Goal: Information Seeking & Learning: Check status

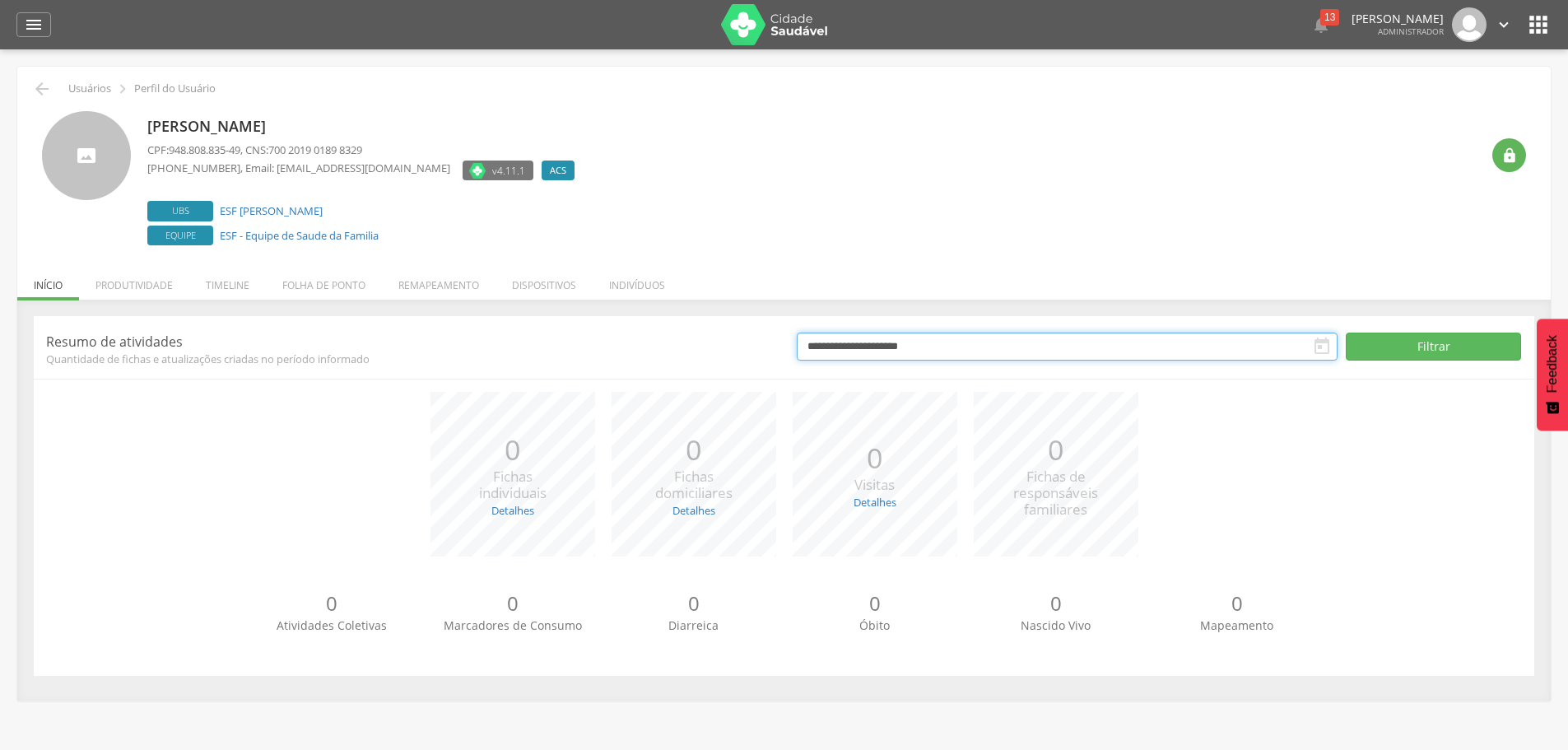
click at [998, 358] on body " Dashboard Supervisão Produtividade Mapa da cidade Mapa de cobertura Ranking A…" at bounding box center [784, 375] width 1568 height 750
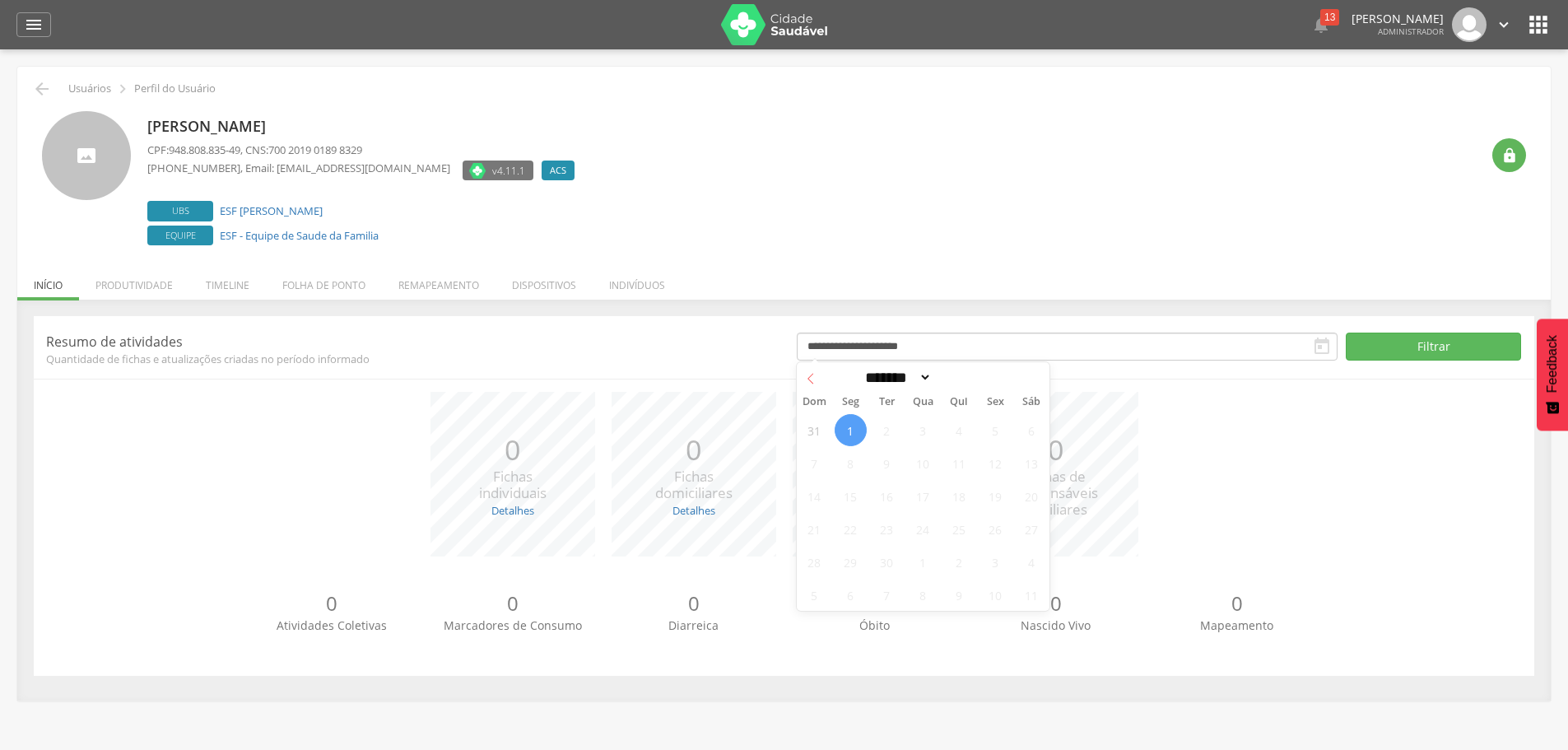
click at [813, 379] on icon at bounding box center [810, 378] width 12 height 12
select select "*"
click at [996, 426] on span "1" at bounding box center [995, 430] width 32 height 32
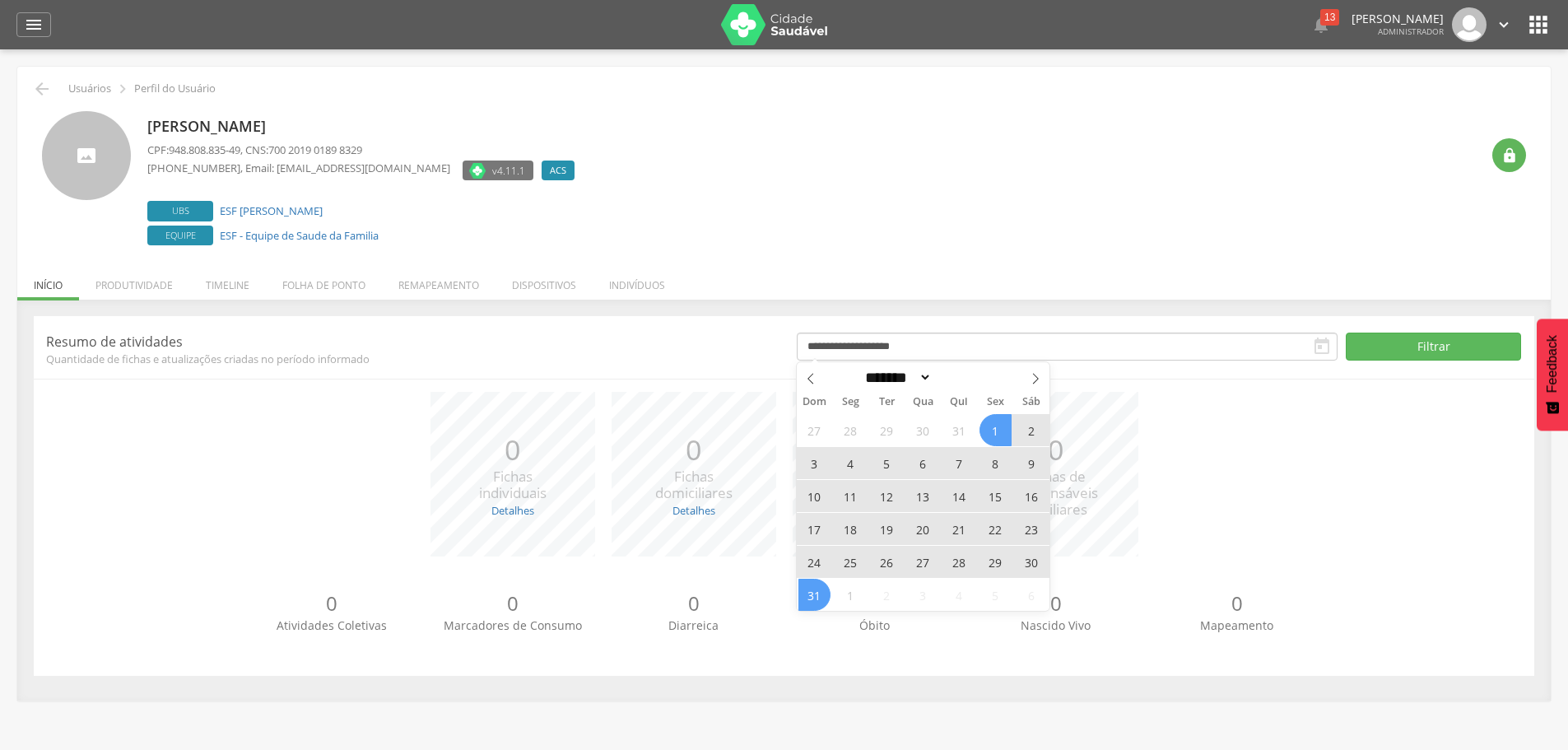
click at [816, 596] on span "31" at bounding box center [815, 595] width 32 height 32
type input "**********"
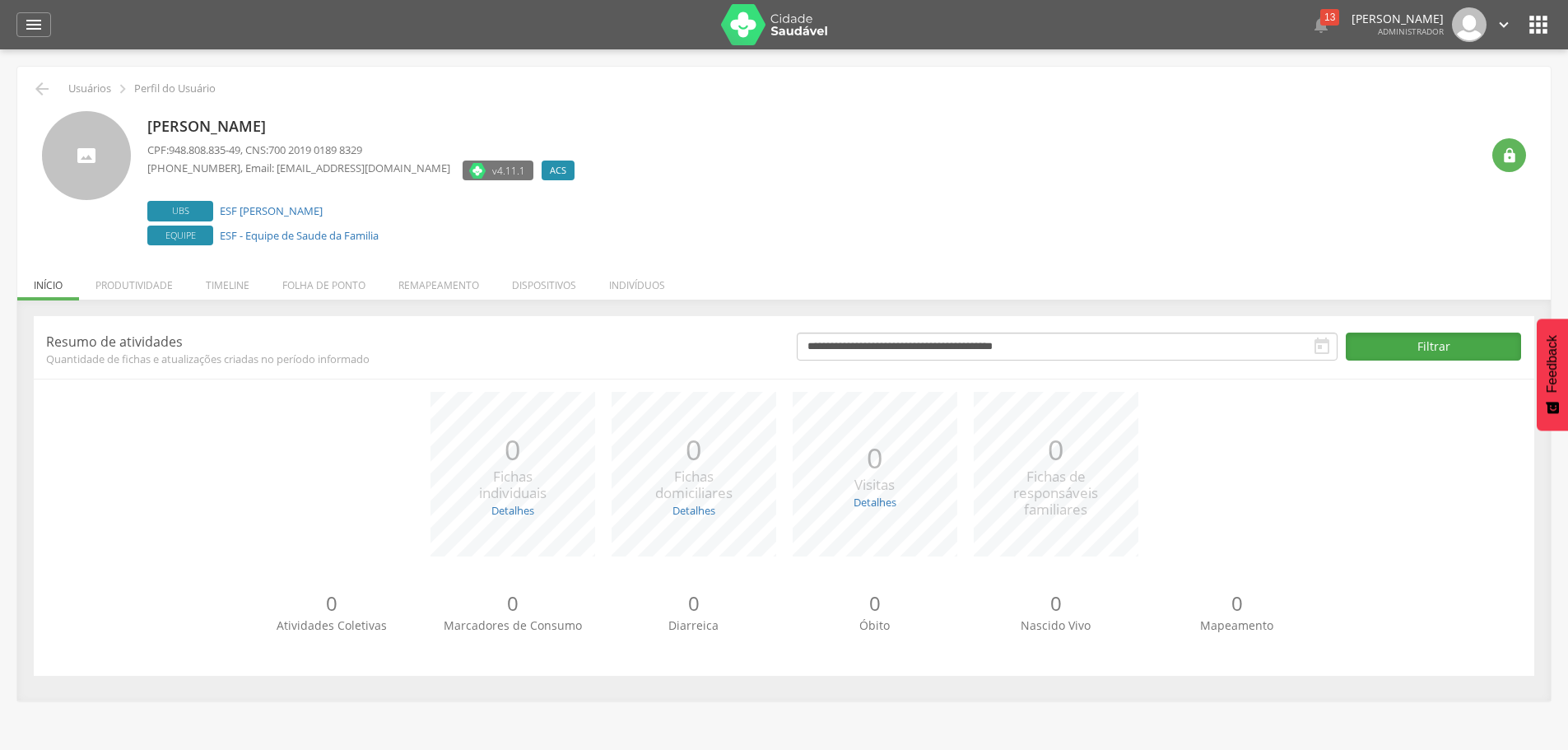
click at [1401, 340] on button "Filtrar" at bounding box center [1433, 346] width 175 height 28
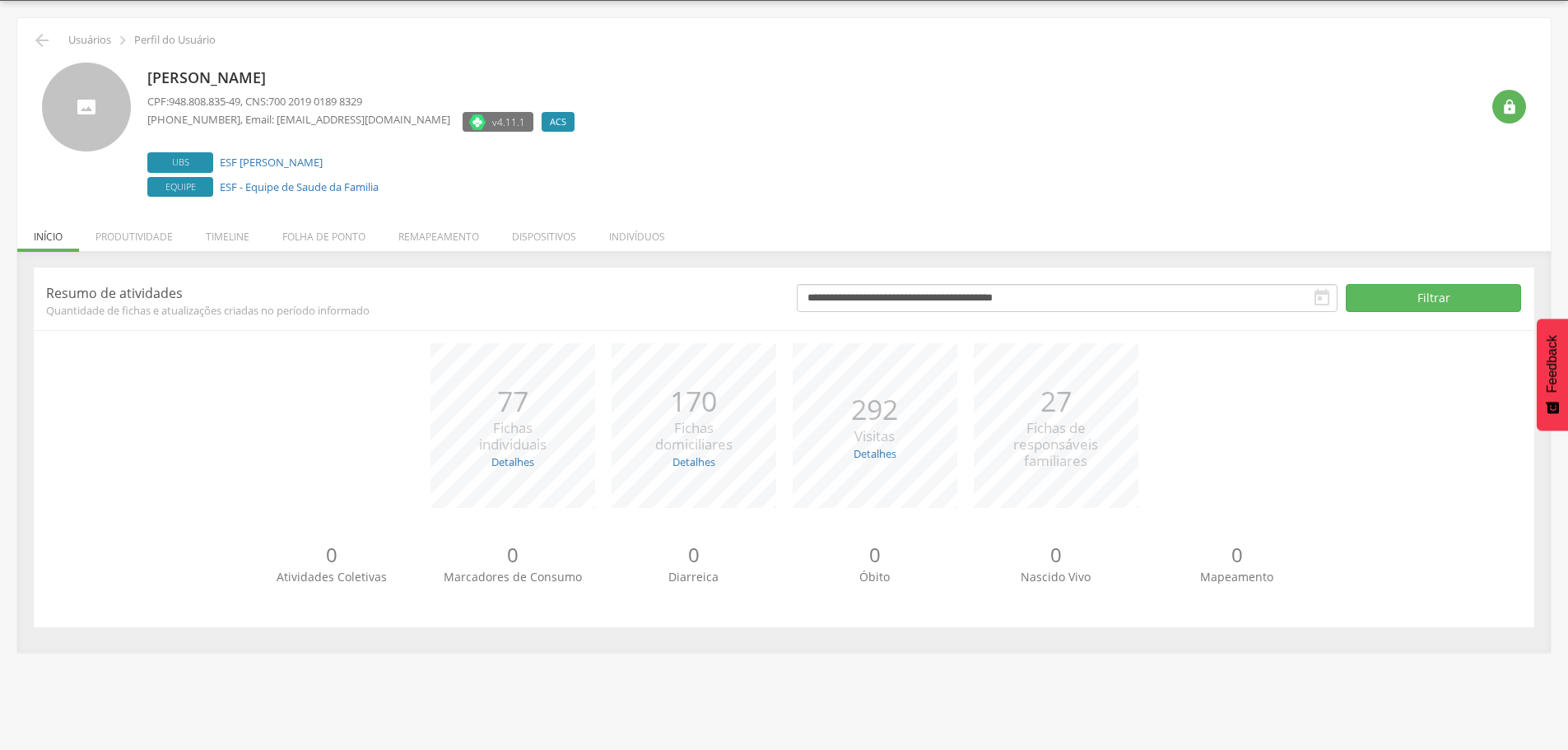
scroll to position [49, 0]
drag, startPoint x: 508, startPoint y: 389, endPoint x: 535, endPoint y: 470, distance: 85.4
click at [534, 470] on div "*** 77 Fichas individuais Detalhes Novas: 2 Atualizadas: 75" at bounding box center [513, 424] width 181 height 164
drag, startPoint x: 678, startPoint y: 394, endPoint x: 724, endPoint y: 415, distance: 50.6
click at [724, 415] on p "170" at bounding box center [694, 400] width 77 height 40
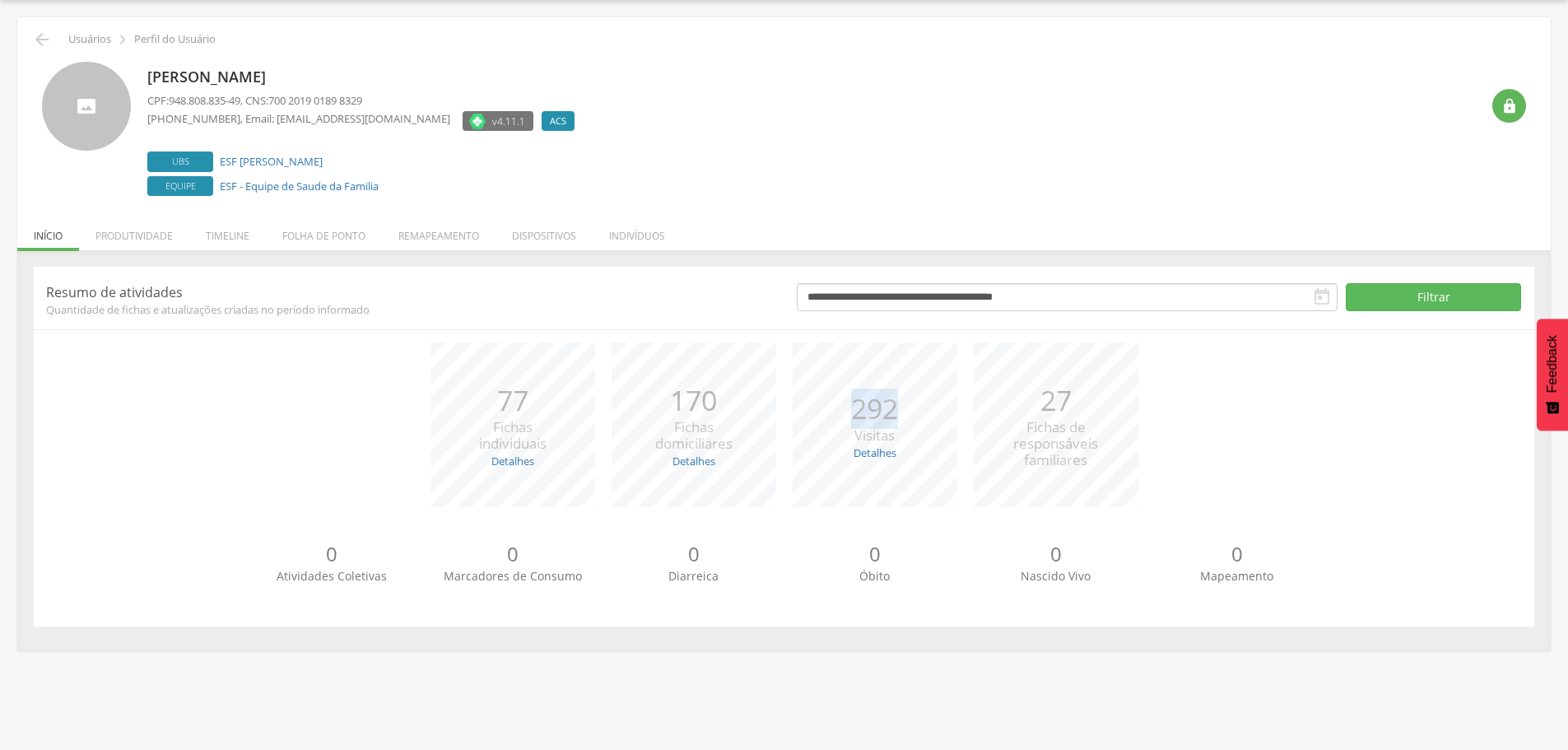
drag, startPoint x: 850, startPoint y: 402, endPoint x: 899, endPoint y: 403, distance: 49.0
click at [899, 403] on div "*** 292 Visitas Detalhes Realizadas: 292 Recusadas: 0 Ausentes: 0" at bounding box center [875, 424] width 181 height 164
drag, startPoint x: 1055, startPoint y: 407, endPoint x: 1094, endPoint y: 409, distance: 39.1
click at [1094, 409] on p "27" at bounding box center [1055, 400] width 85 height 40
click at [1213, 462] on div "*** 77 Fichas individuais Detalhes Novas: 2 Atualizadas: 75 *** 170 Fichas domi…" at bounding box center [784, 433] width 1476 height 181
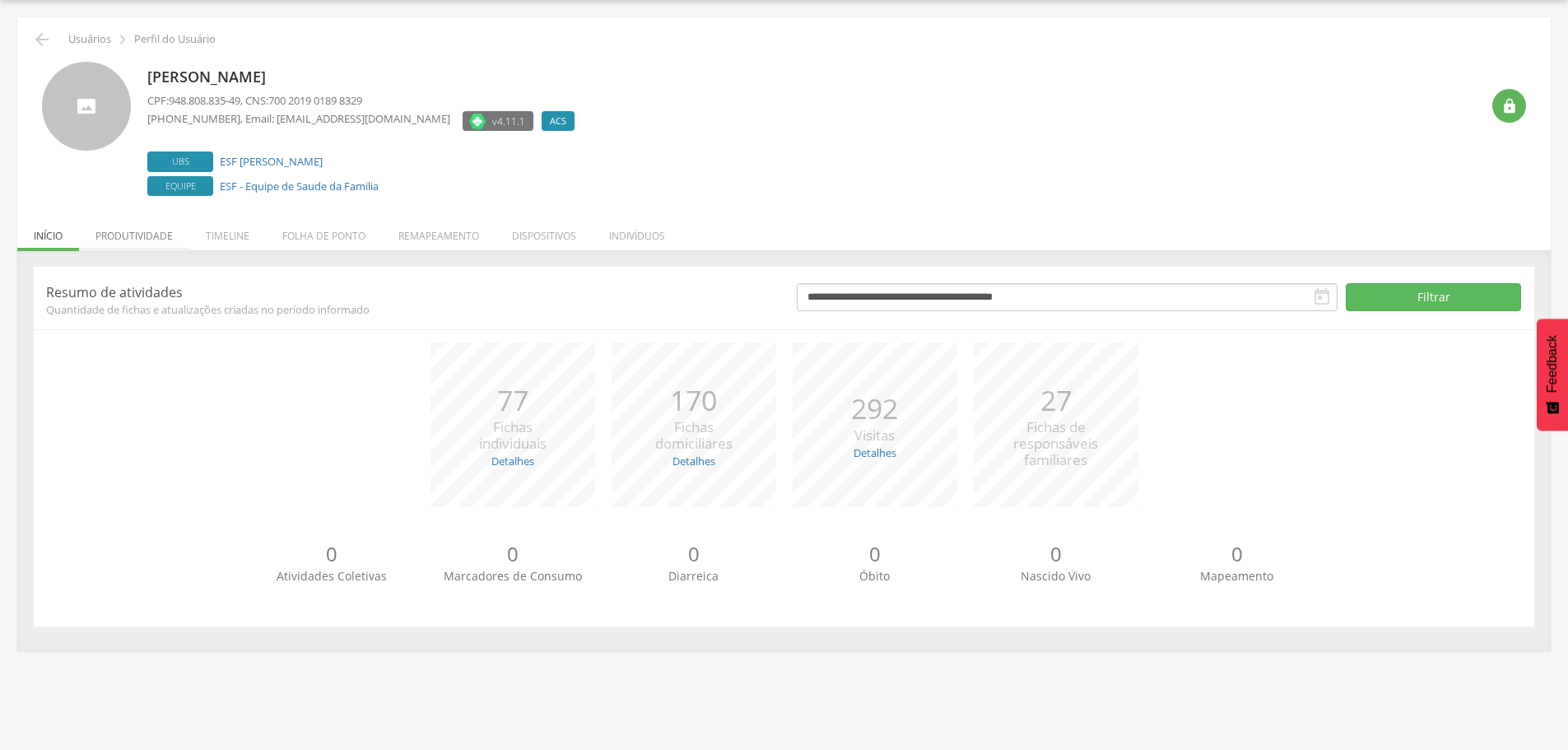
drag, startPoint x: 154, startPoint y: 237, endPoint x: 159, endPoint y: 252, distance: 15.8
click at [154, 237] on li "Produtividade" at bounding box center [133, 232] width 110 height 39
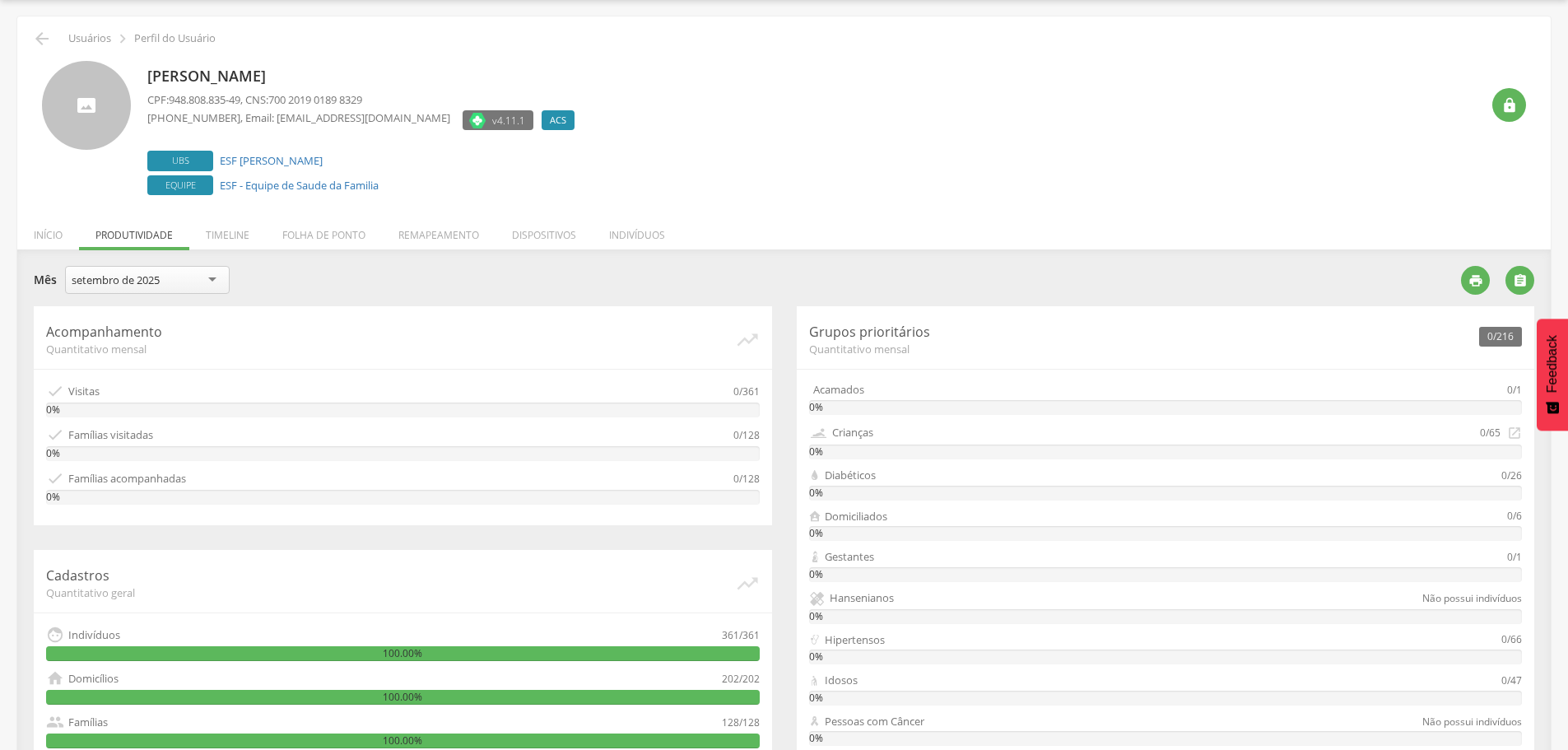
scroll to position [49, 0]
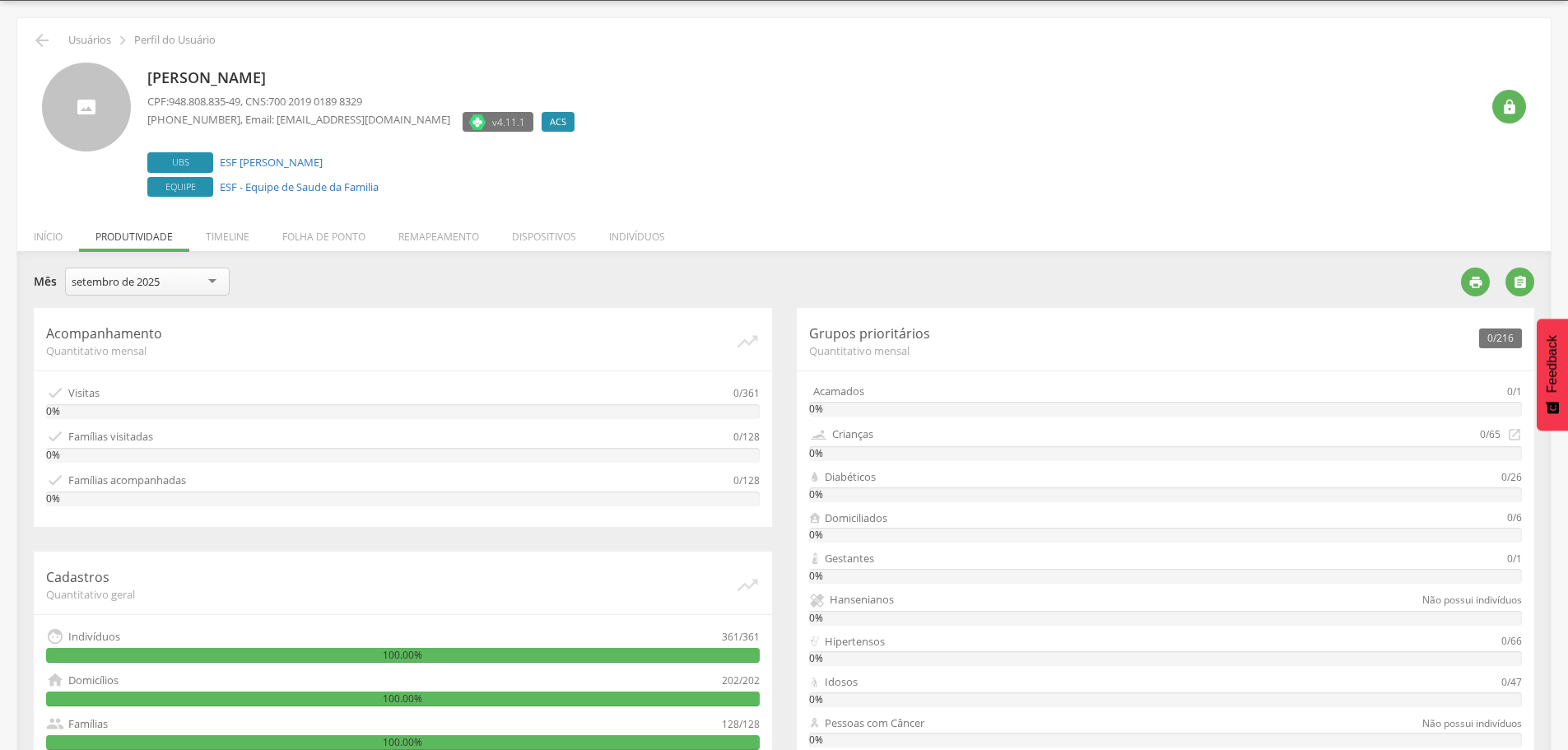
click at [119, 283] on div "setembro de 2025" at bounding box center [115, 282] width 88 height 15
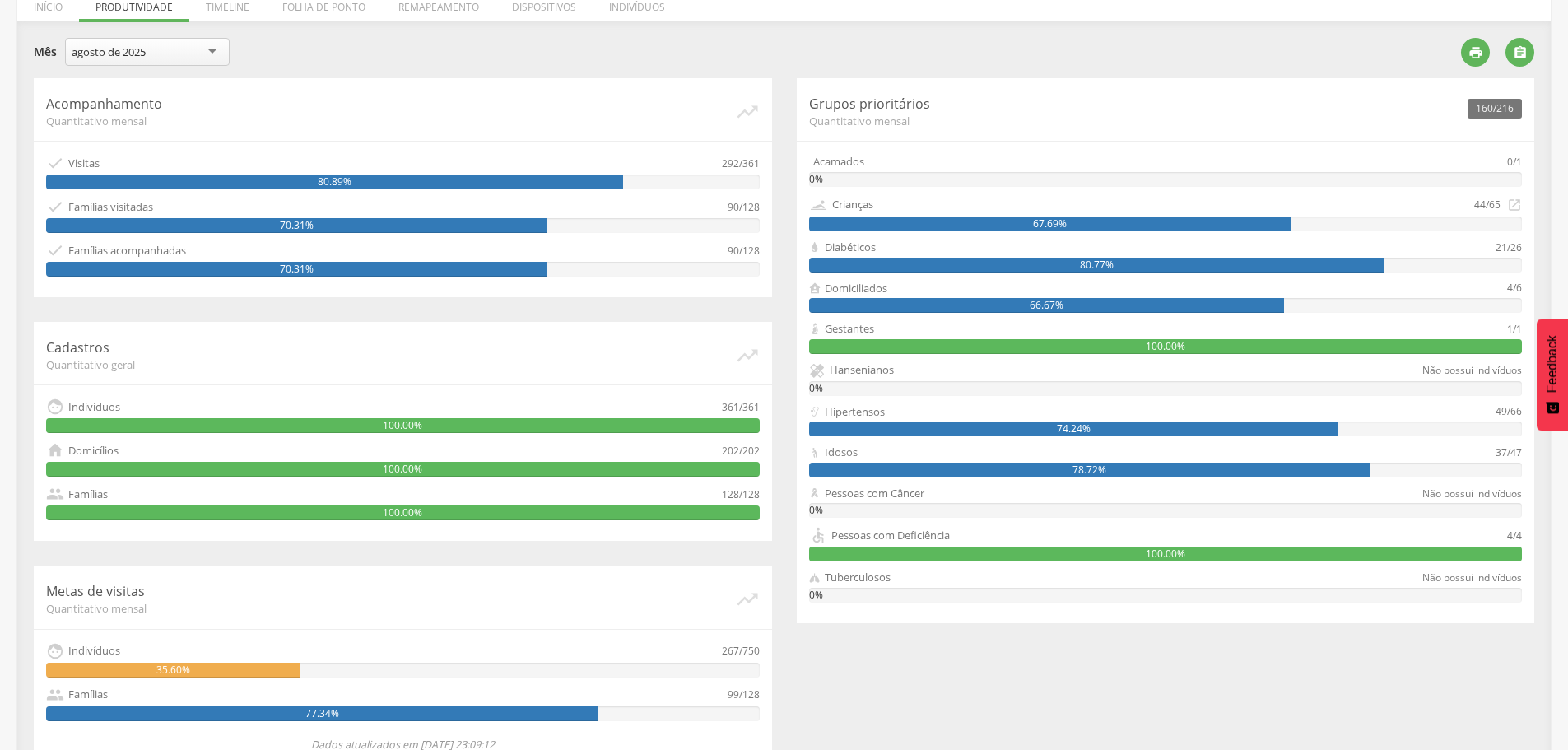
scroll to position [242, 0]
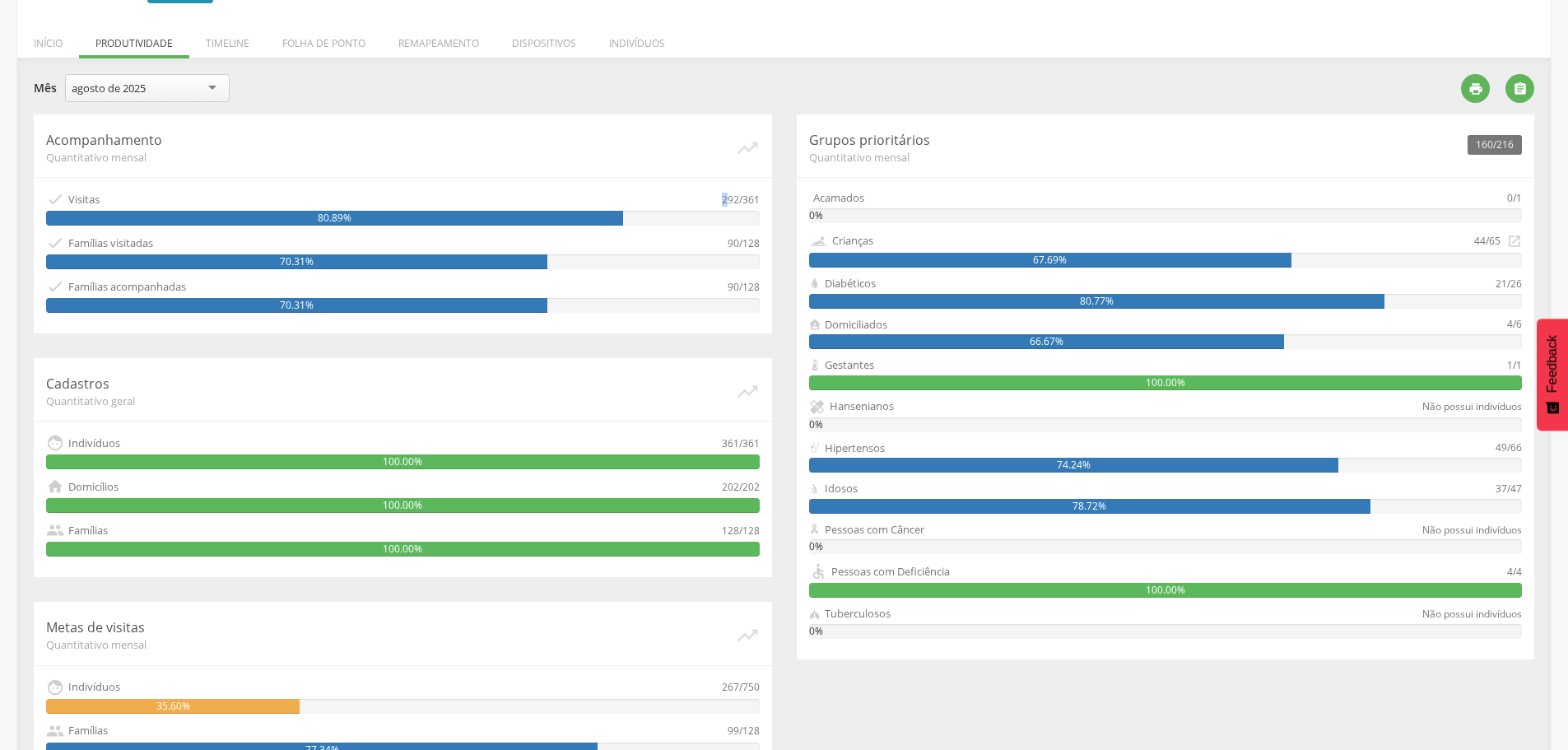
click at [729, 200] on div "292/361" at bounding box center [740, 200] width 38 height 18
drag, startPoint x: 745, startPoint y: 242, endPoint x: 758, endPoint y: 242, distance: 13.0
click at [758, 242] on div "90/128" at bounding box center [743, 243] width 32 height 18
click at [734, 246] on div " Famílias visitadas 90/128" at bounding box center [403, 243] width 714 height 18
drag, startPoint x: 724, startPoint y: 289, endPoint x: 738, endPoint y: 290, distance: 14.0
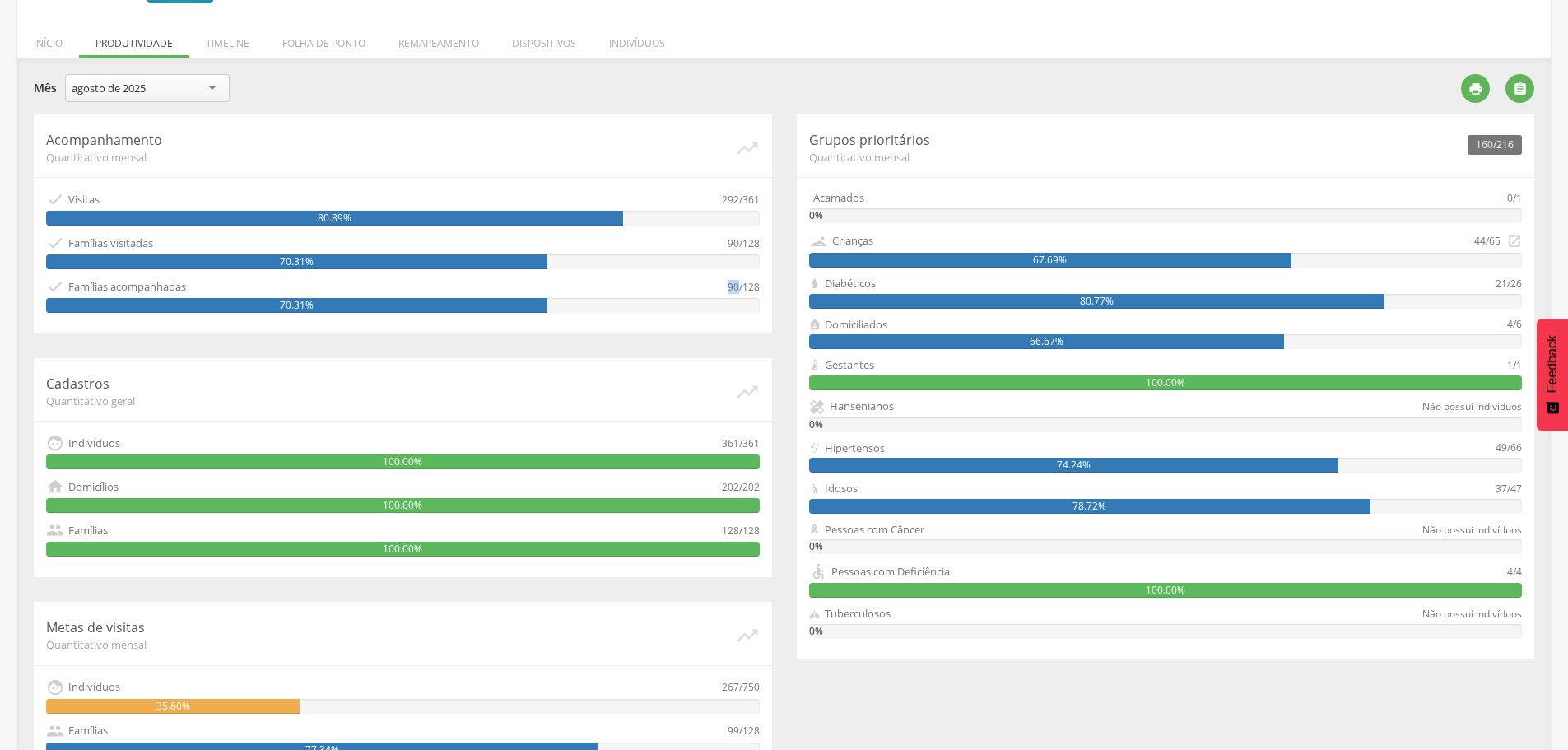
click at [738, 290] on div " Famílias acompanhadas 90/128" at bounding box center [403, 287] width 714 height 18
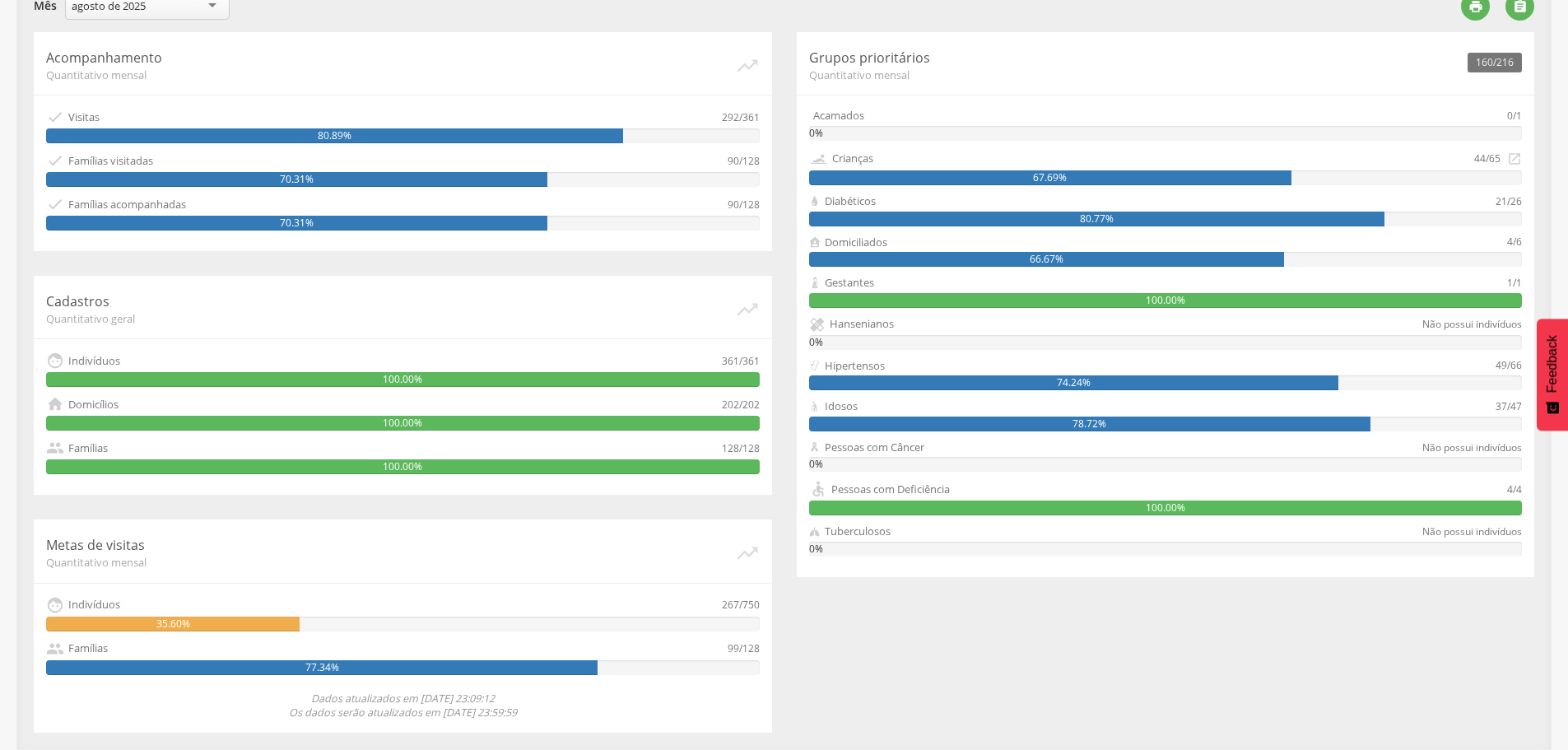
drag, startPoint x: 740, startPoint y: 352, endPoint x: 741, endPoint y: 361, distance: 9.1
click at [740, 357] on div "361/361" at bounding box center [740, 361] width 38 height 18
click at [751, 607] on div "267/750" at bounding box center [740, 605] width 38 height 18
drag, startPoint x: 737, startPoint y: 602, endPoint x: 750, endPoint y: 602, distance: 13.0
click at [750, 602] on div "267/750" at bounding box center [740, 605] width 38 height 18
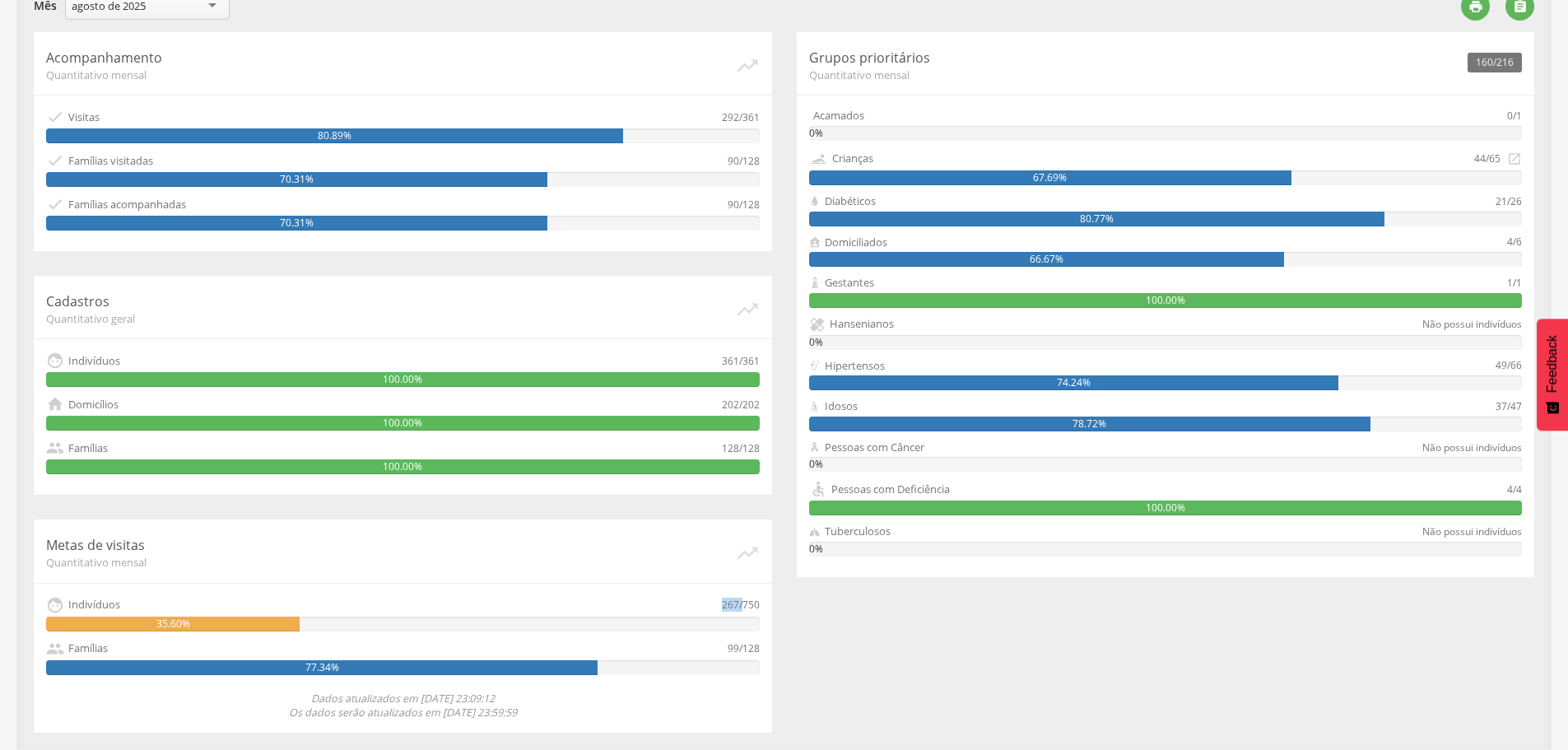
drag, startPoint x: 722, startPoint y: 605, endPoint x: 744, endPoint y: 609, distance: 22.4
click at [744, 609] on div "267/750" at bounding box center [740, 605] width 38 height 18
click at [922, 658] on div "Acompanhamento Quantitativo mensal   Visitas 292/361 80.89%  Famílias visita…" at bounding box center [784, 382] width 1525 height 701
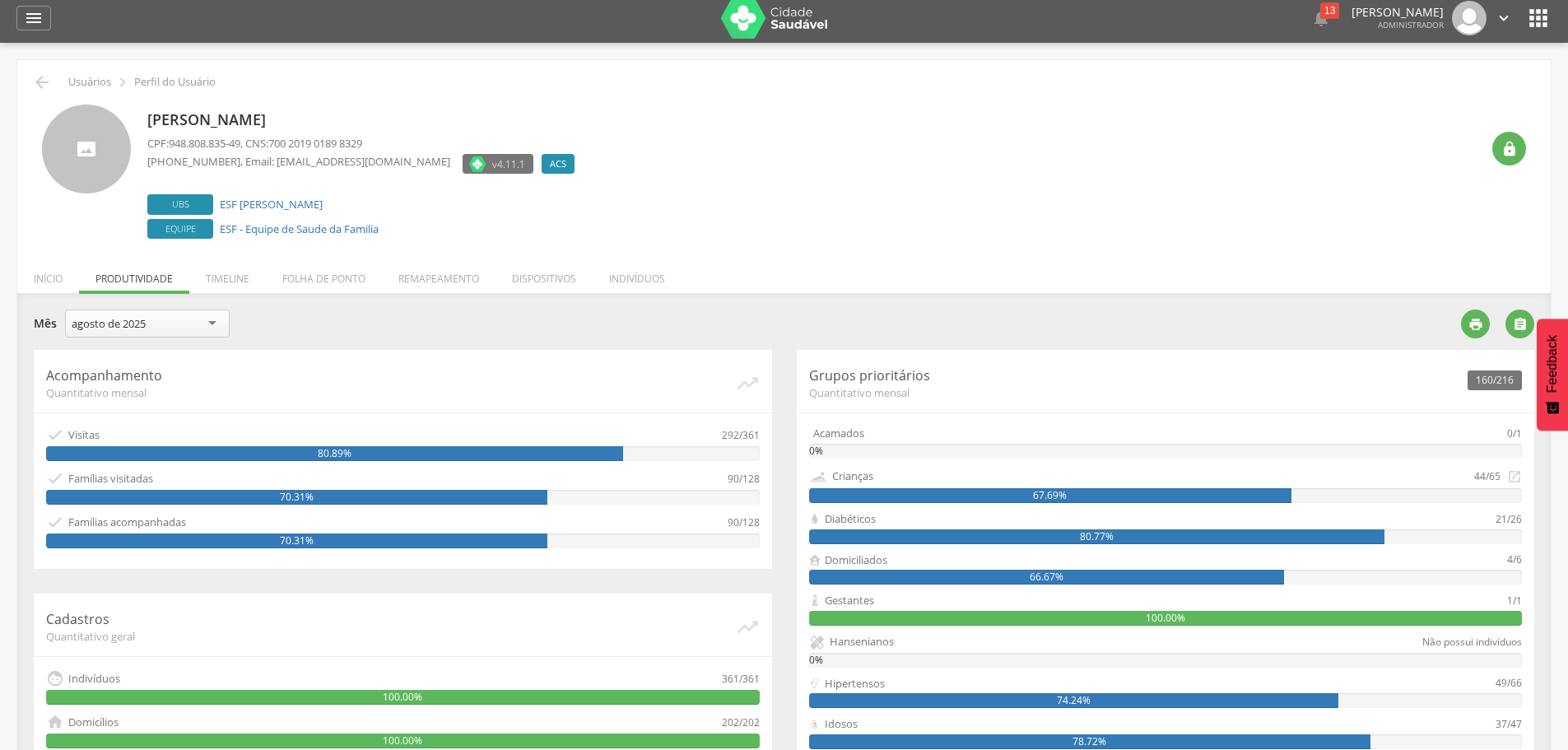
scroll to position [0, 0]
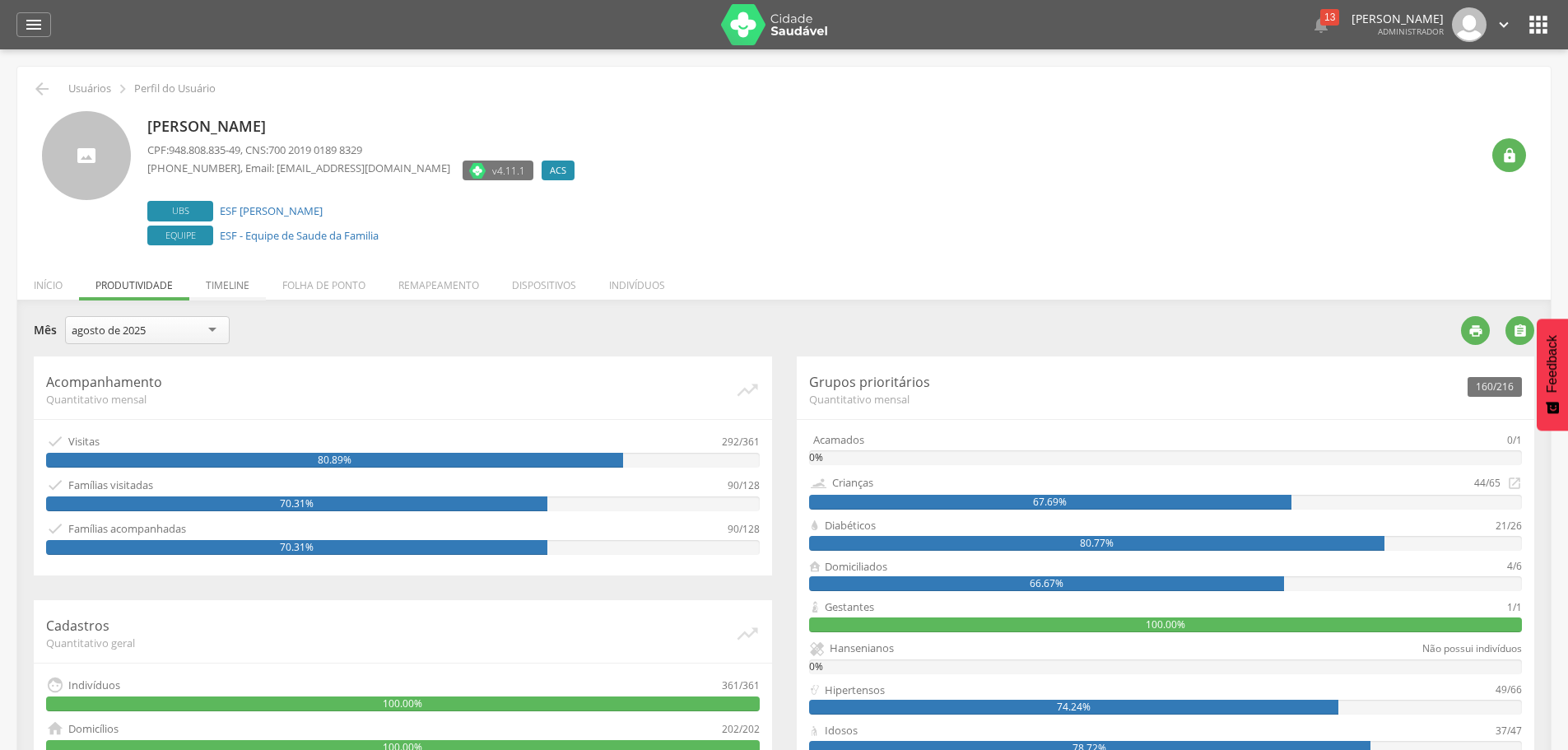
click at [243, 283] on li "Timeline" at bounding box center [227, 281] width 76 height 39
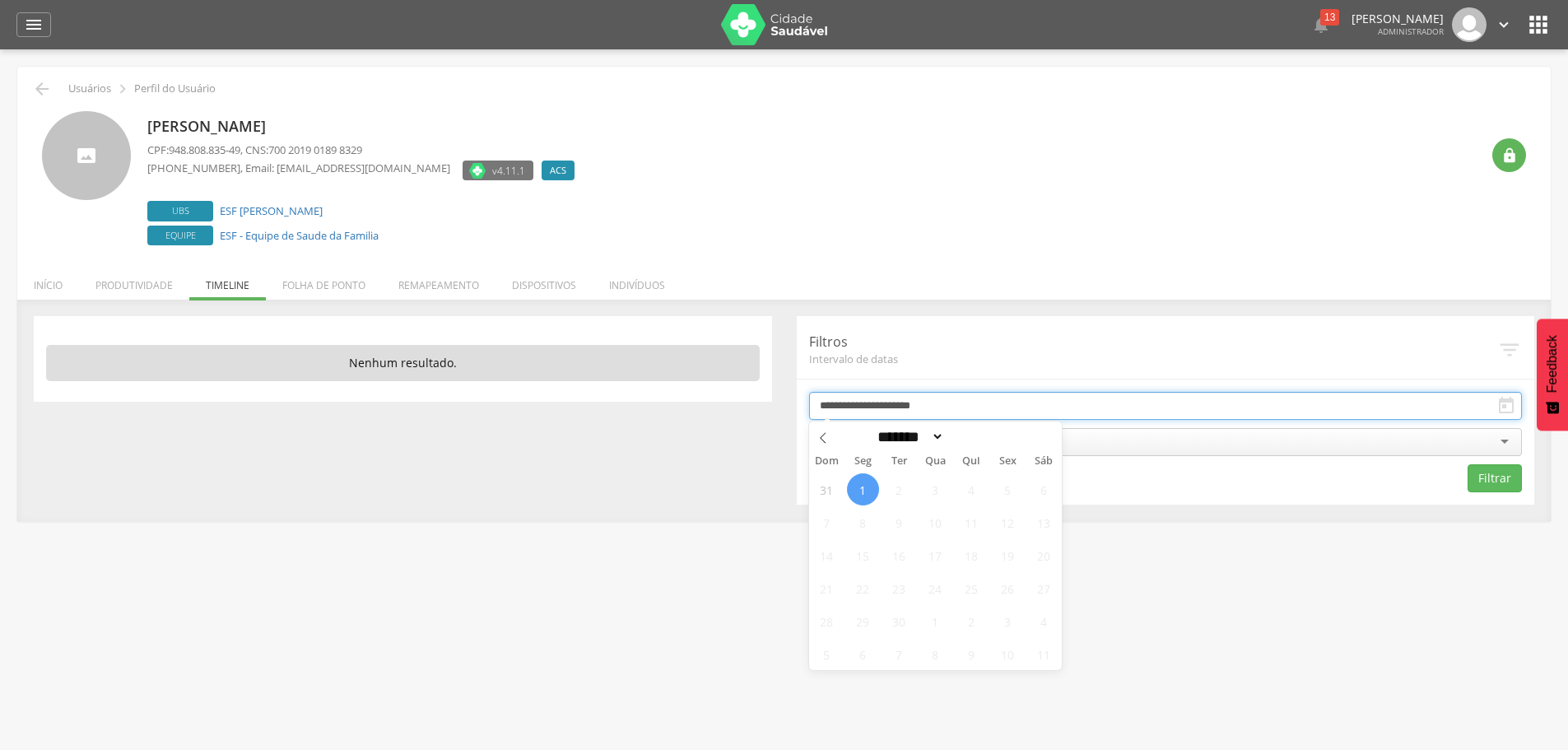
click at [1039, 407] on input "**********" at bounding box center [1165, 405] width 714 height 28
click at [827, 433] on icon at bounding box center [823, 438] width 12 height 12
select select "*"
click at [1012, 487] on span "1" at bounding box center [1008, 489] width 32 height 32
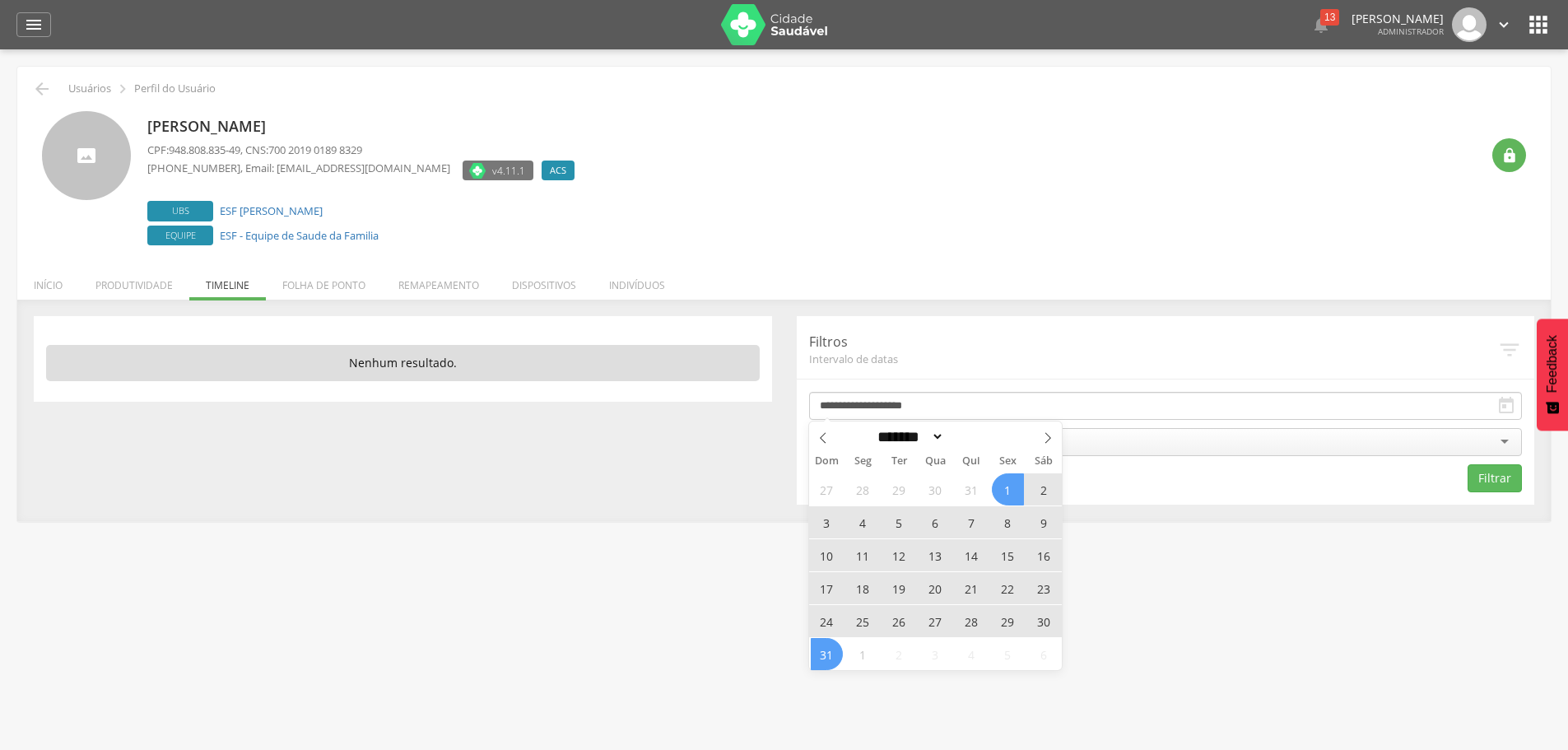
click at [810, 653] on span "31" at bounding box center [826, 654] width 32 height 32
type input "**********"
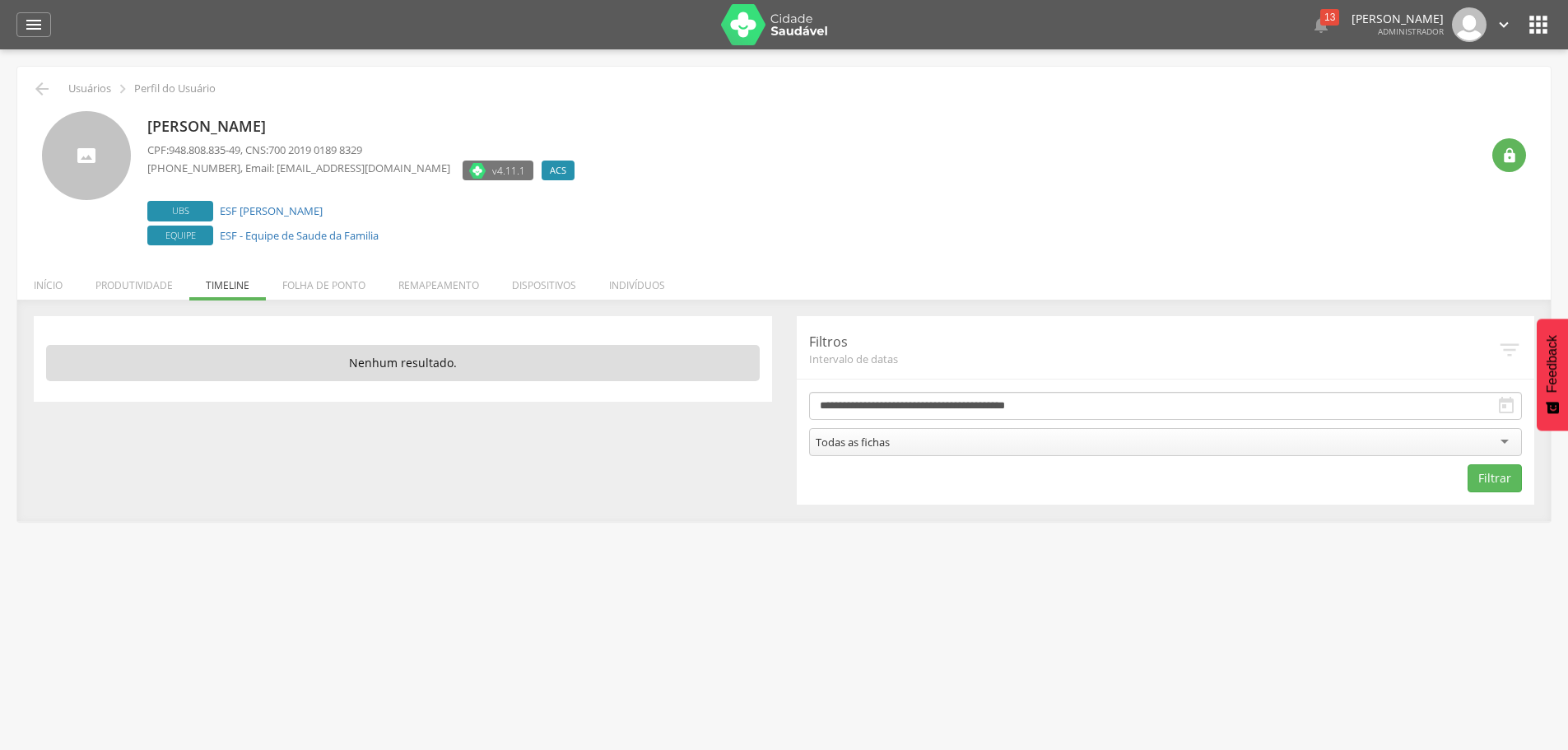
click at [1351, 439] on div "Todas as fichas" at bounding box center [1165, 441] width 714 height 28
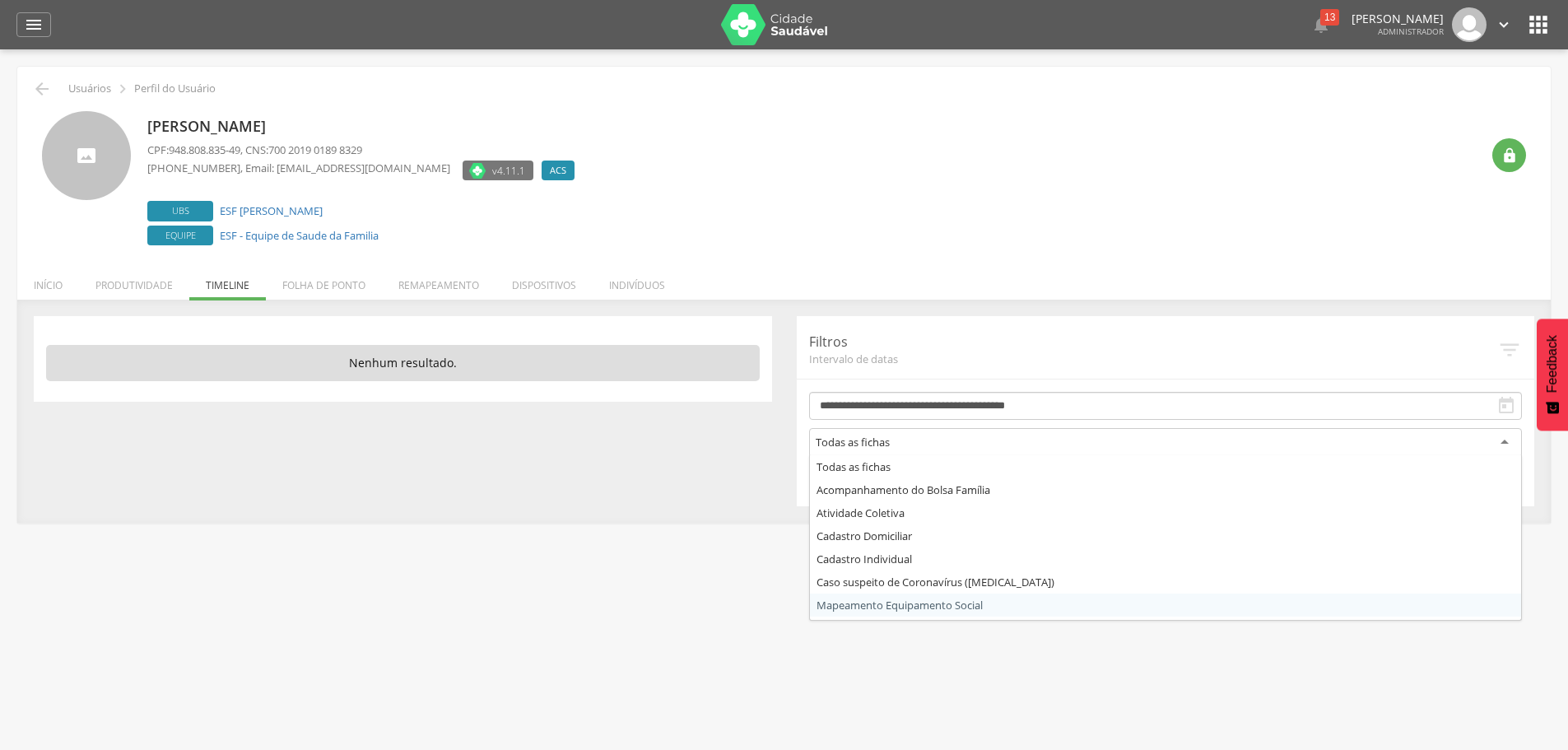
click at [1434, 697] on div " Supervisão  Distritos  Ubs adicionar ubs  Coordenador: - Itabela / BA Inte…" at bounding box center [784, 424] width 1568 height 750
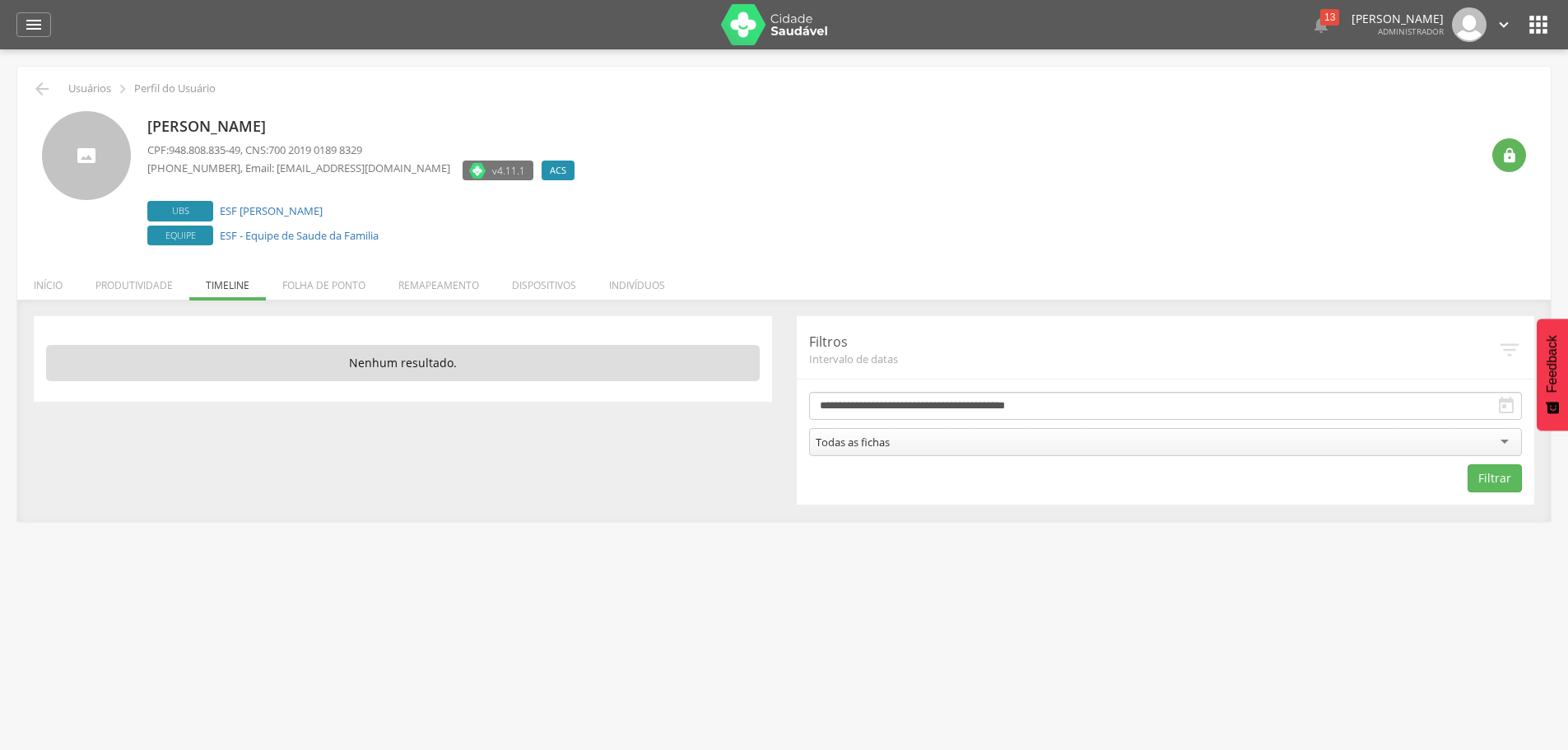
click at [1367, 448] on div "Todas as fichas" at bounding box center [1165, 441] width 714 height 28
click at [1534, 674] on div " Supervisão  Distritos  Ubs adicionar ubs  Coordenador: - Itabela / BA Inte…" at bounding box center [784, 424] width 1568 height 750
click at [1509, 485] on button "Filtrar" at bounding box center [1494, 477] width 55 height 28
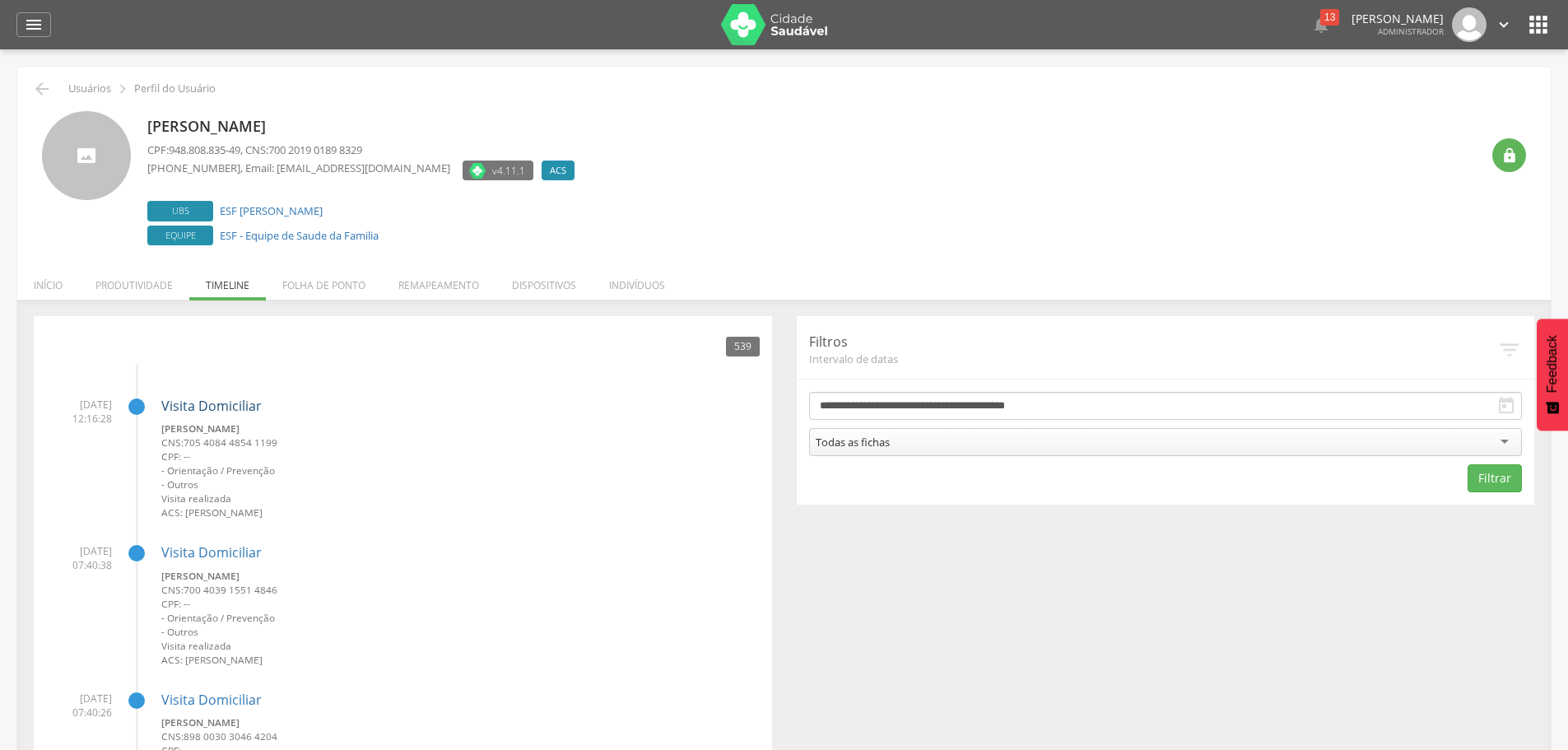
click at [222, 399] on link "Visita Domiciliar" at bounding box center [211, 406] width 101 height 18
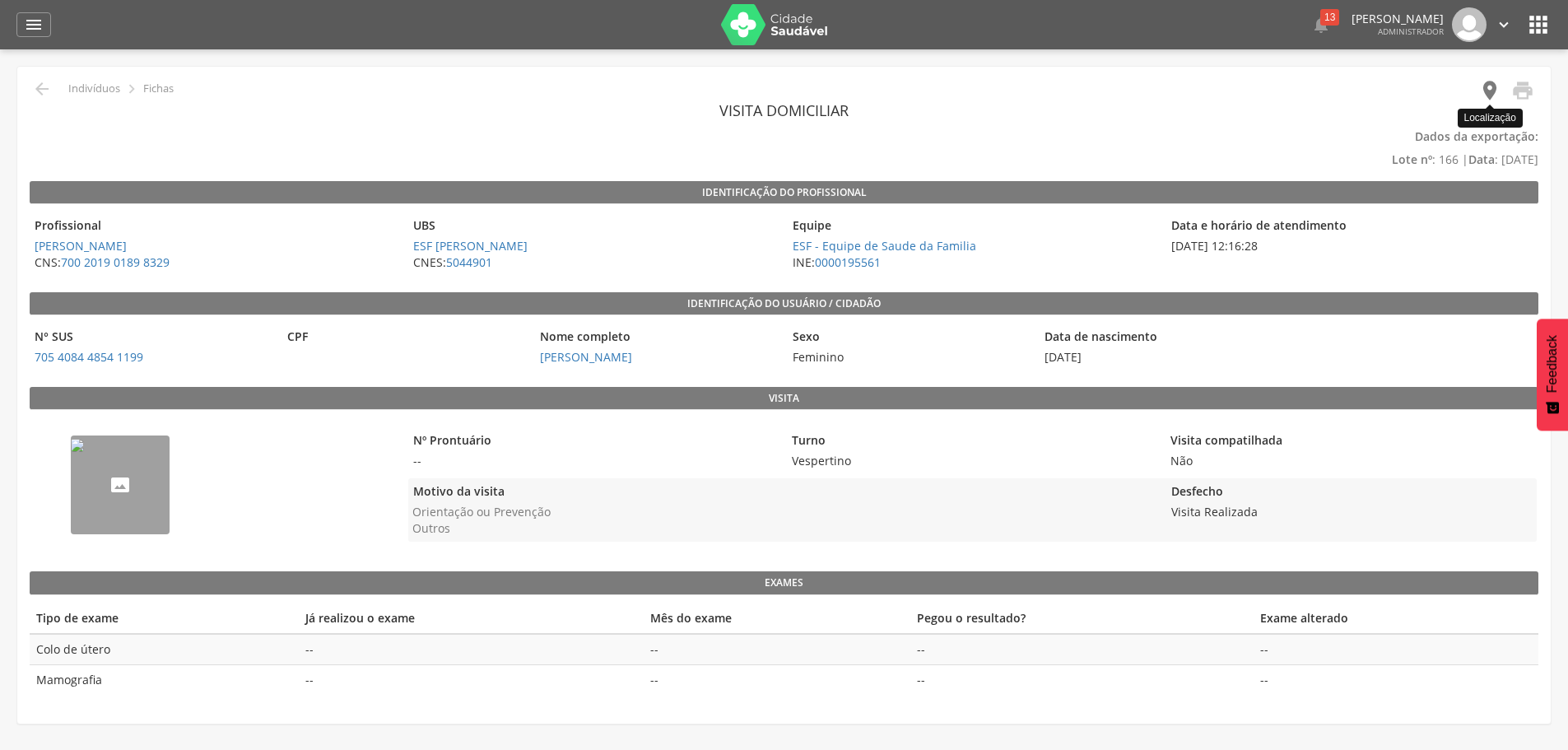
click at [1486, 87] on icon "" at bounding box center [1489, 90] width 23 height 23
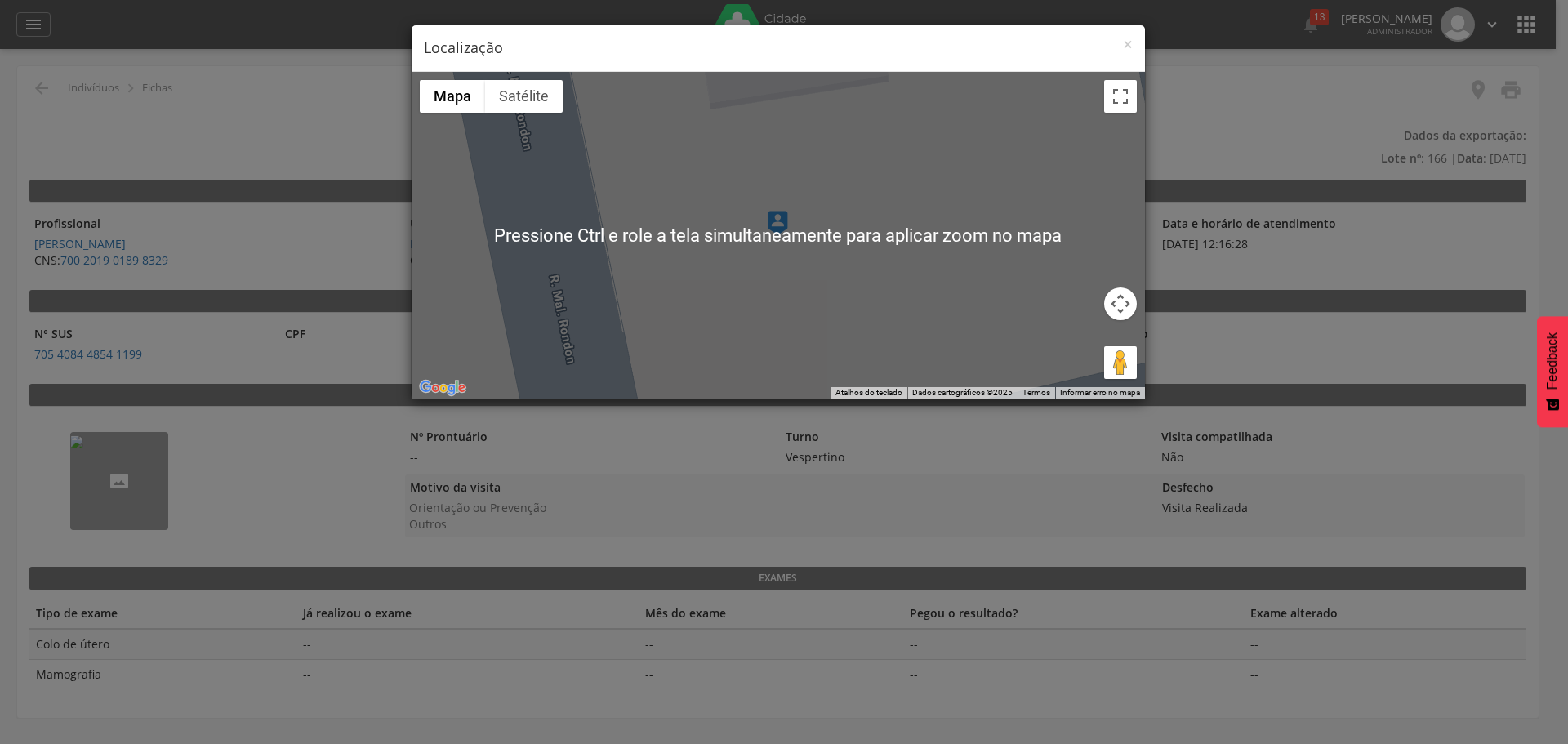
click at [791, 323] on div at bounding box center [777, 235] width 733 height 326
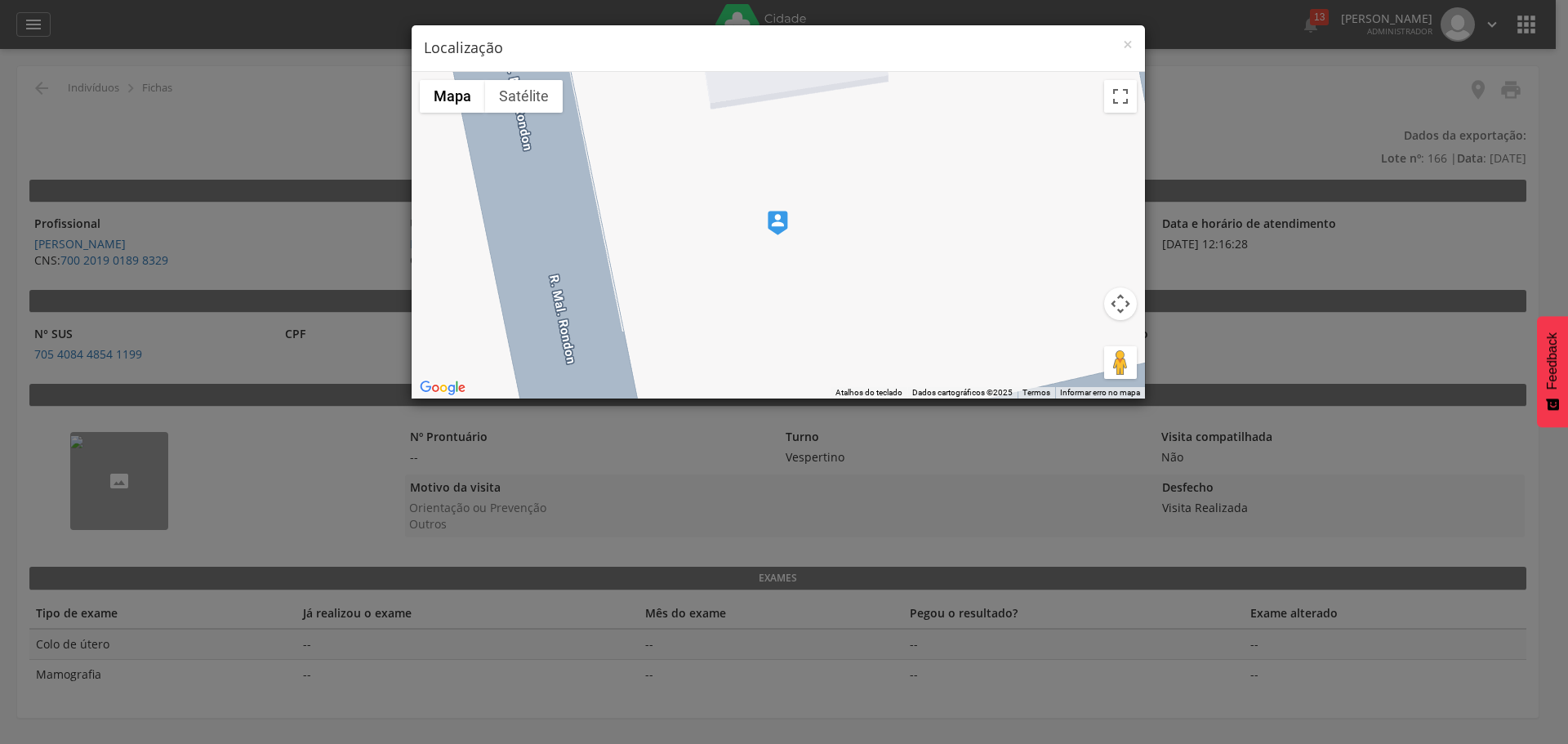
click at [1134, 115] on div at bounding box center [777, 235] width 733 height 326
click at [1124, 102] on button "Ativar a visualização em tela cheia" at bounding box center [1119, 96] width 32 height 32
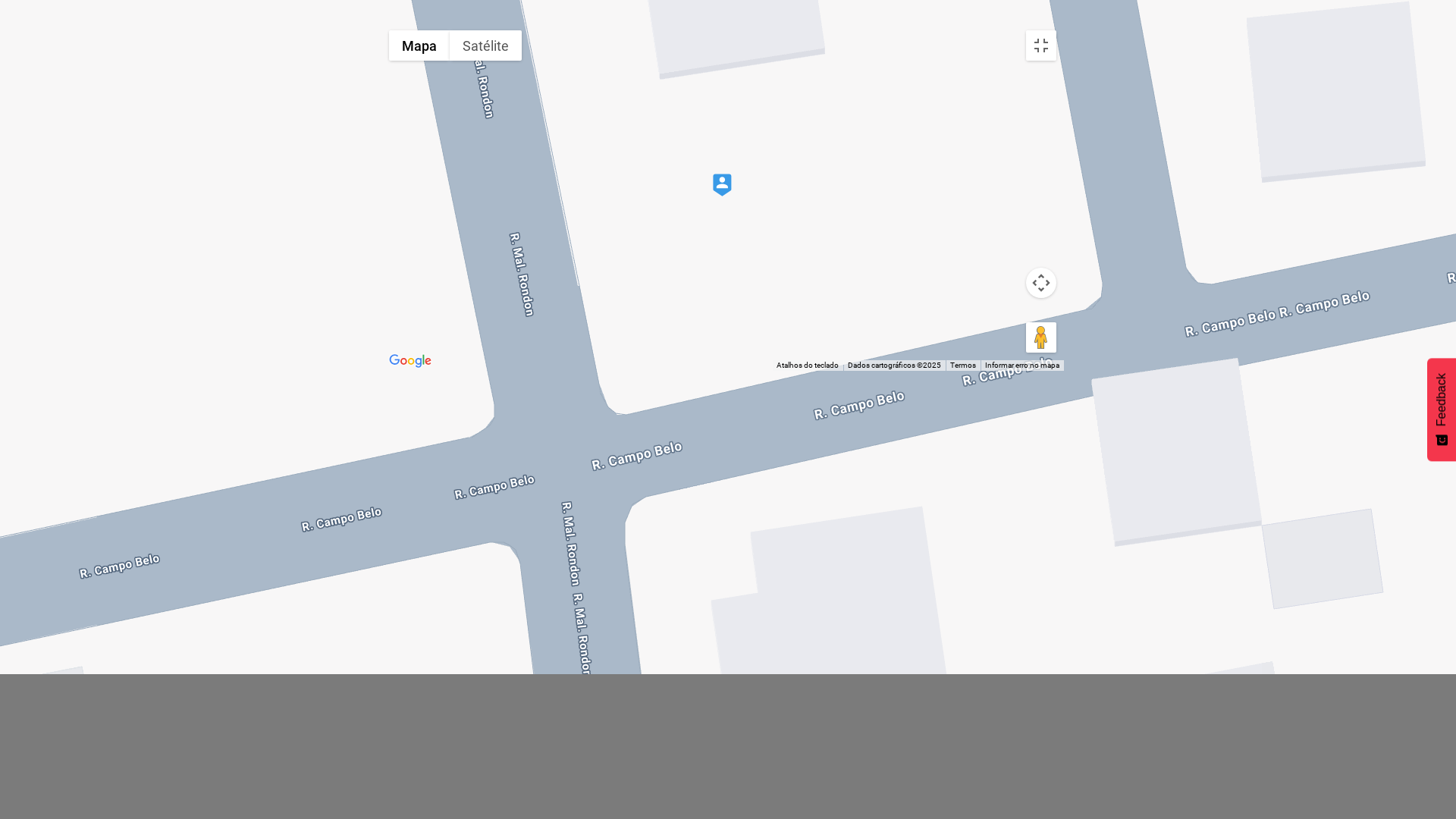
click at [732, 196] on img at bounding box center [722, 185] width 19 height 22
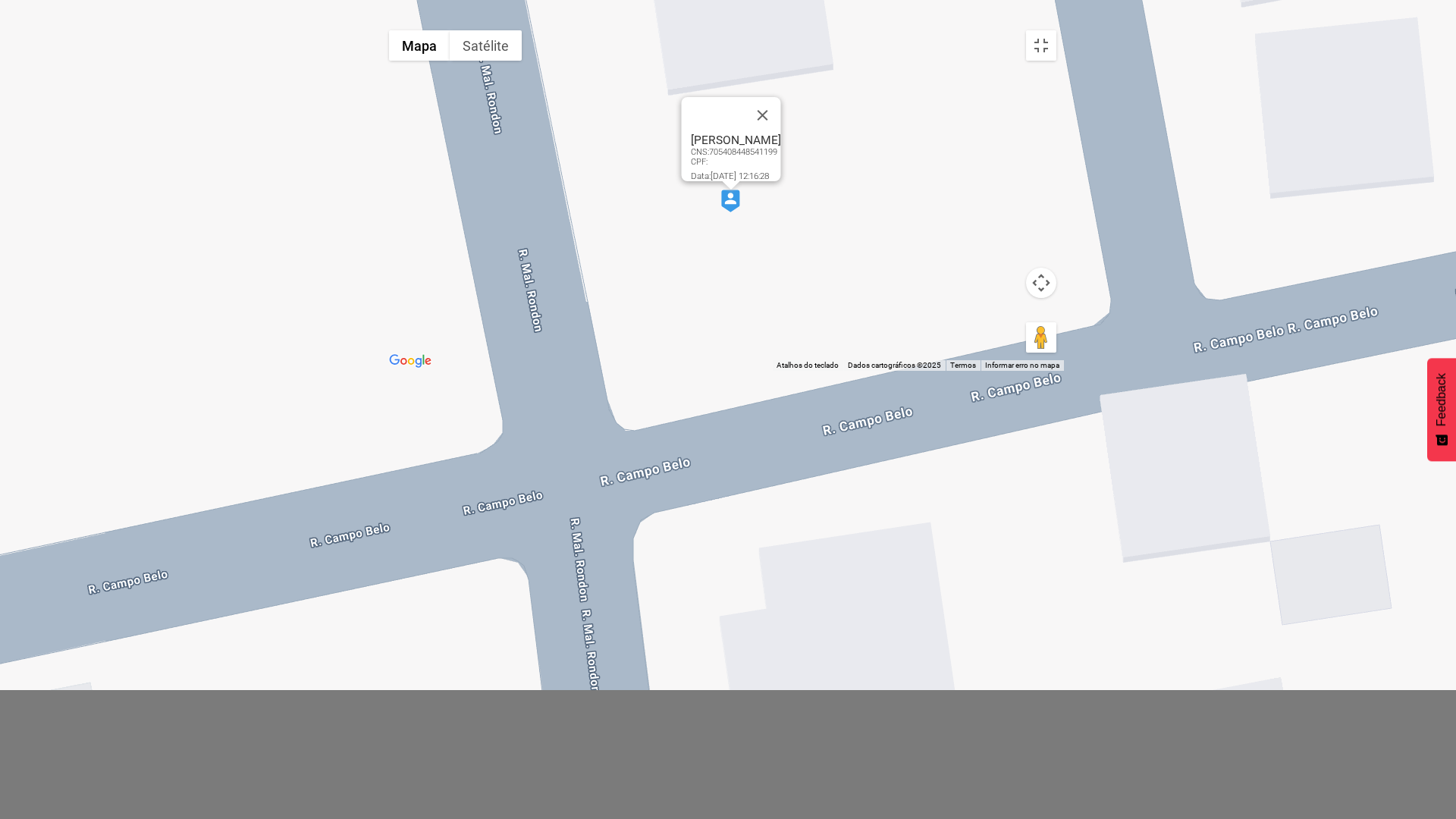
click at [733, 212] on img at bounding box center [730, 200] width 19 height 22
click at [738, 212] on img at bounding box center [730, 200] width 19 height 22
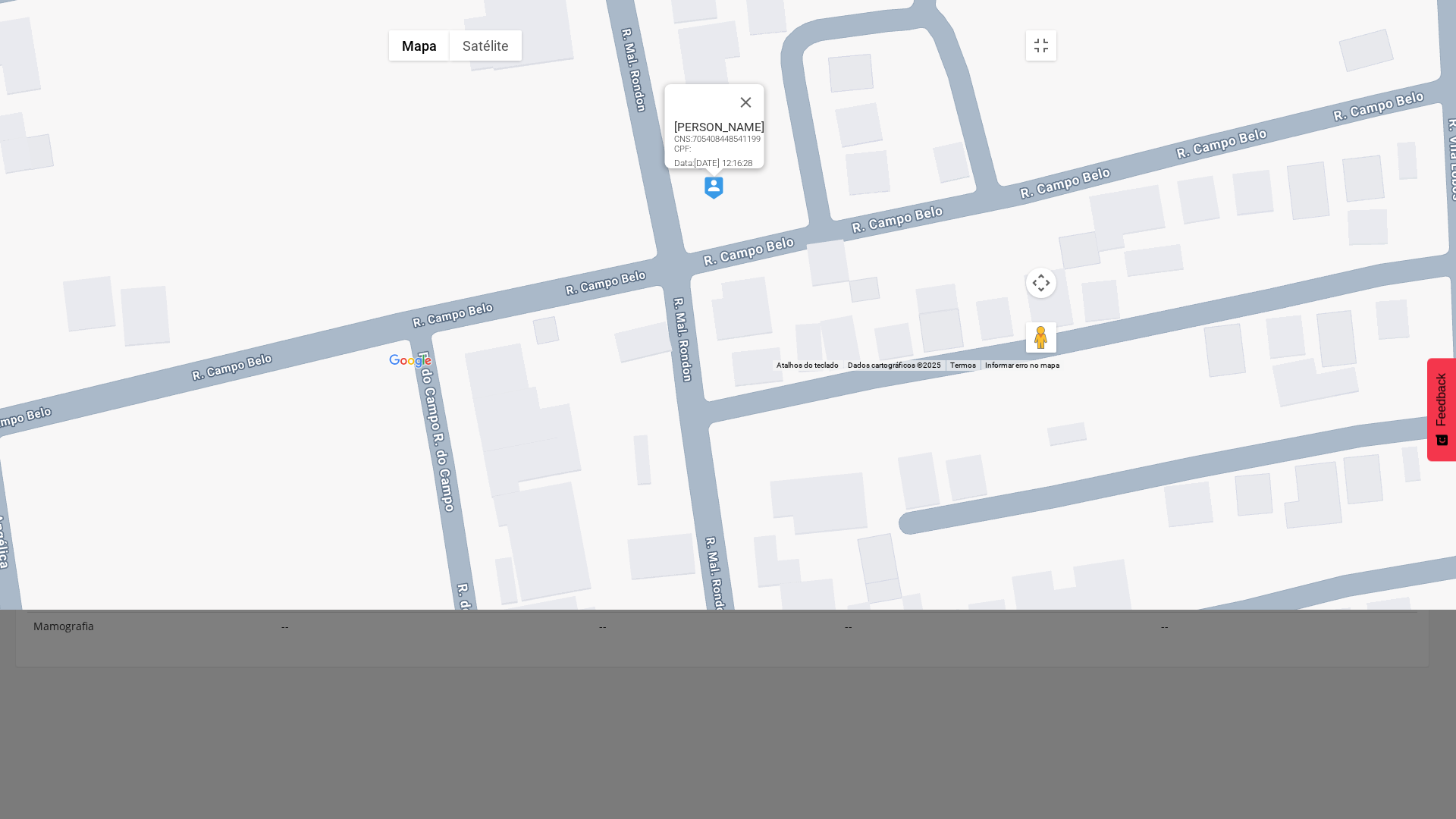
click at [450, 36] on button "Satélite" at bounding box center [485, 45] width 72 height 30
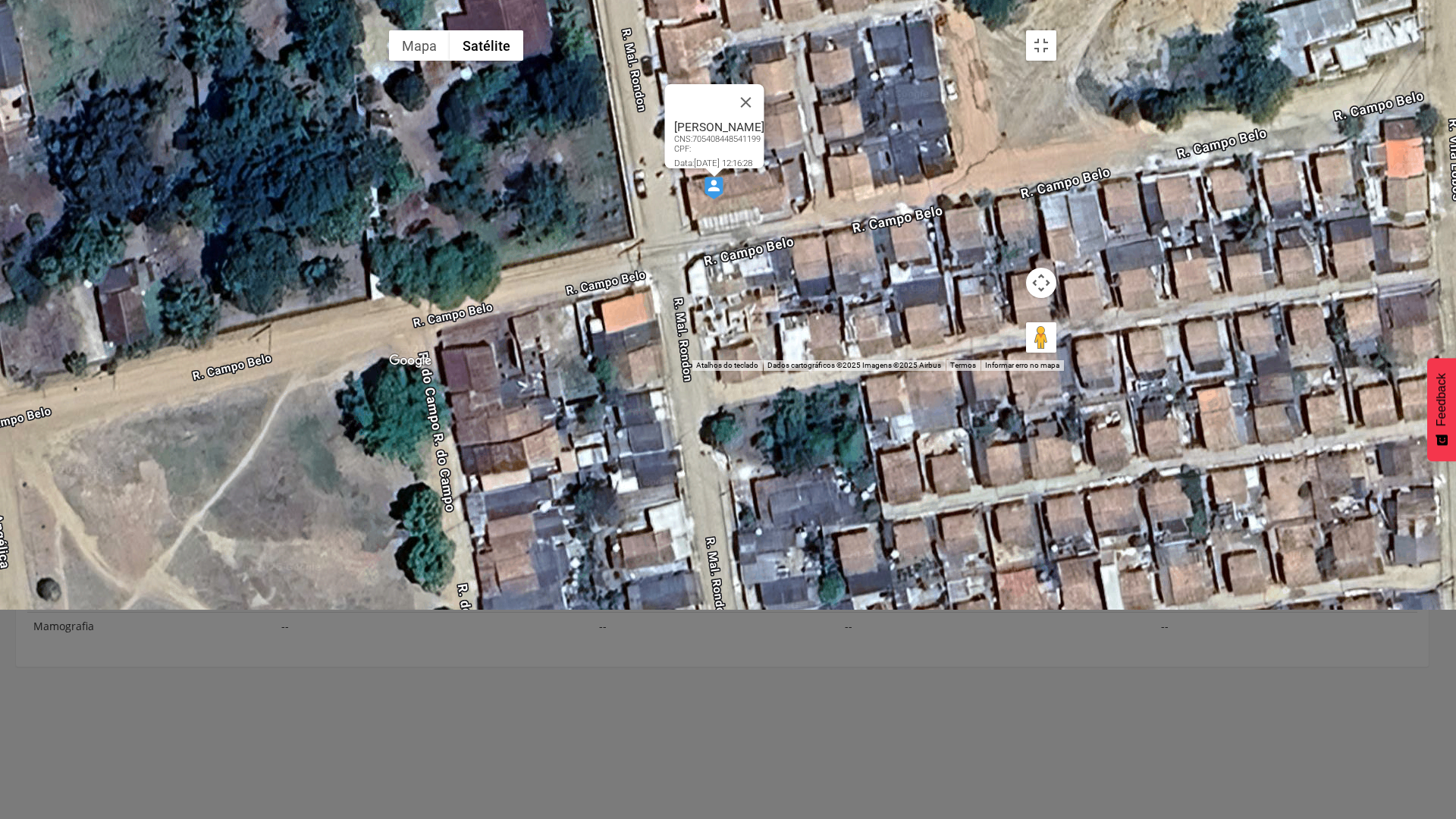
click at [722, 199] on img at bounding box center [713, 188] width 19 height 22
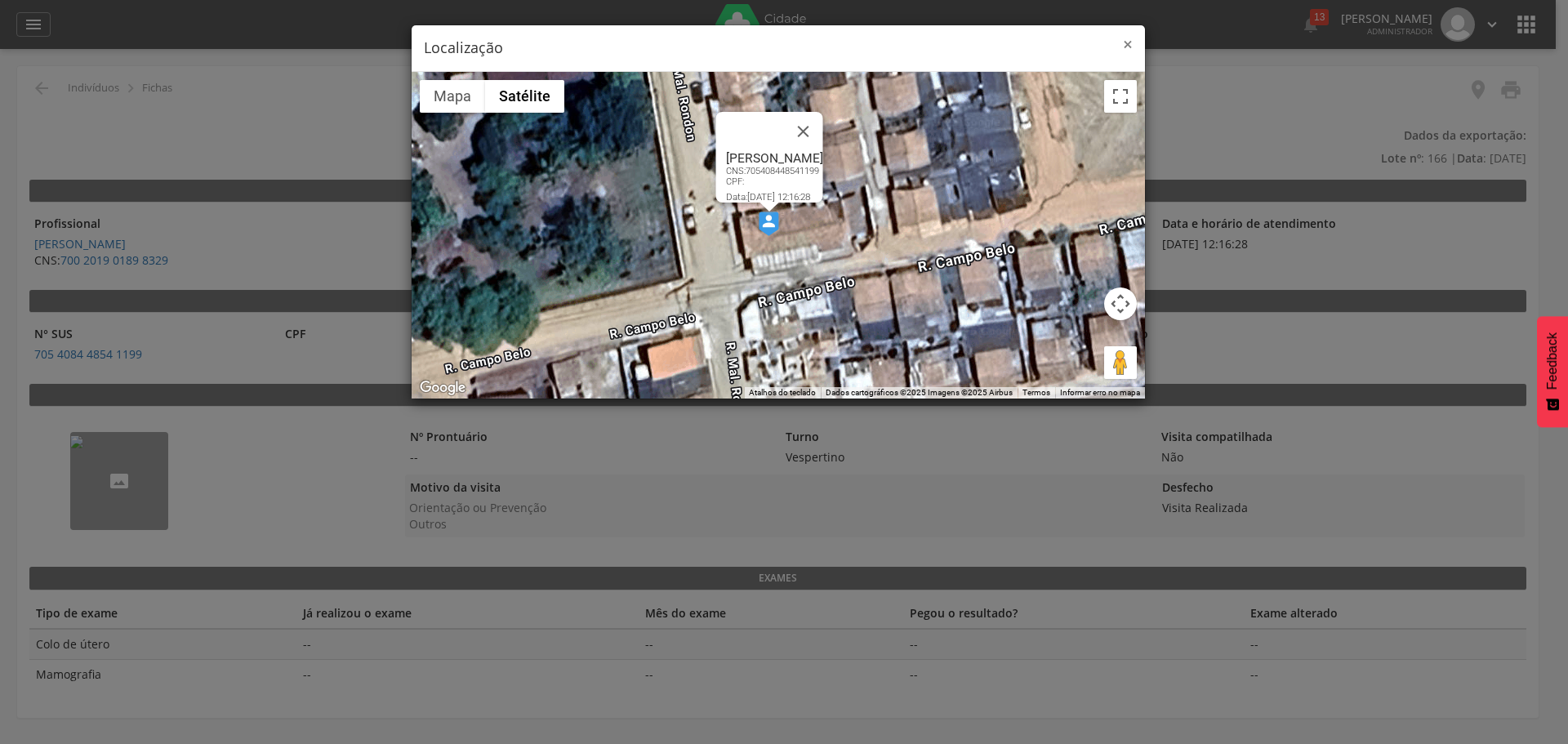
click at [1129, 42] on span "×" at bounding box center [1128, 43] width 10 height 22
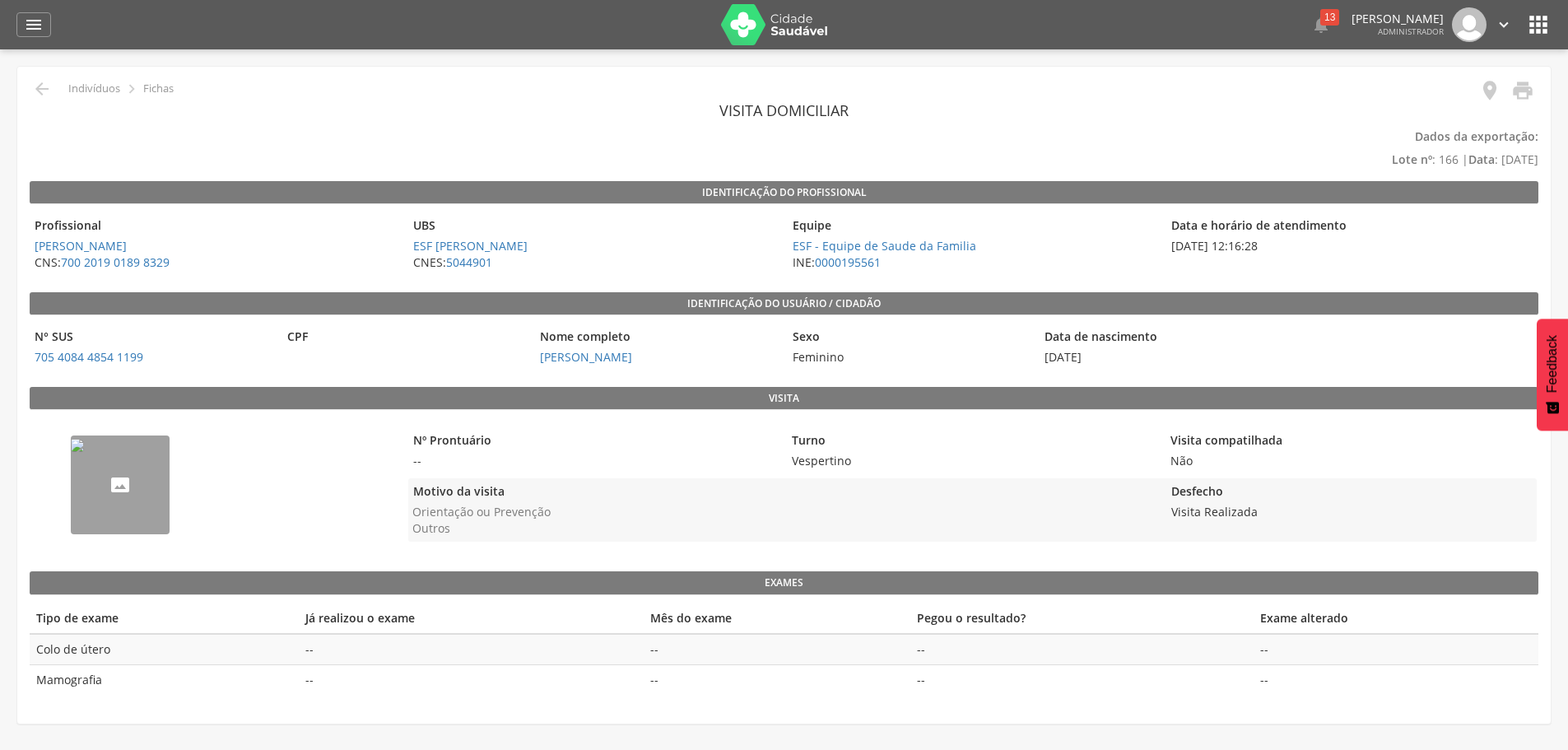
type input "**********"
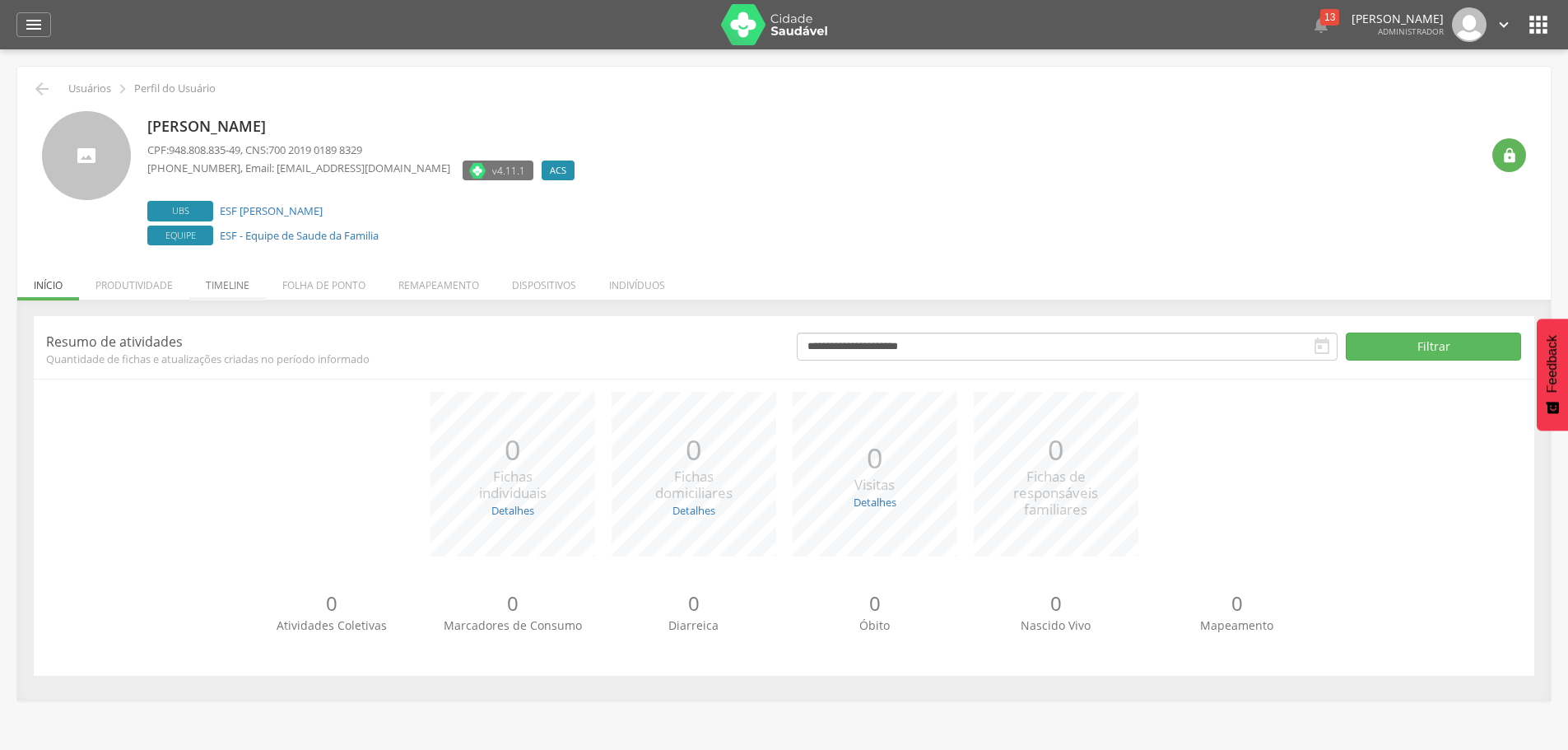
click at [221, 286] on li "Timeline" at bounding box center [227, 281] width 76 height 39
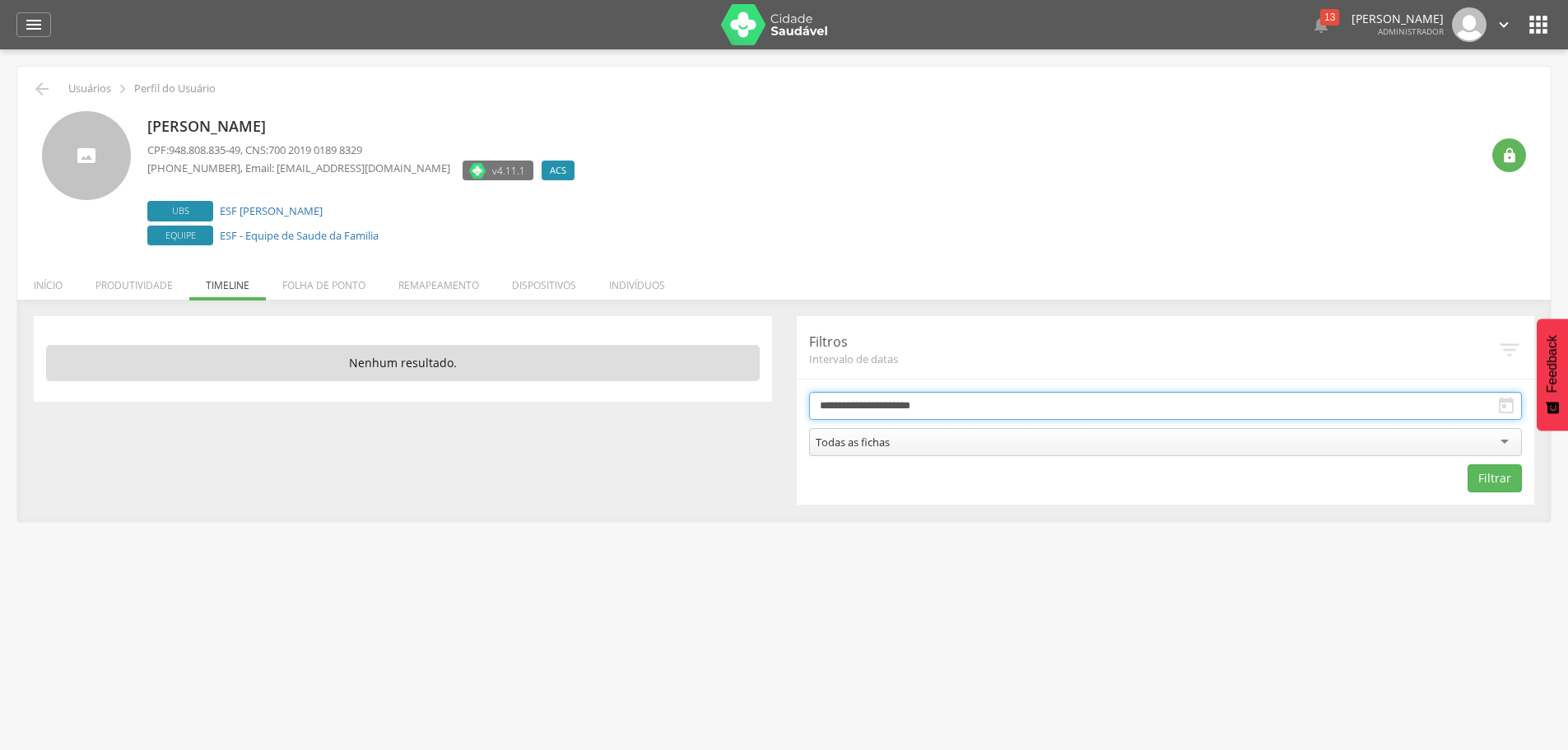
click at [841, 411] on input "**********" at bounding box center [1165, 405] width 714 height 28
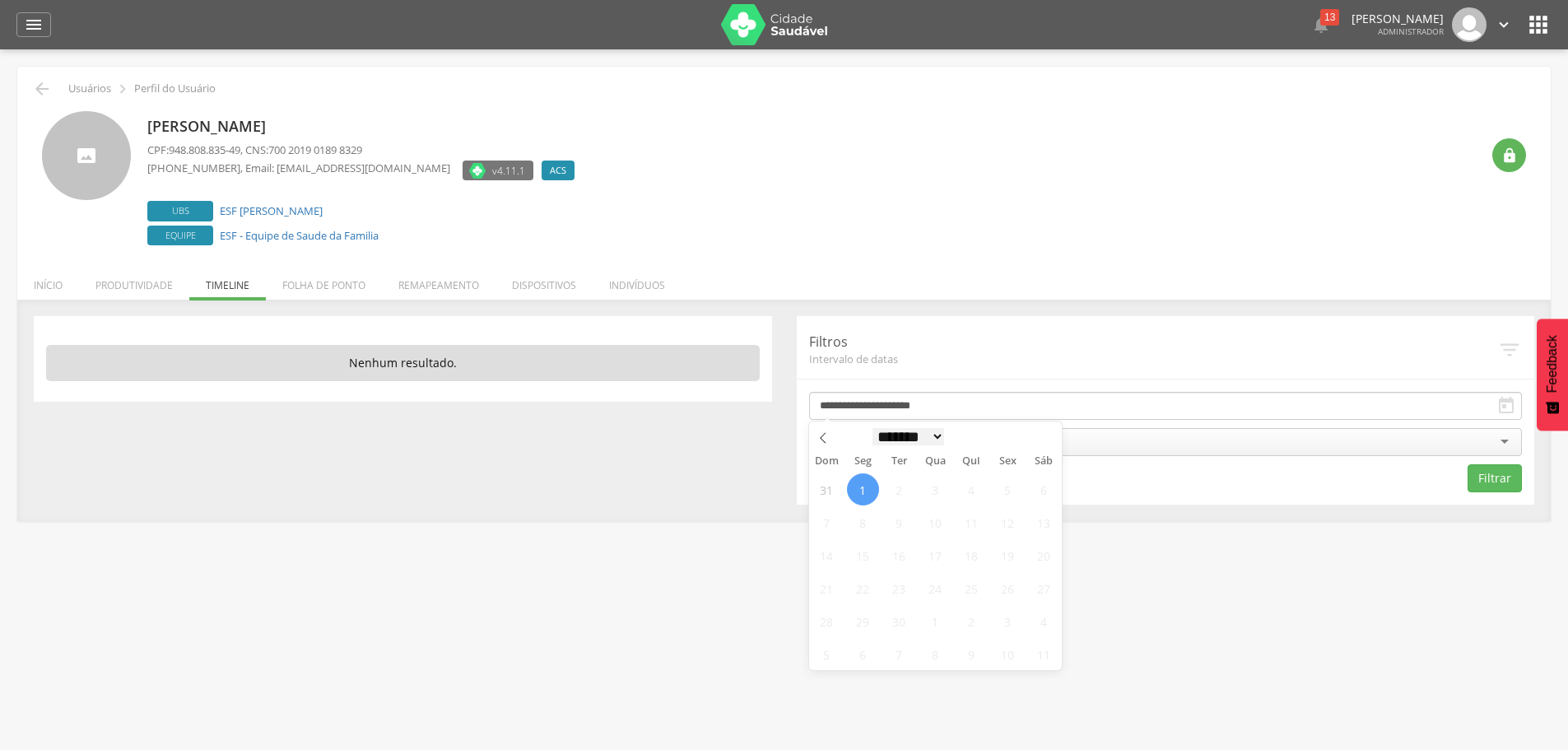
click at [900, 437] on select "******* ********* ***** ***** **** ***** ***** ****** ********" at bounding box center [909, 436] width 72 height 18
click at [817, 436] on icon at bounding box center [823, 438] width 12 height 12
select select "*"
click at [1004, 487] on span "1" at bounding box center [1008, 489] width 32 height 32
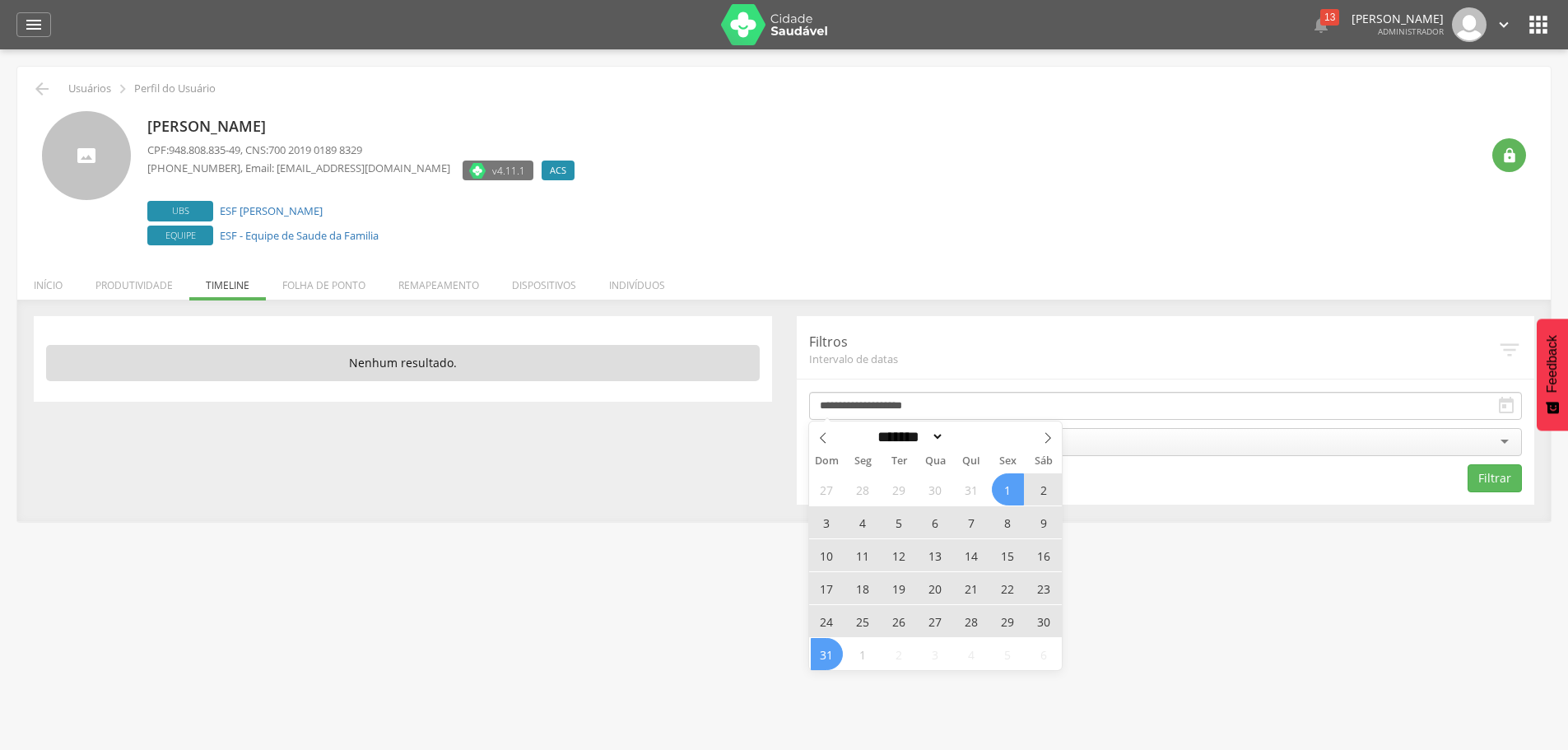
click at [825, 654] on span "31" at bounding box center [826, 654] width 32 height 32
type input "**********"
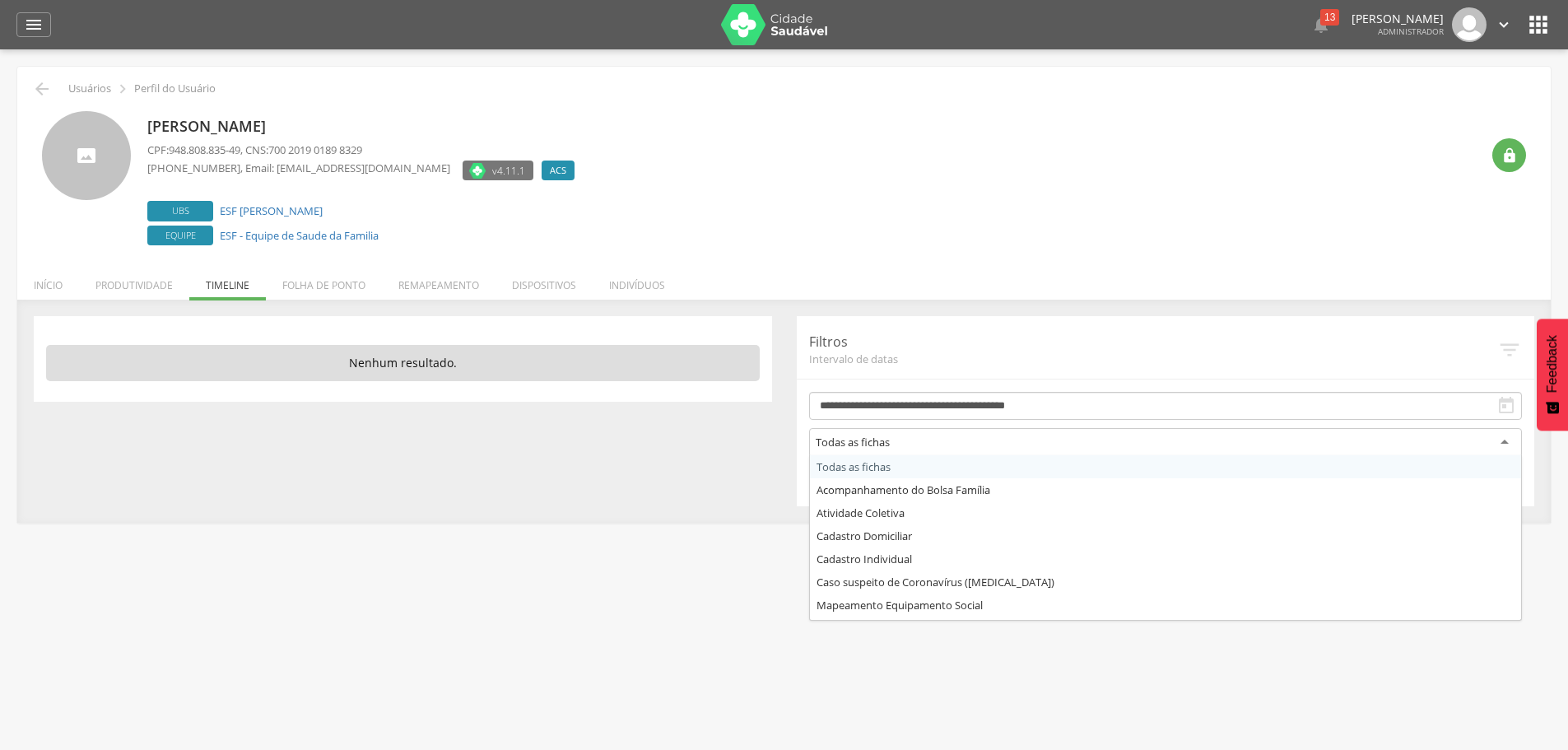
click at [862, 444] on div "Todas as fichas" at bounding box center [852, 442] width 74 height 15
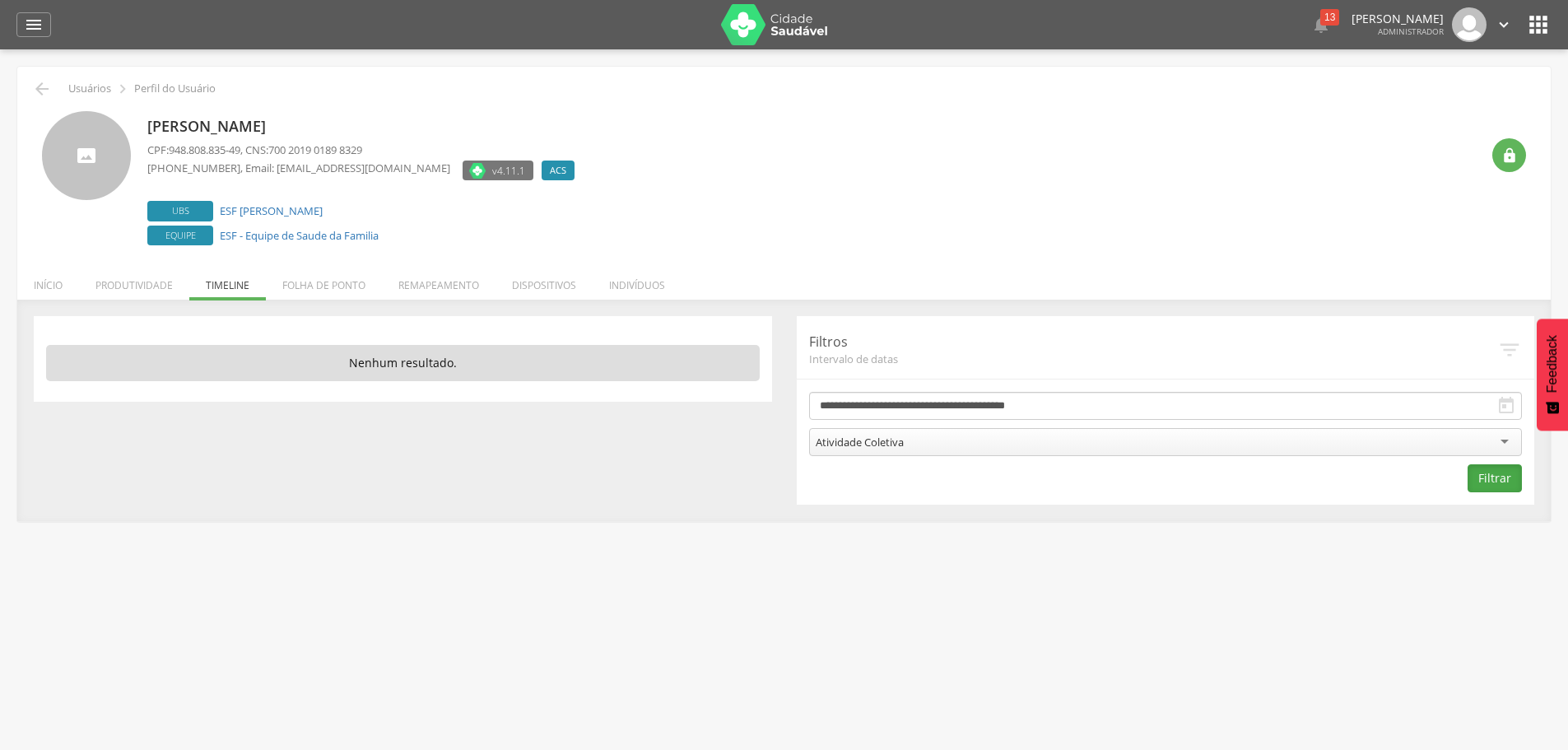
click at [1487, 488] on button "Filtrar" at bounding box center [1494, 477] width 55 height 28
click at [978, 449] on div "Atividade Coletiva" at bounding box center [1165, 441] width 714 height 28
click at [1517, 471] on button "Filtrar" at bounding box center [1494, 477] width 55 height 28
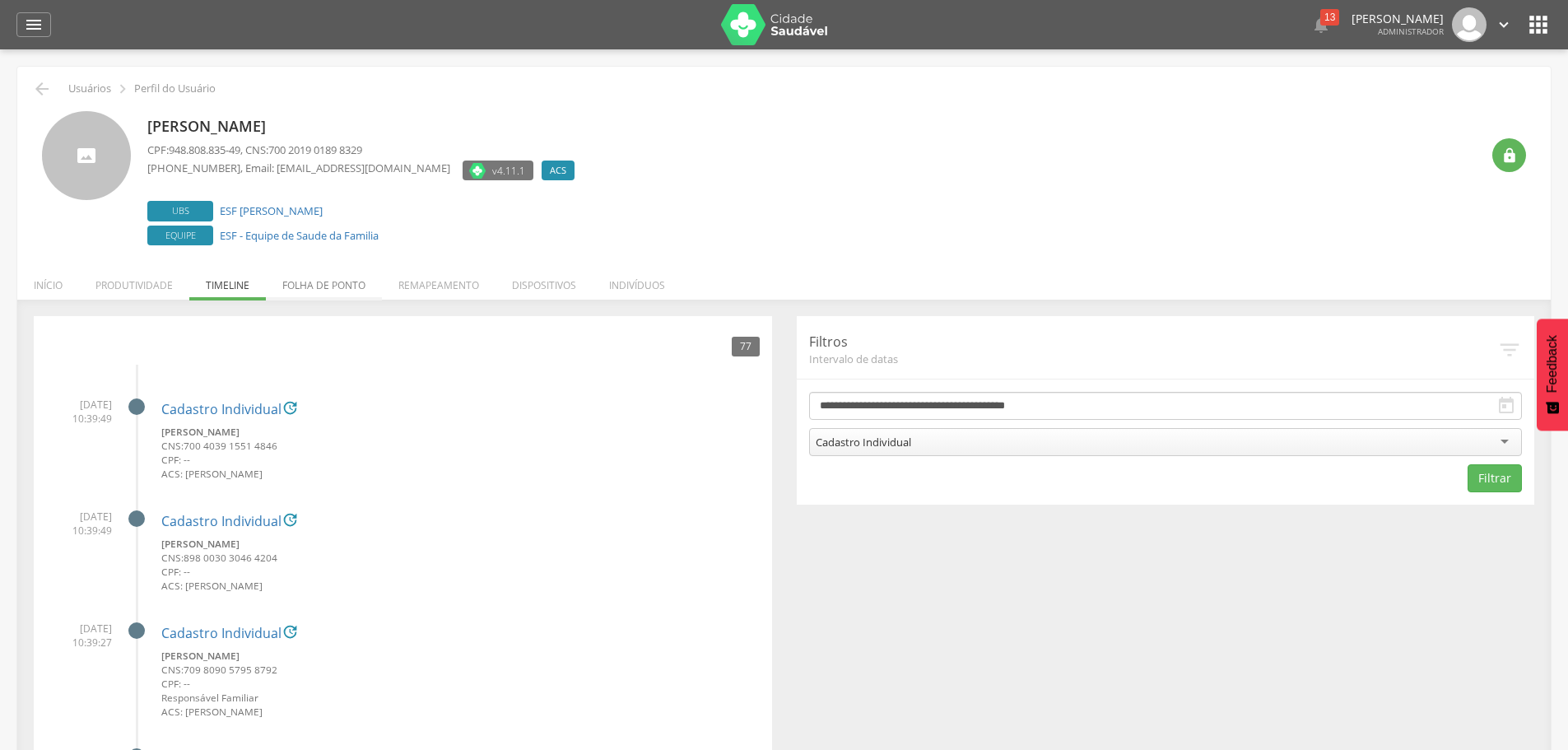
click at [344, 284] on li "Folha de ponto" at bounding box center [324, 281] width 116 height 39
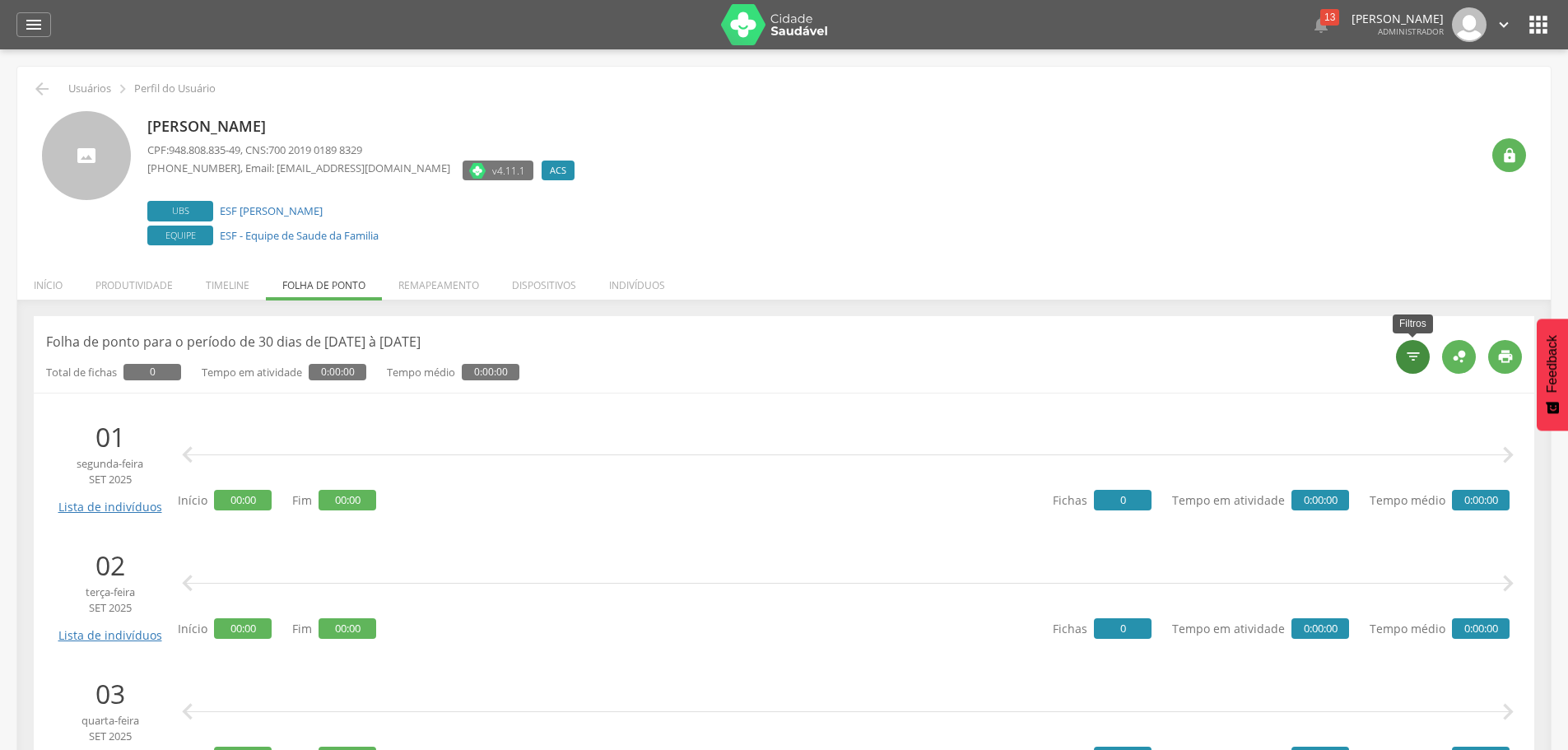
click at [1409, 355] on icon "" at bounding box center [1414, 357] width 17 height 17
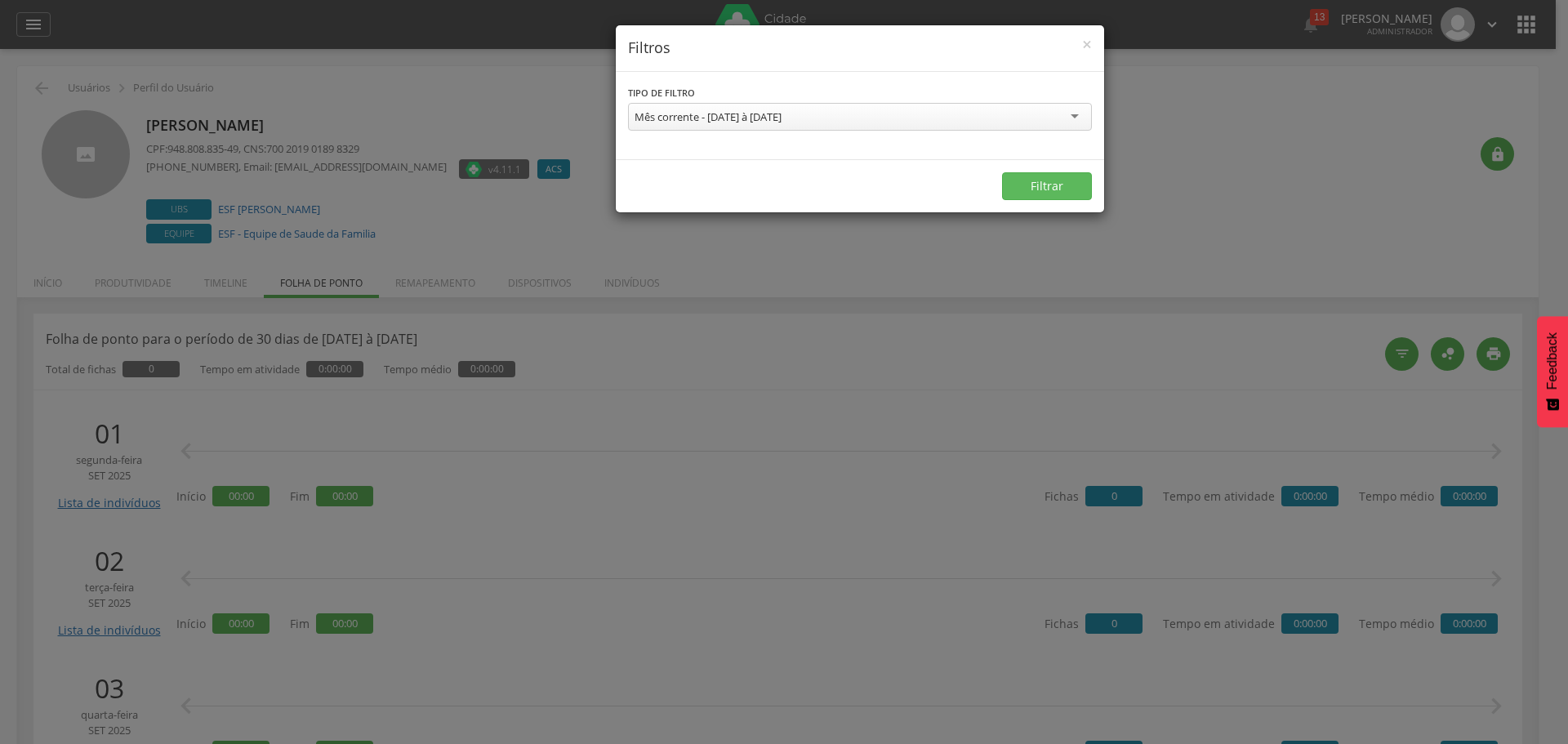
click at [686, 128] on div "Mês corrente - [DATE] à [DATE]" at bounding box center [859, 117] width 464 height 27
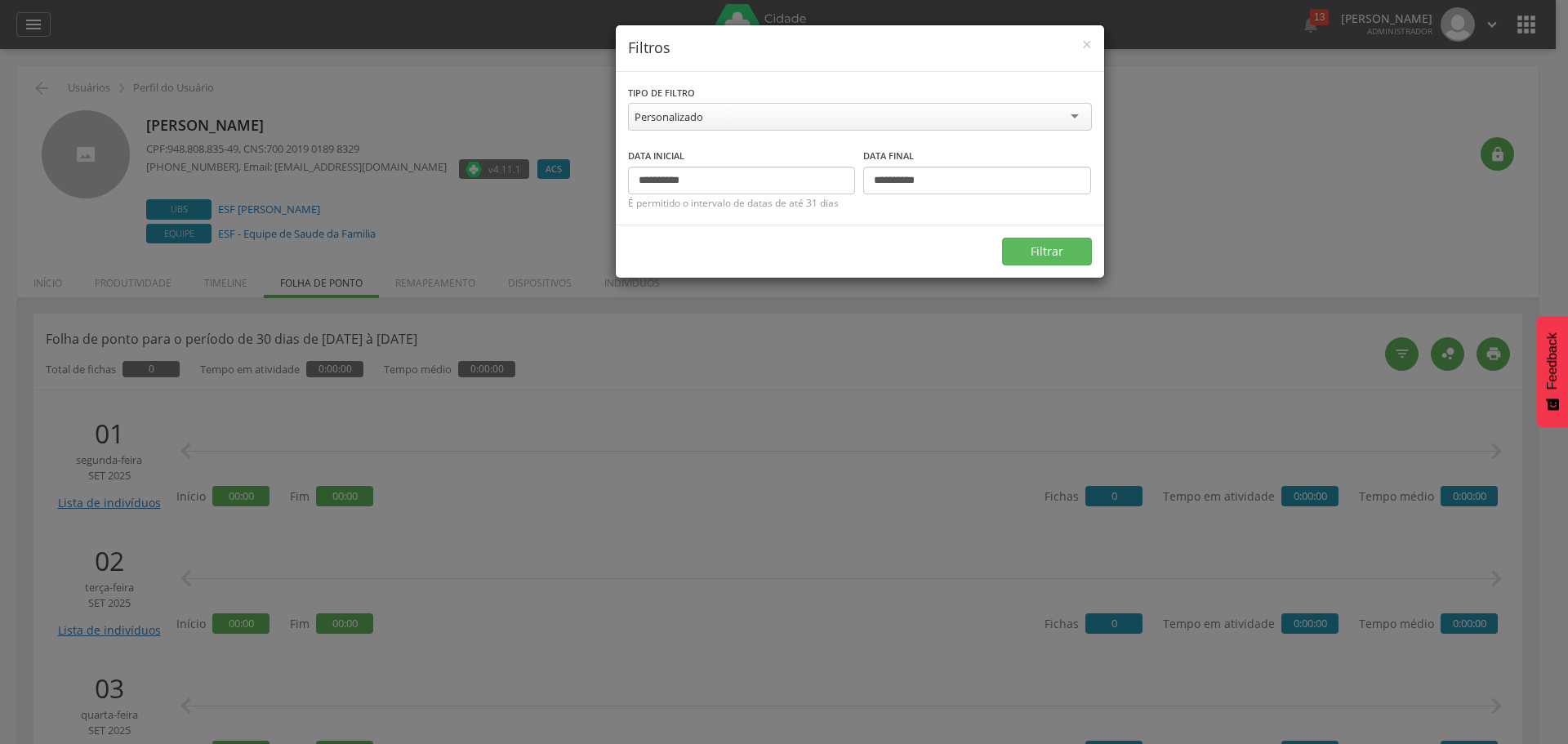
drag, startPoint x: 661, startPoint y: 259, endPoint x: 662, endPoint y: 248, distance: 11.0
drag, startPoint x: 693, startPoint y: 180, endPoint x: 473, endPoint y: 173, distance: 220.1
click at [474, 173] on div "**********" at bounding box center [784, 372] width 1568 height 744
type input "**********"
click at [958, 183] on input "**********" at bounding box center [977, 180] width 228 height 27
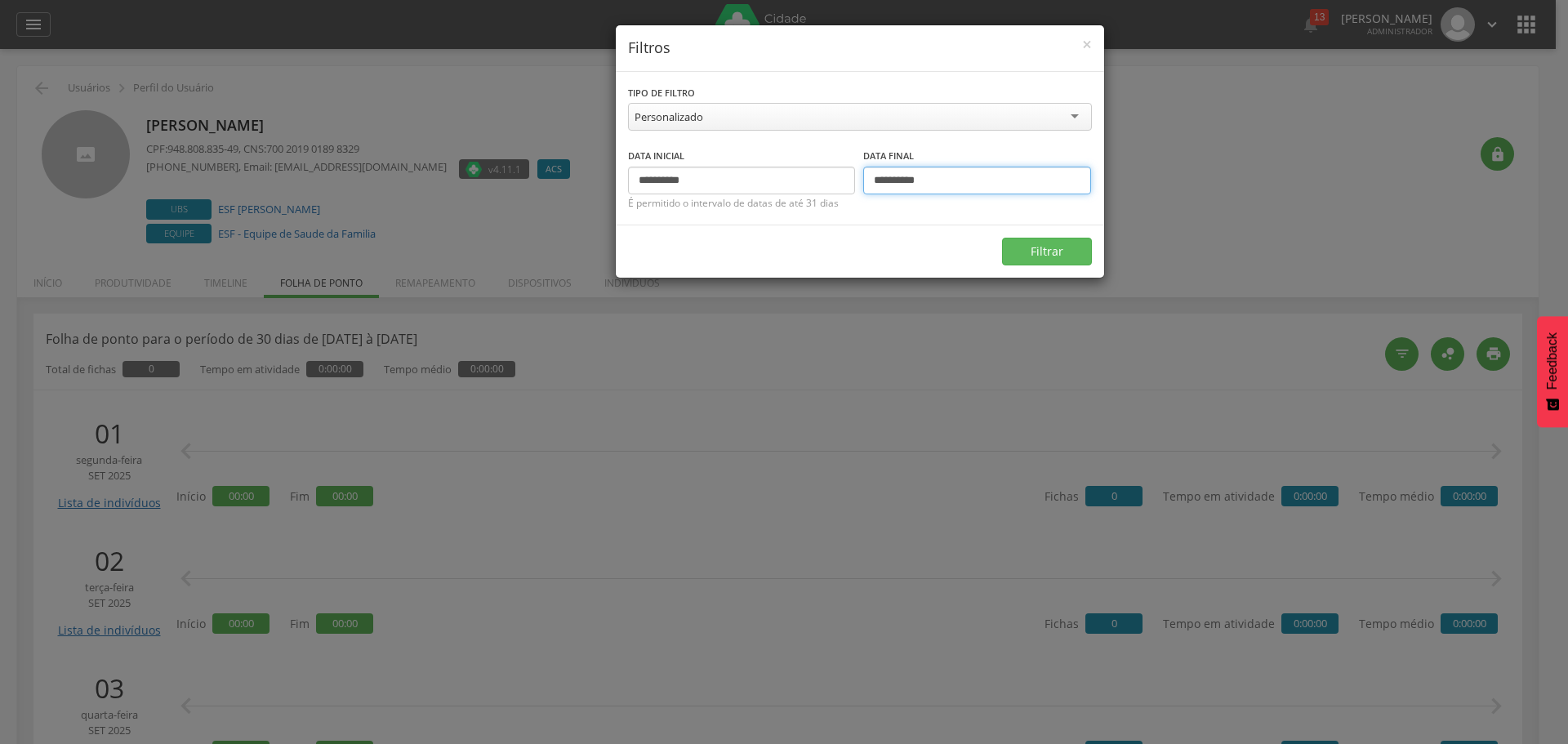
click at [903, 182] on input "**********" at bounding box center [977, 180] width 228 height 27
type input "**********"
click at [1024, 243] on button "Filtrar" at bounding box center [1047, 250] width 90 height 27
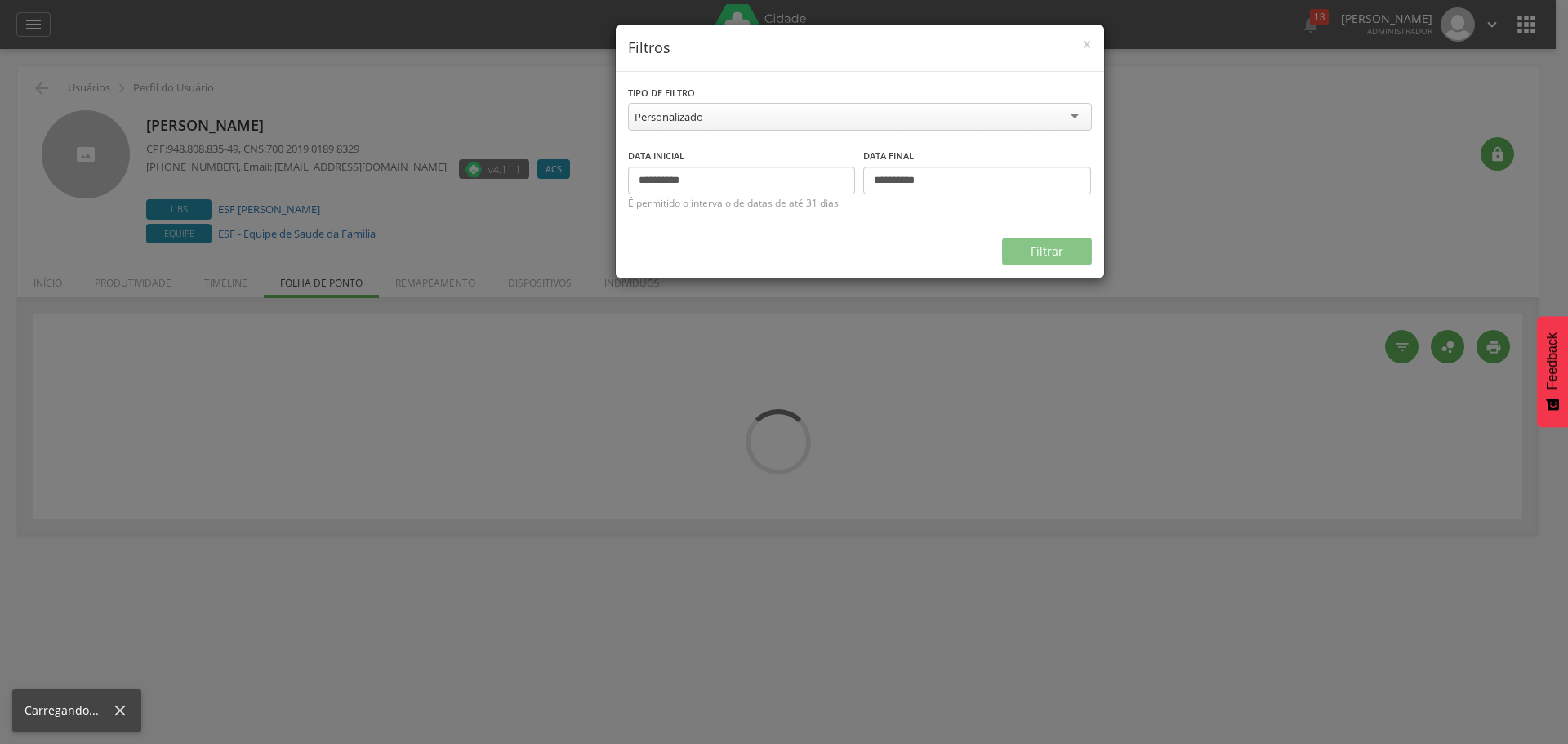
type input "**********"
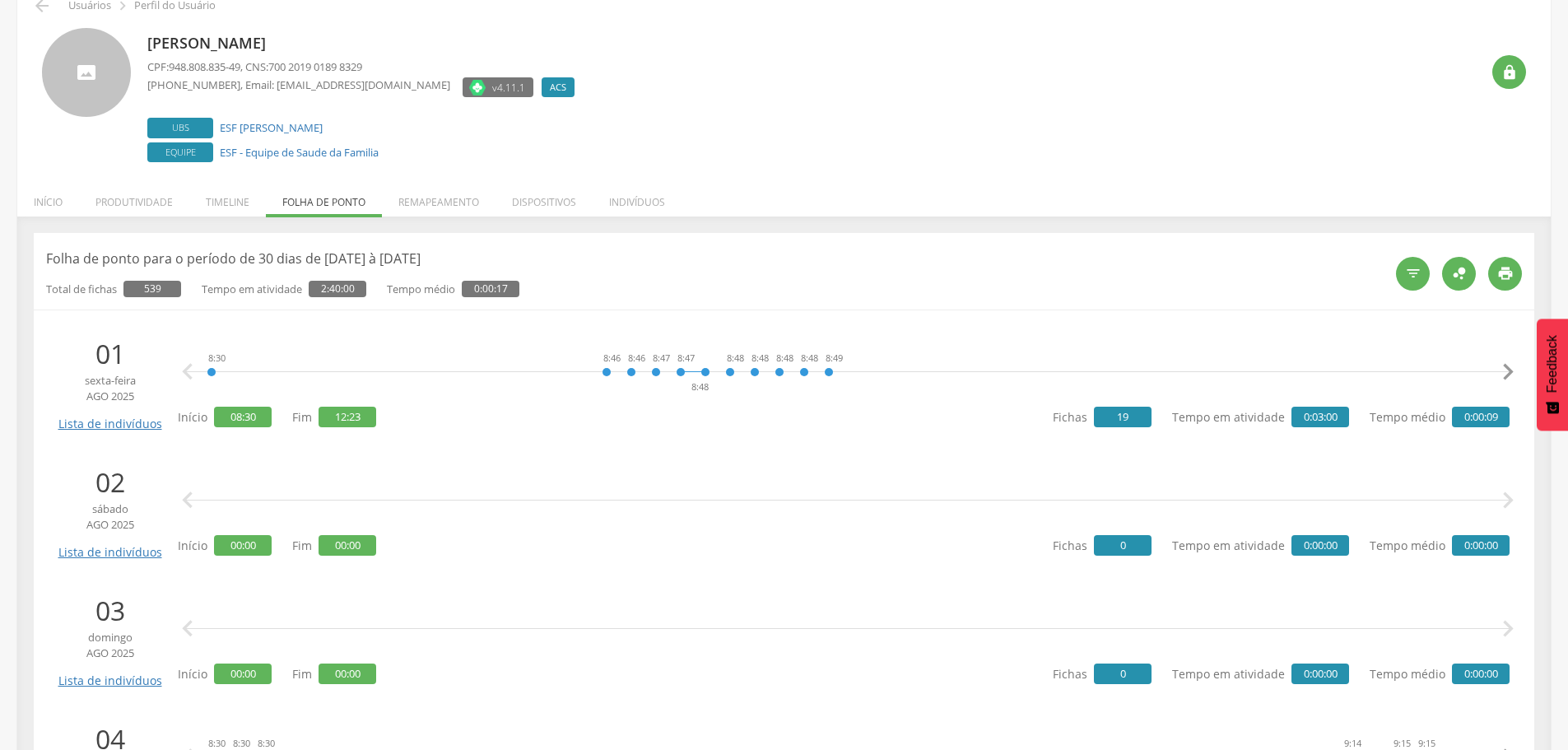
scroll to position [329, 0]
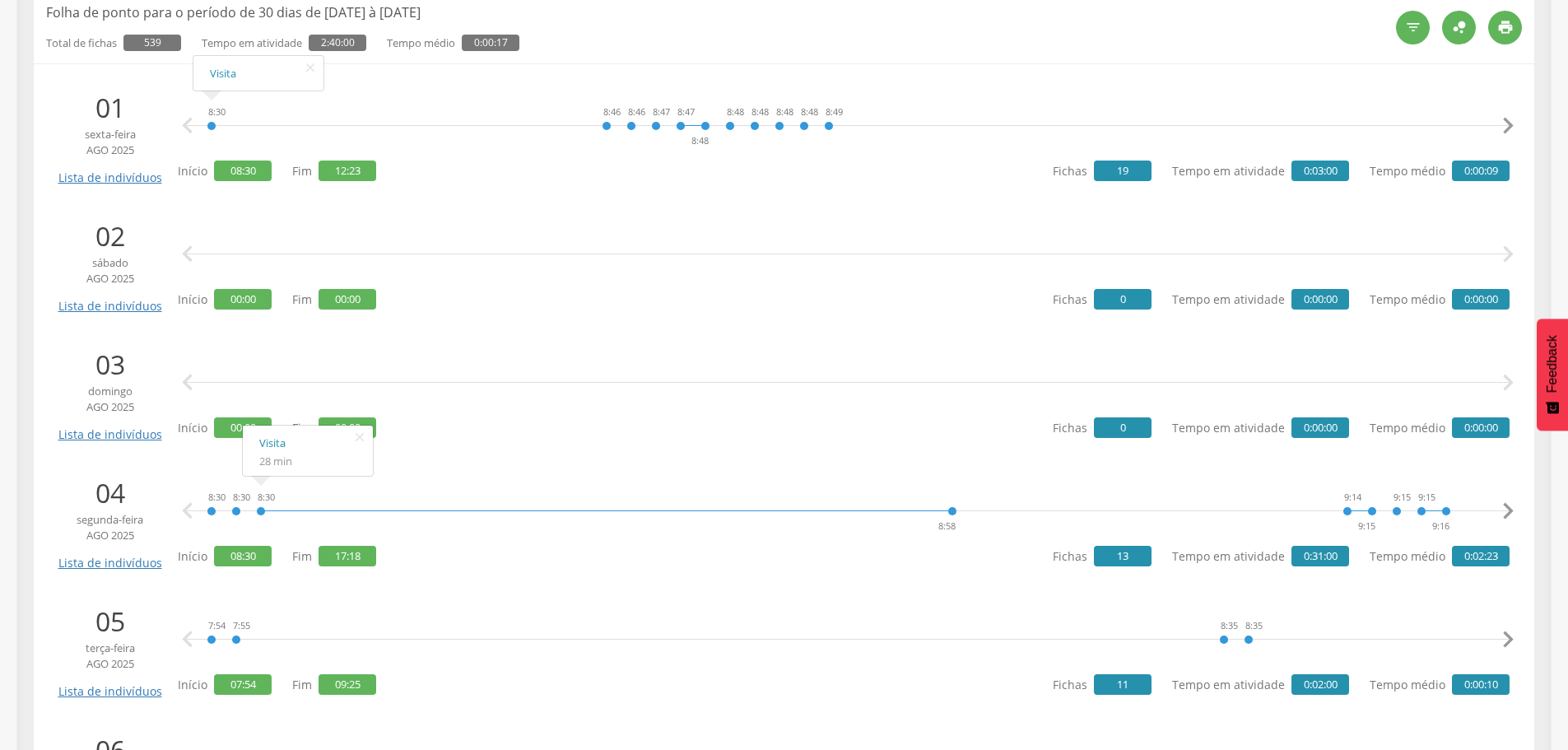
click at [211, 124] on div "8:30" at bounding box center [211, 126] width 10 height 49
click at [1512, 117] on icon "" at bounding box center [1508, 125] width 33 height 33
click at [1510, 117] on icon "" at bounding box center [1508, 125] width 33 height 33
click at [1508, 117] on icon "" at bounding box center [1508, 125] width 33 height 33
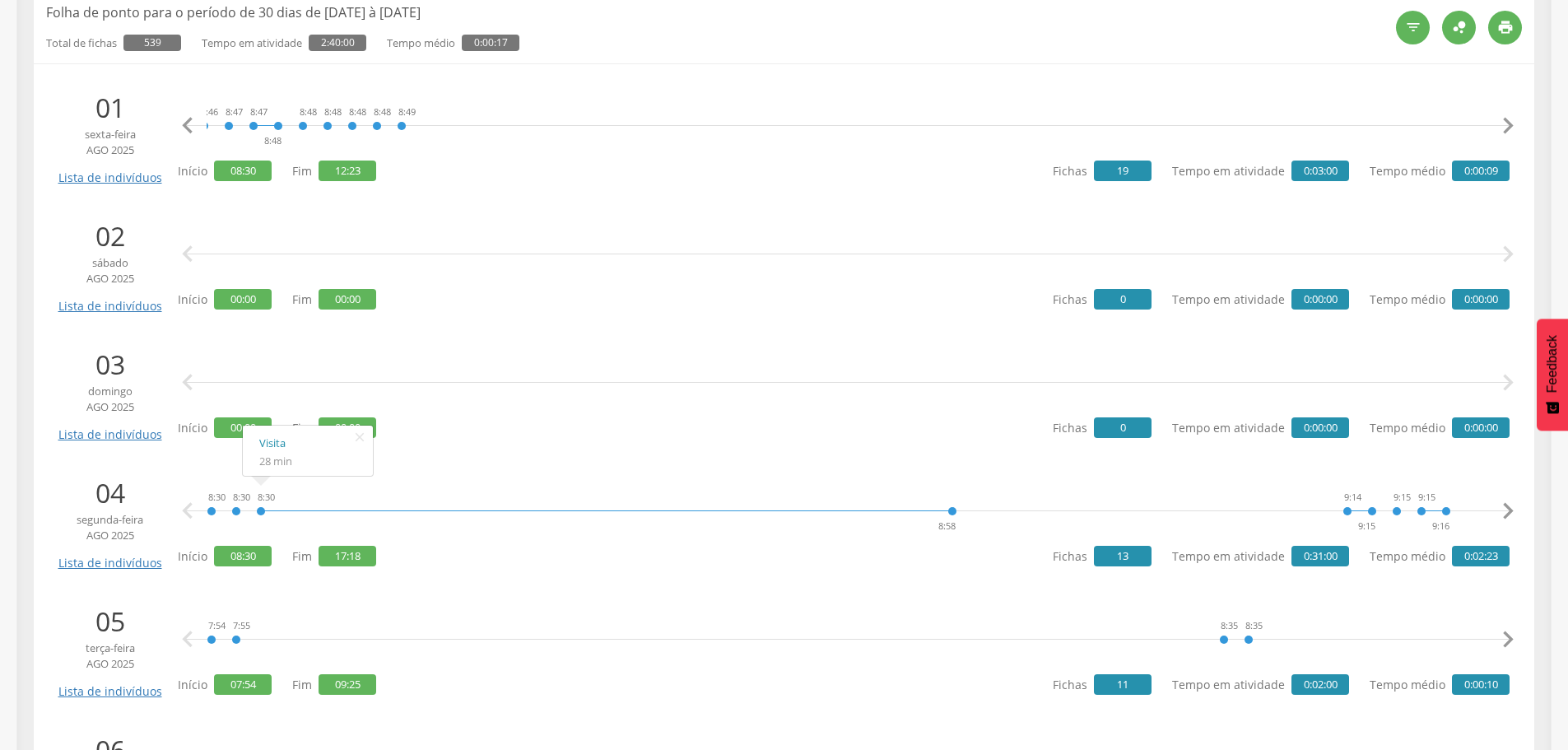
click at [1507, 117] on icon "" at bounding box center [1508, 125] width 33 height 33
click at [1504, 117] on icon "" at bounding box center [1508, 125] width 33 height 33
click at [1504, 117] on icon "" at bounding box center [1508, 125] width 33 height 33
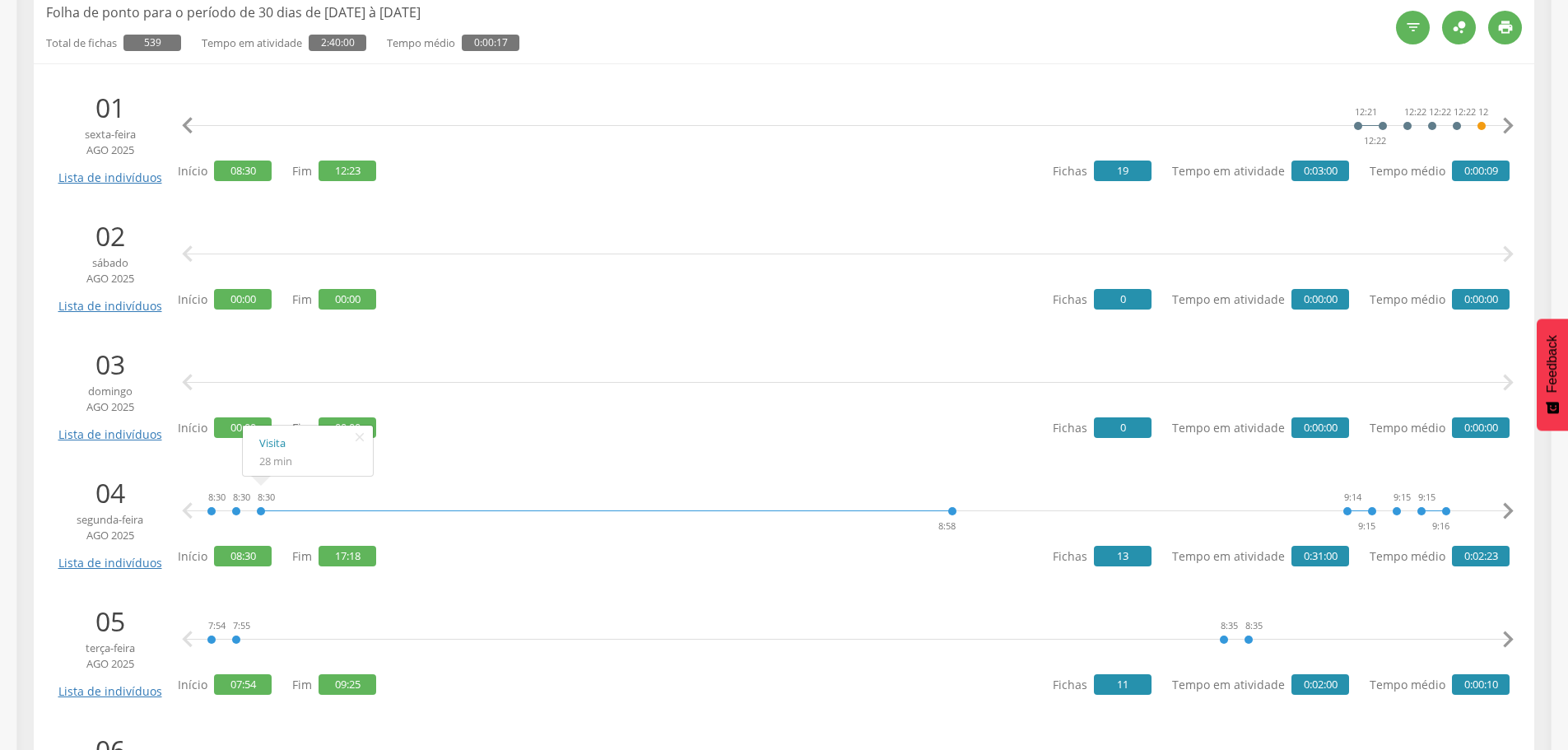
click at [1504, 117] on icon "" at bounding box center [1508, 125] width 33 height 33
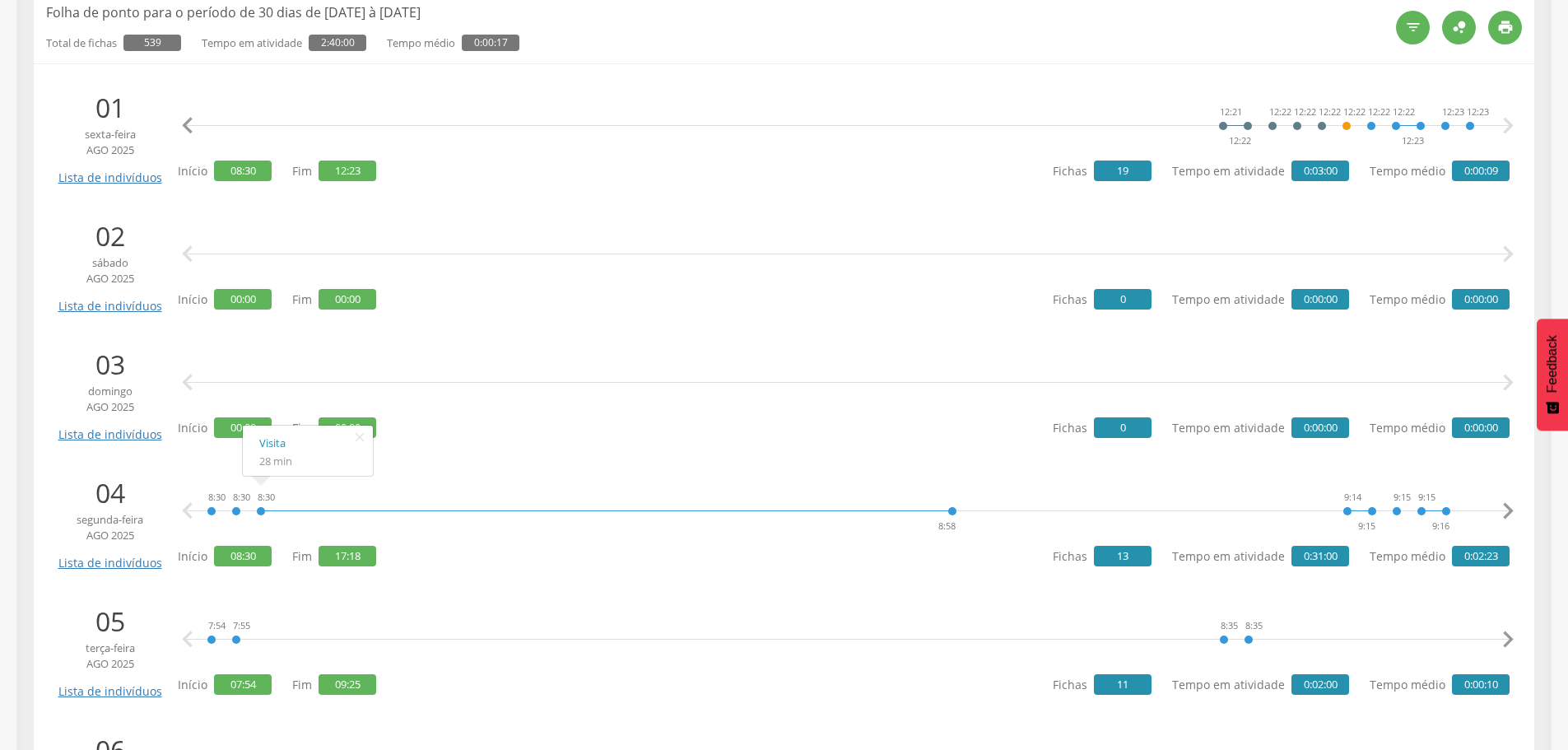
click at [1504, 117] on icon "" at bounding box center [1508, 125] width 33 height 33
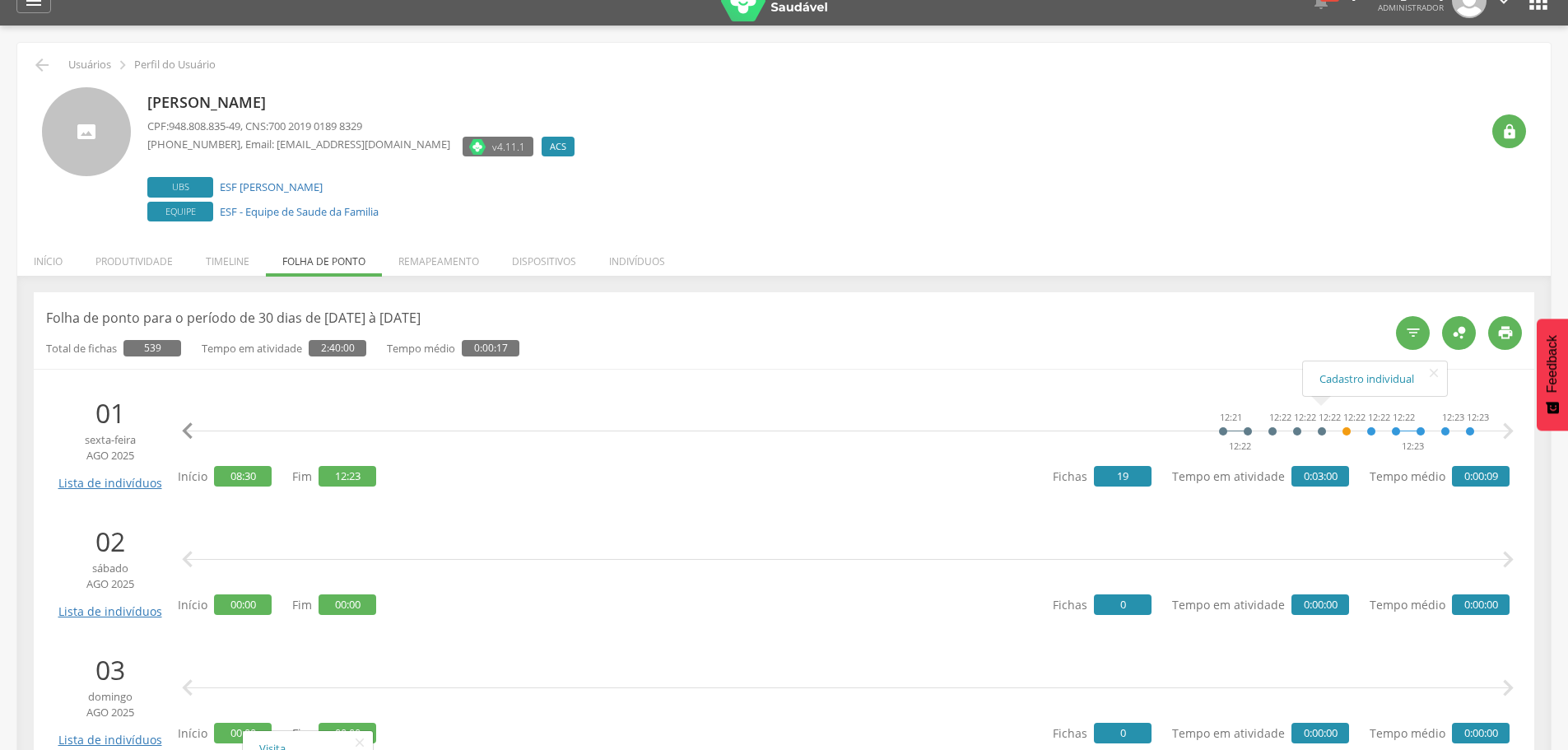
scroll to position [0, 0]
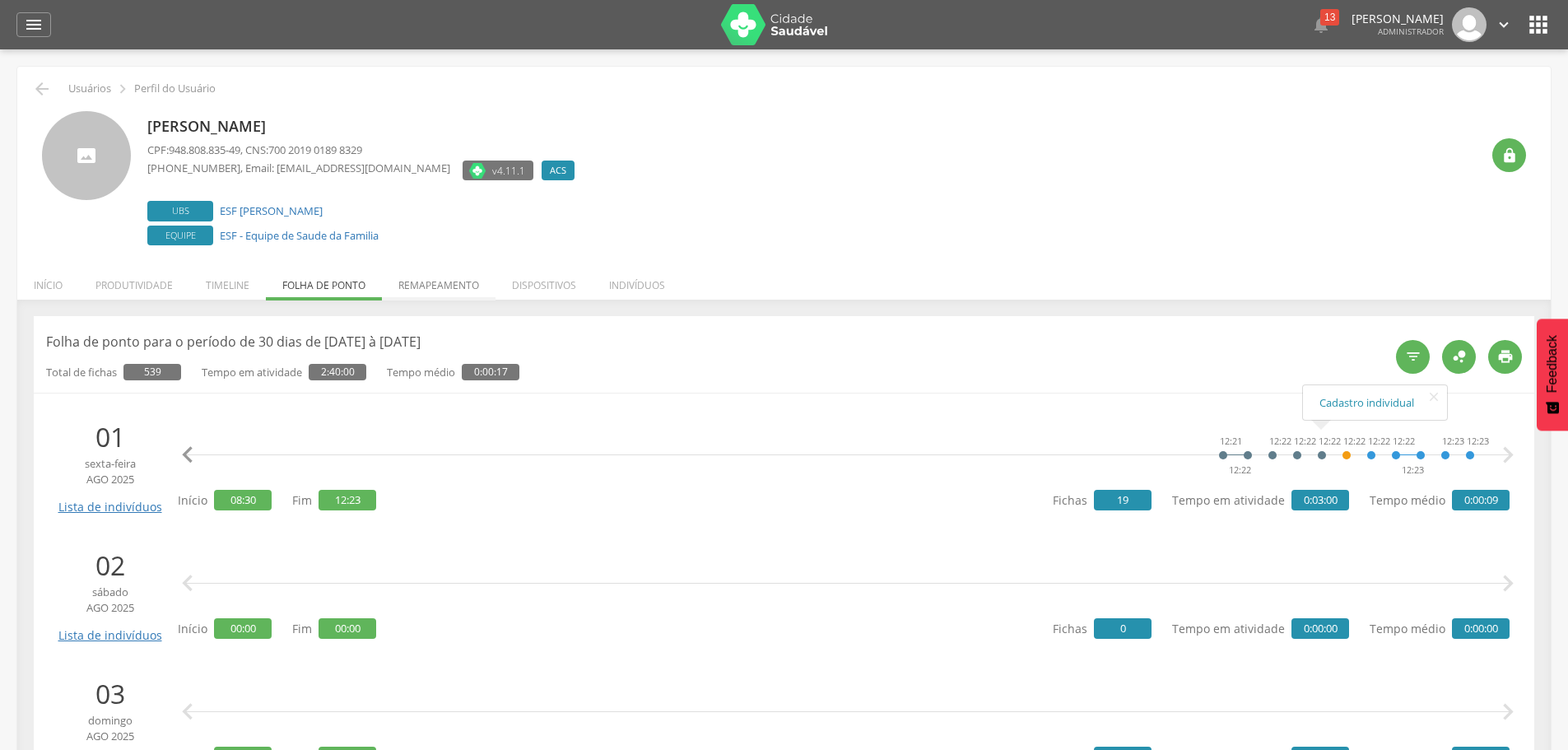
click at [420, 283] on li "Remapeamento" at bounding box center [438, 281] width 113 height 39
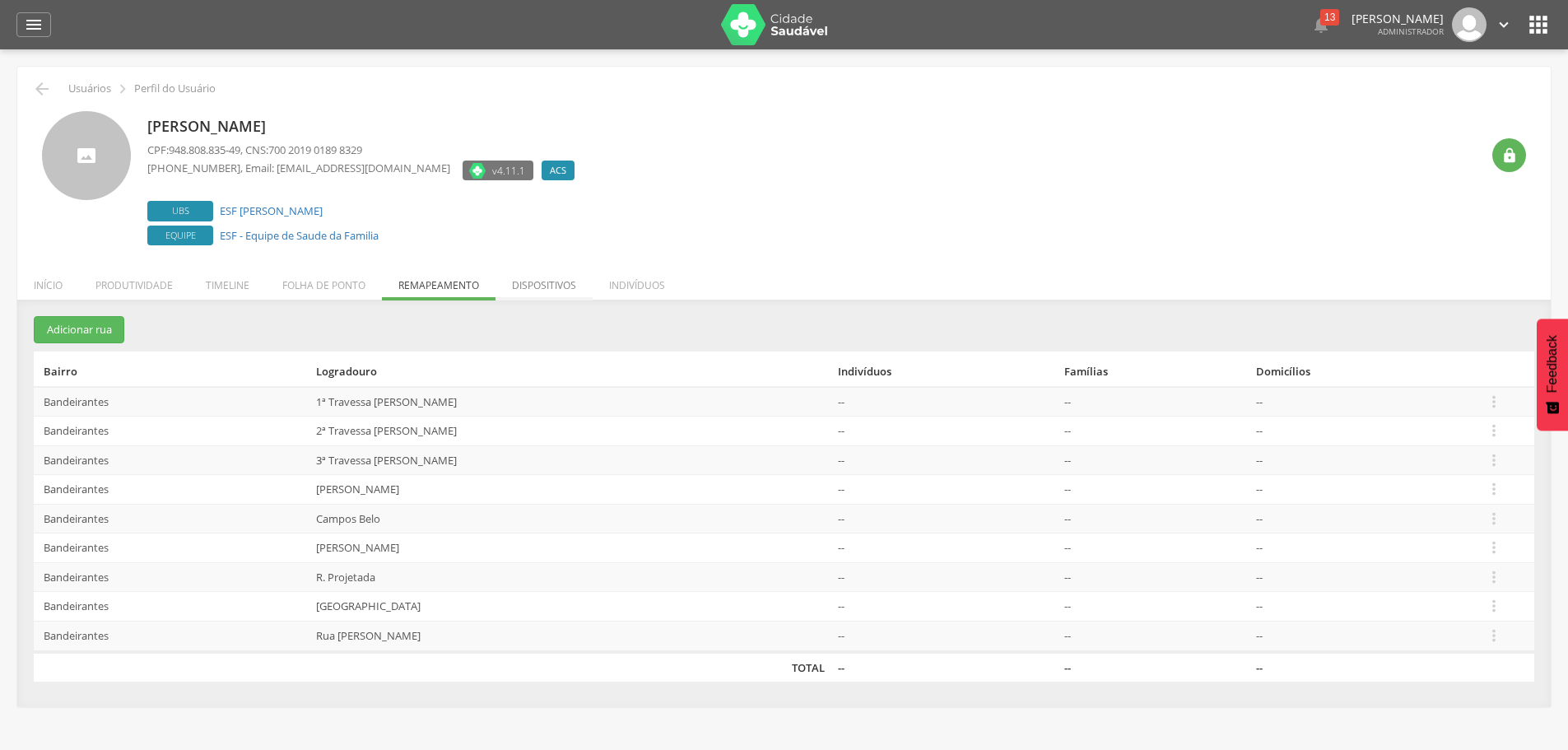
click at [548, 286] on li "Dispositivos" at bounding box center [544, 281] width 97 height 39
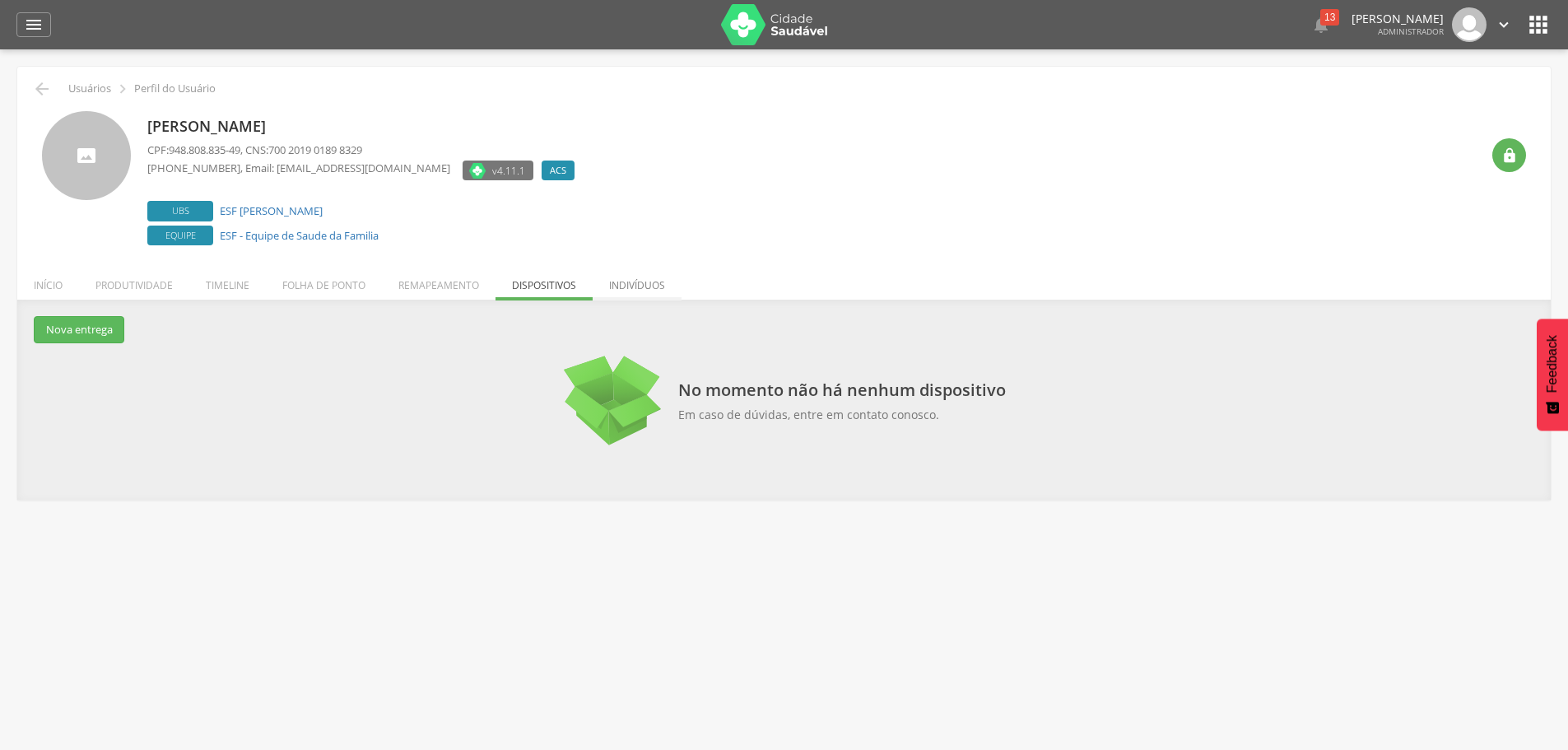
click at [630, 289] on li "Indivíduos" at bounding box center [637, 281] width 89 height 39
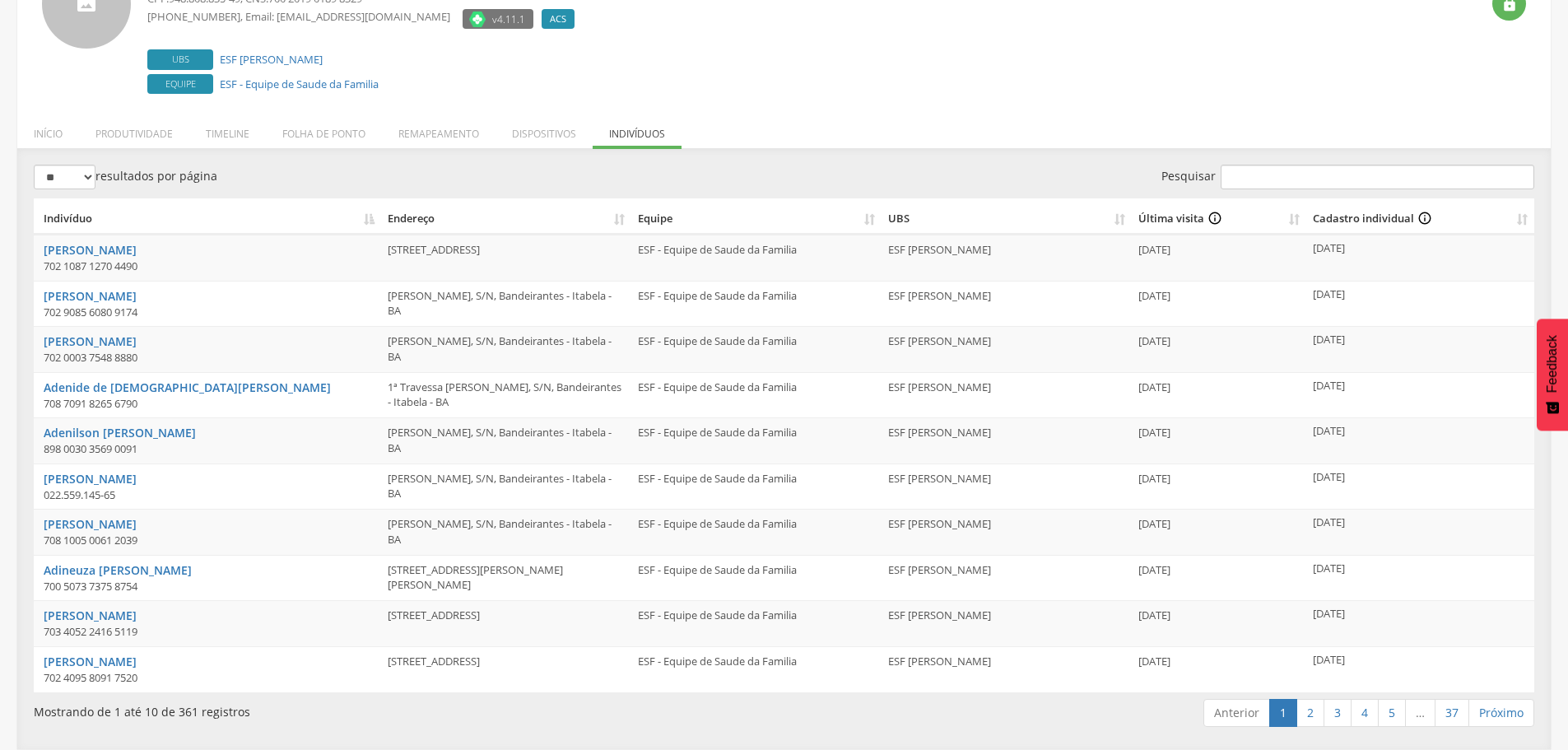
scroll to position [152, 0]
click at [1308, 707] on link "2" at bounding box center [1310, 712] width 28 height 28
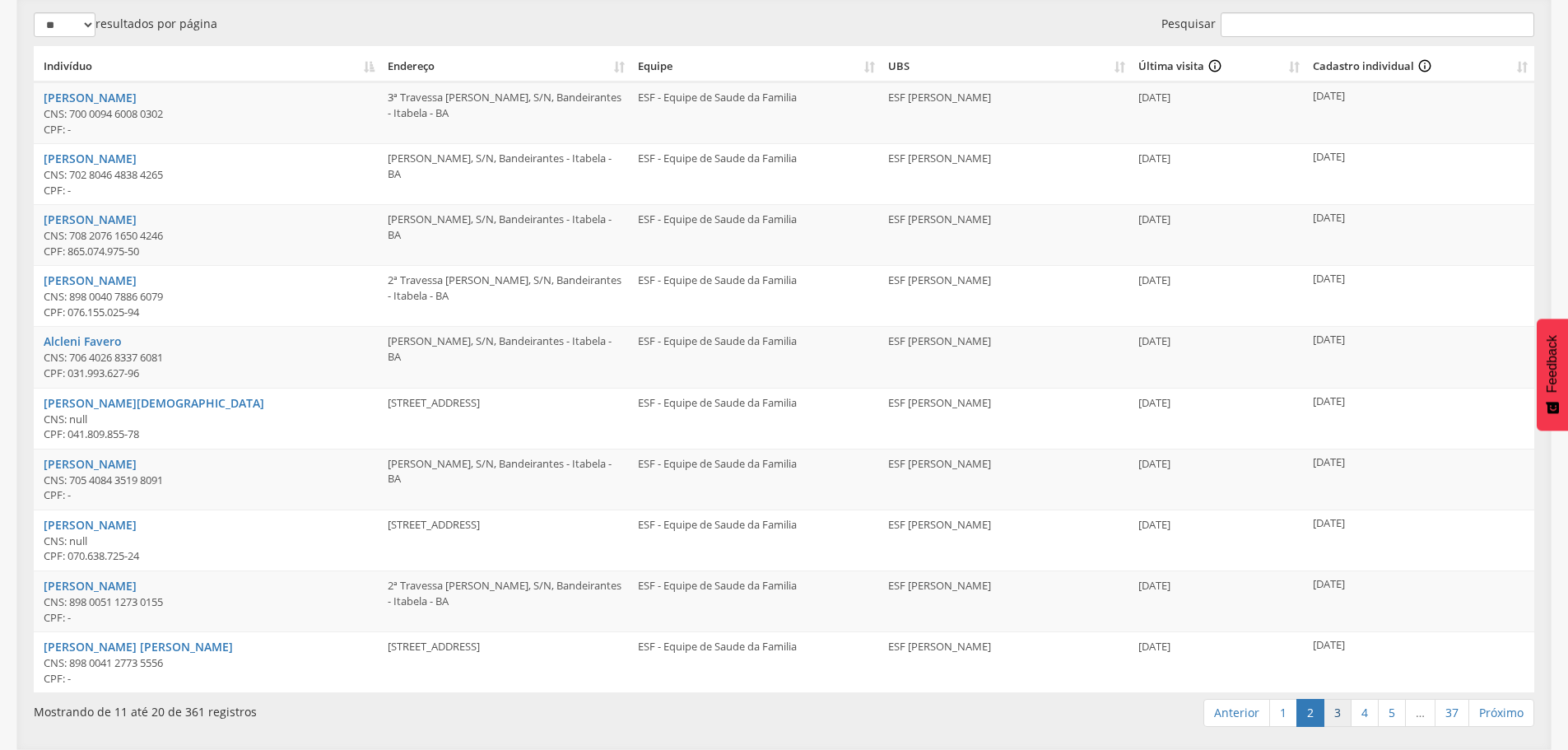
click at [1325, 708] on link "3" at bounding box center [1337, 712] width 28 height 28
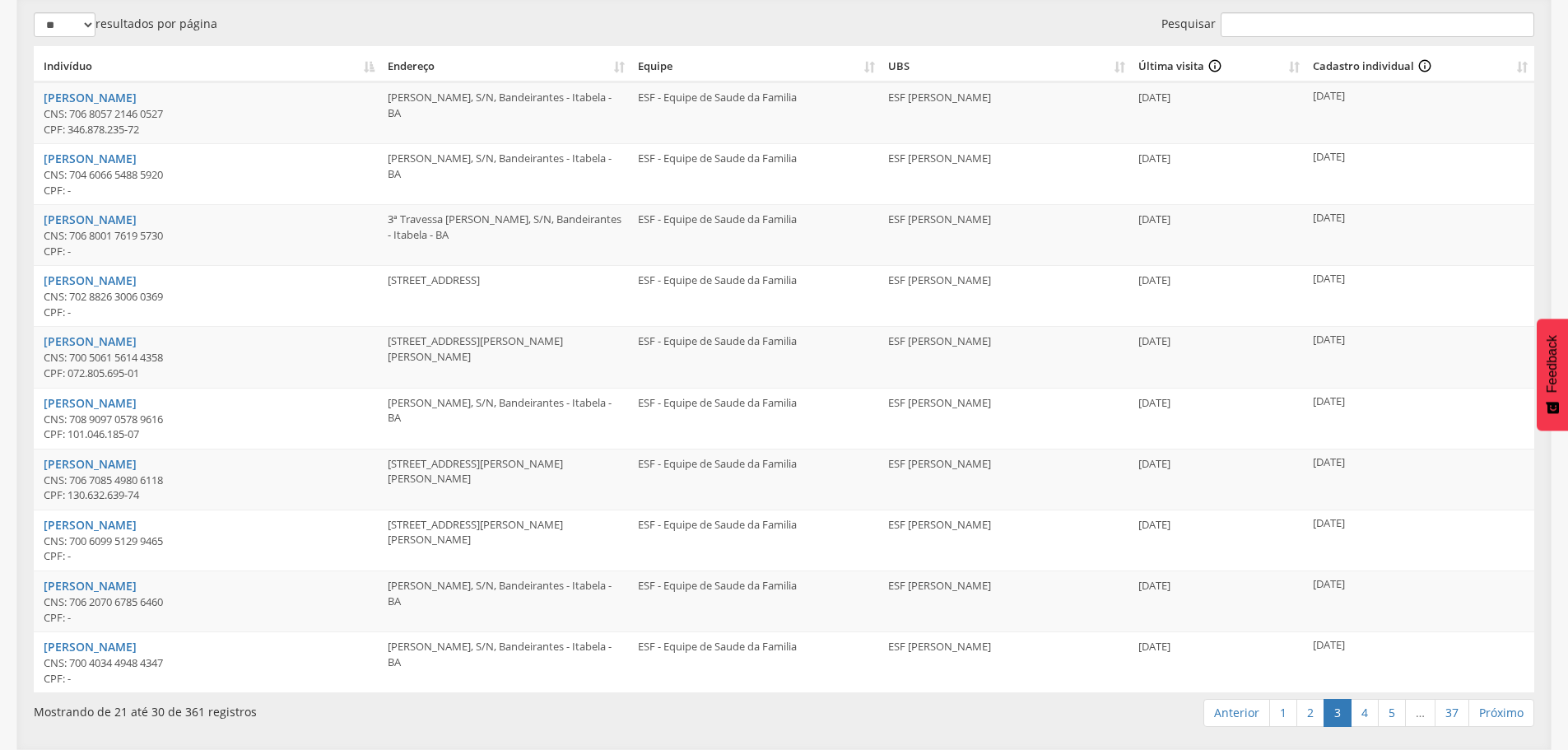
drag, startPoint x: 1349, startPoint y: 706, endPoint x: 1361, endPoint y: 705, distance: 12.0
click at [1349, 705] on link "3" at bounding box center [1337, 712] width 28 height 28
click at [1367, 705] on link "4" at bounding box center [1364, 712] width 28 height 28
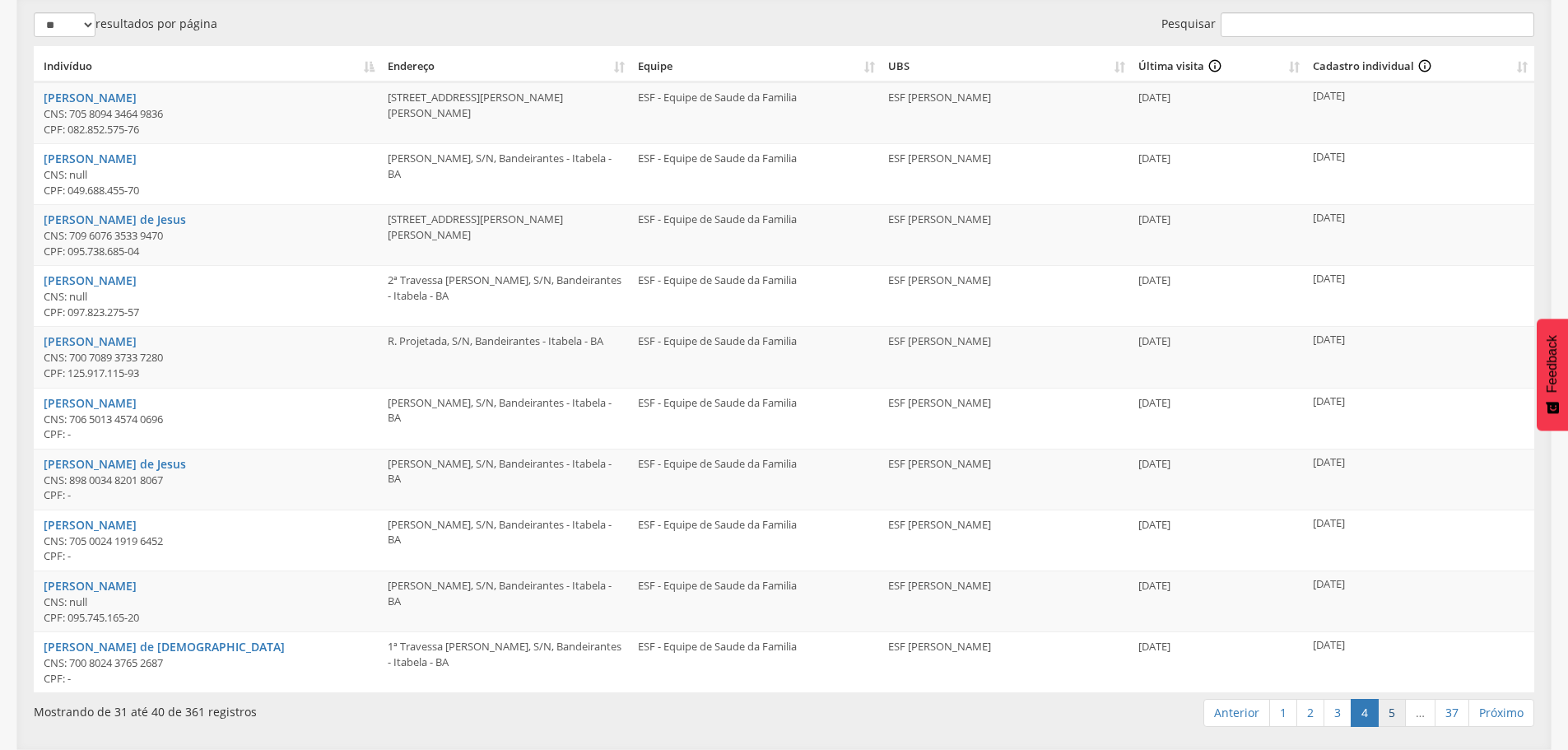
click at [1388, 700] on link "5" at bounding box center [1391, 712] width 28 height 28
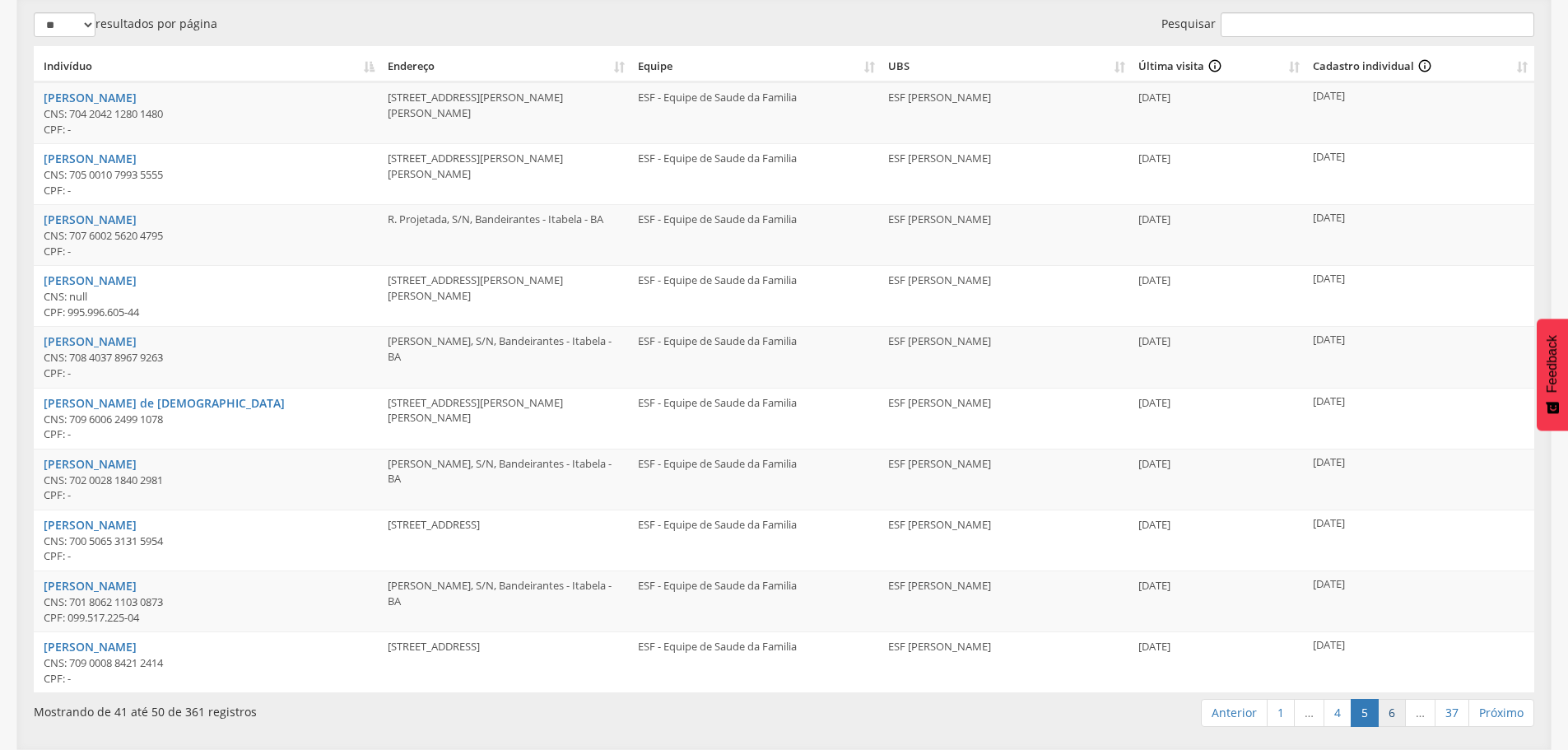
click at [1393, 701] on link "6" at bounding box center [1391, 712] width 28 height 28
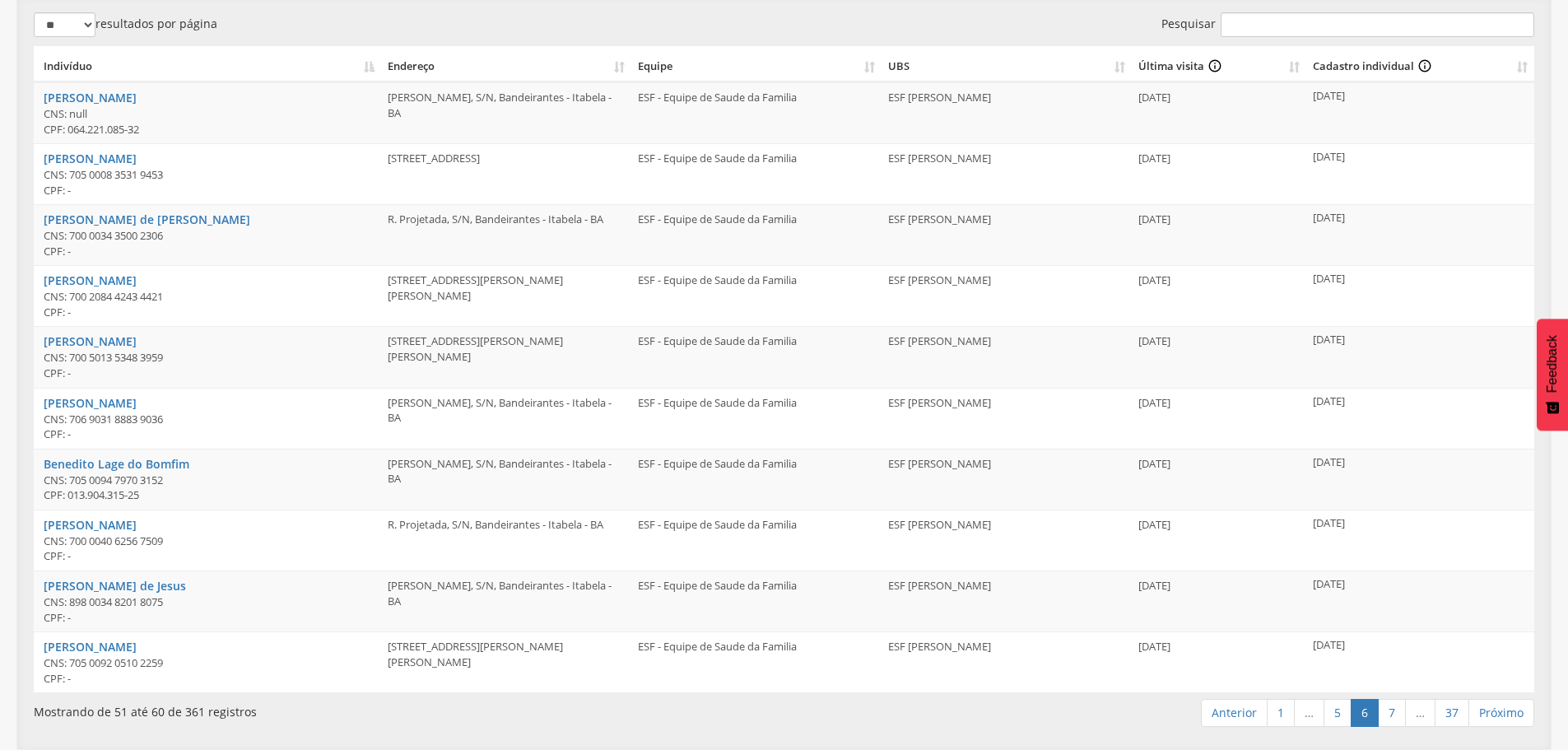
click at [1393, 701] on link "7" at bounding box center [1391, 712] width 28 height 28
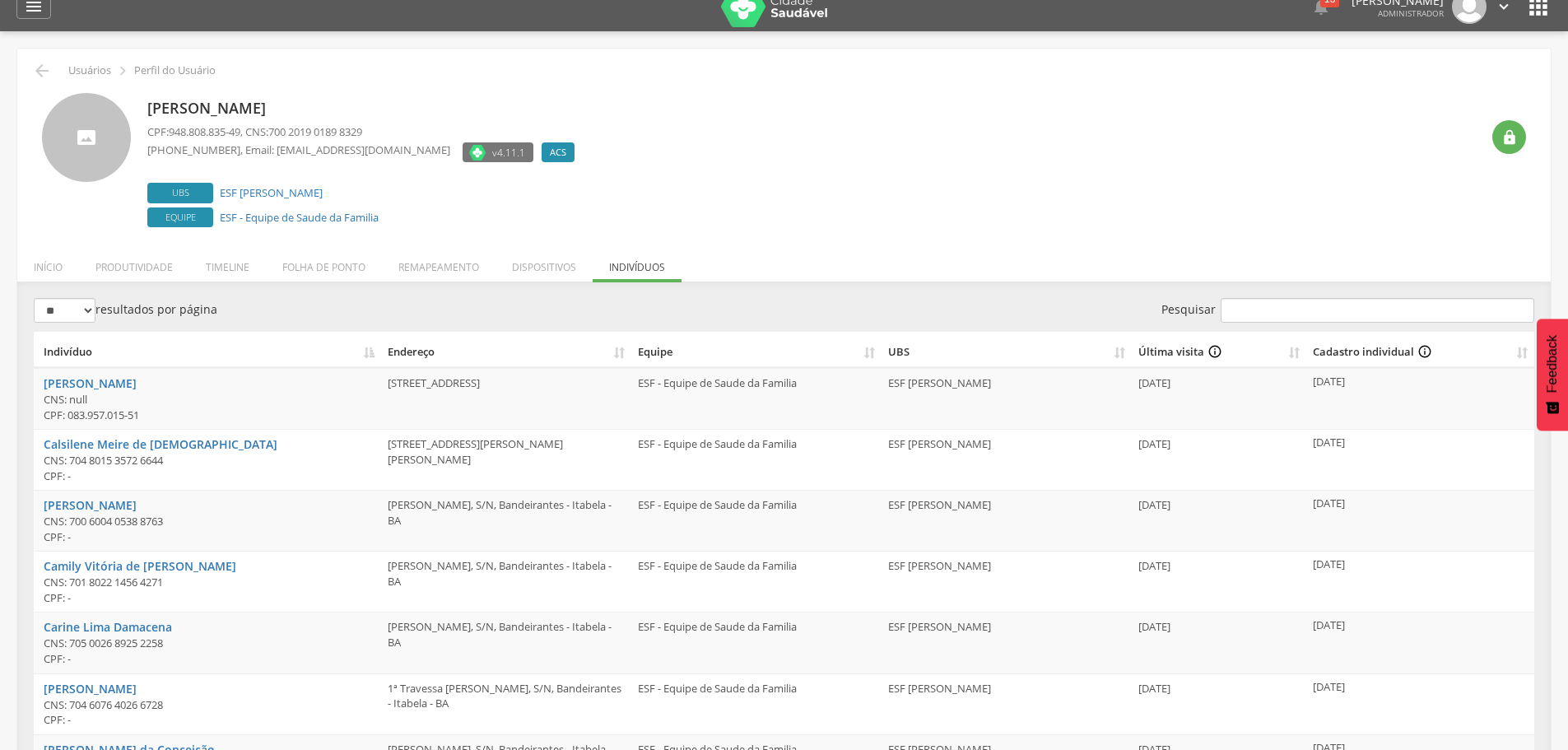
scroll to position [0, 0]
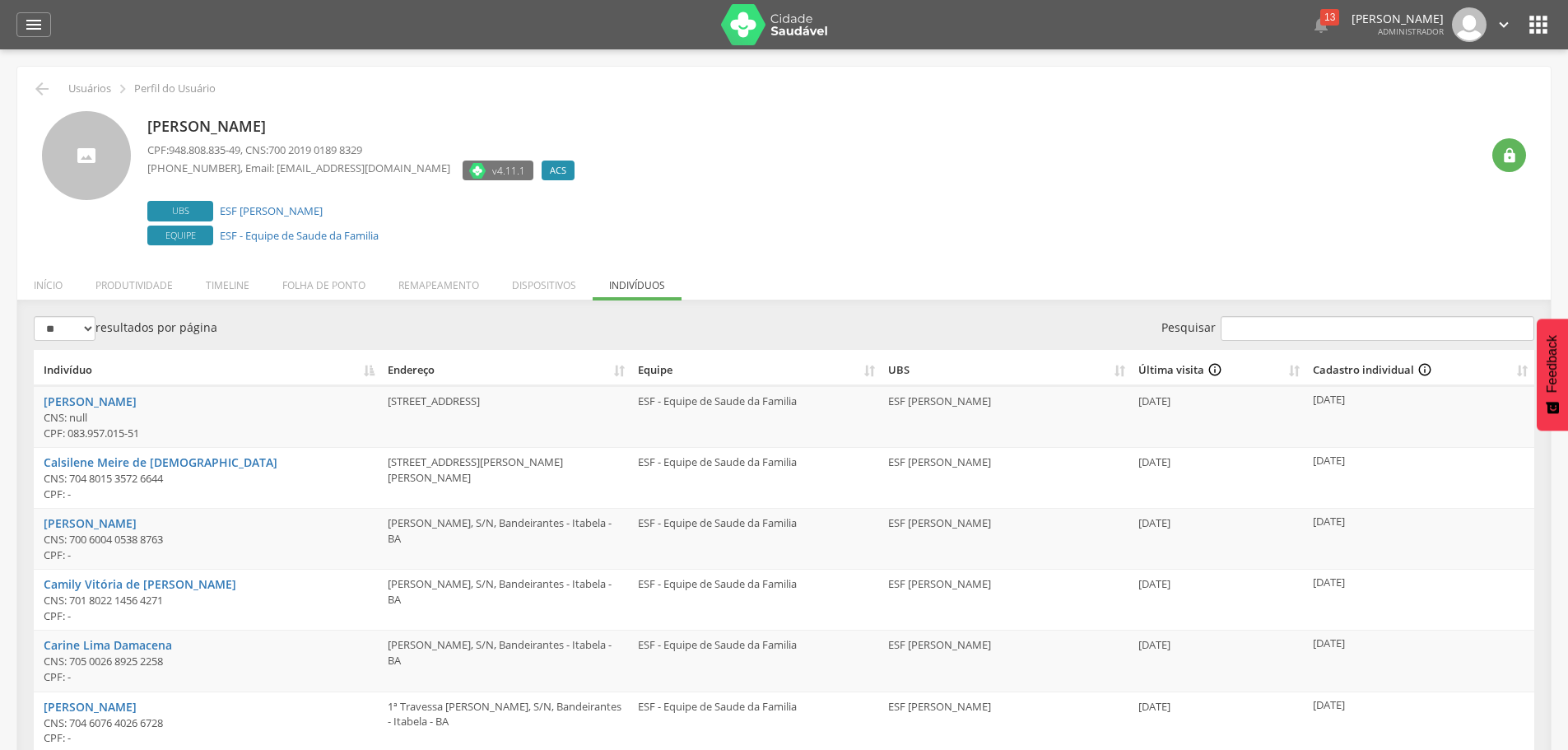
click at [1060, 188] on div "[PERSON_NAME] CPF: 948.808.835-49 , CNS: 700 2019 0189 8329 [PHONE_NUMBER] , Em…" at bounding box center [814, 180] width 1332 height 138
click at [1539, 25] on icon "" at bounding box center [1538, 24] width 26 height 26
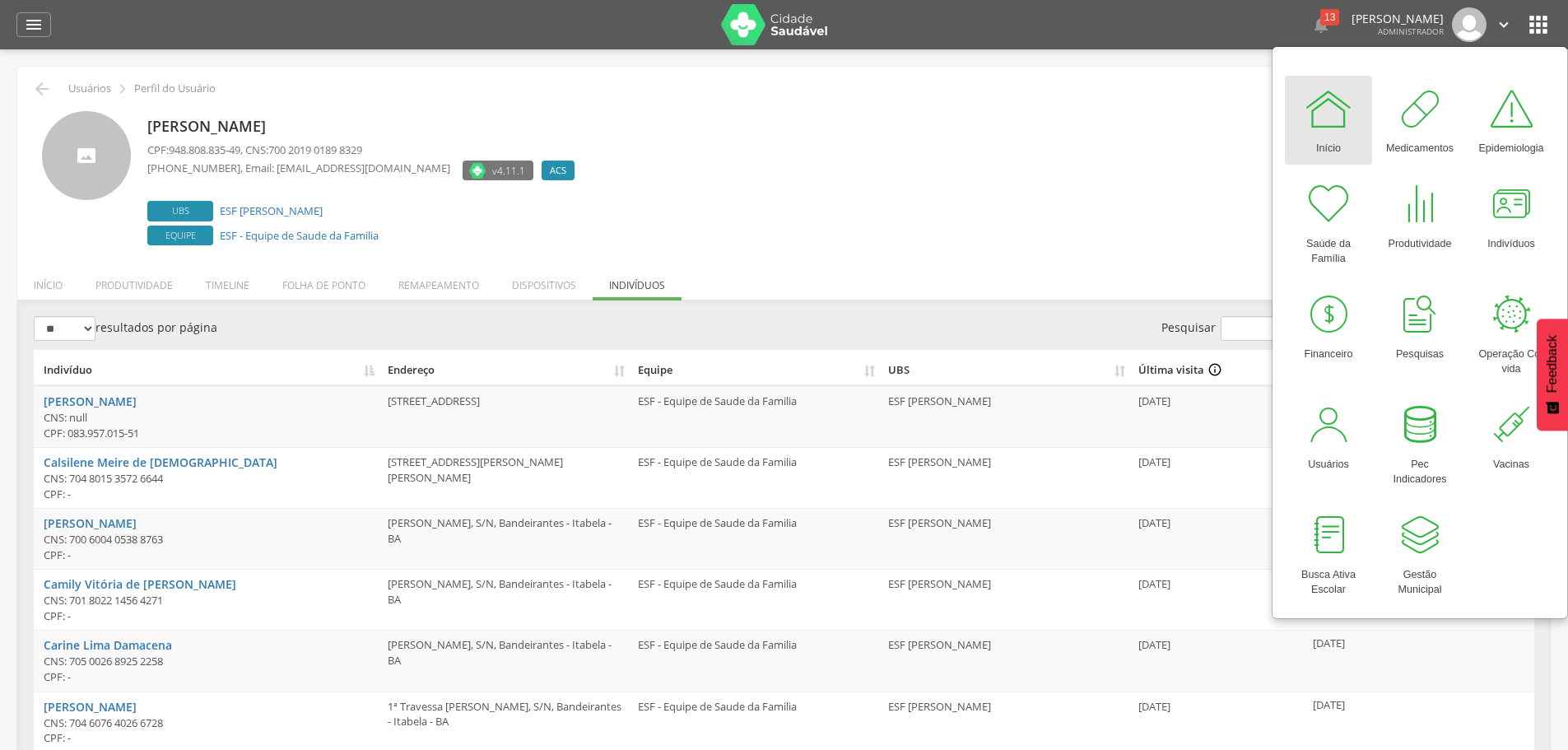
click at [1321, 148] on div "Início" at bounding box center [1328, 144] width 24 height 23
click at [1426, 220] on div at bounding box center [1420, 204] width 49 height 49
